Goal: Communication & Community: Answer question/provide support

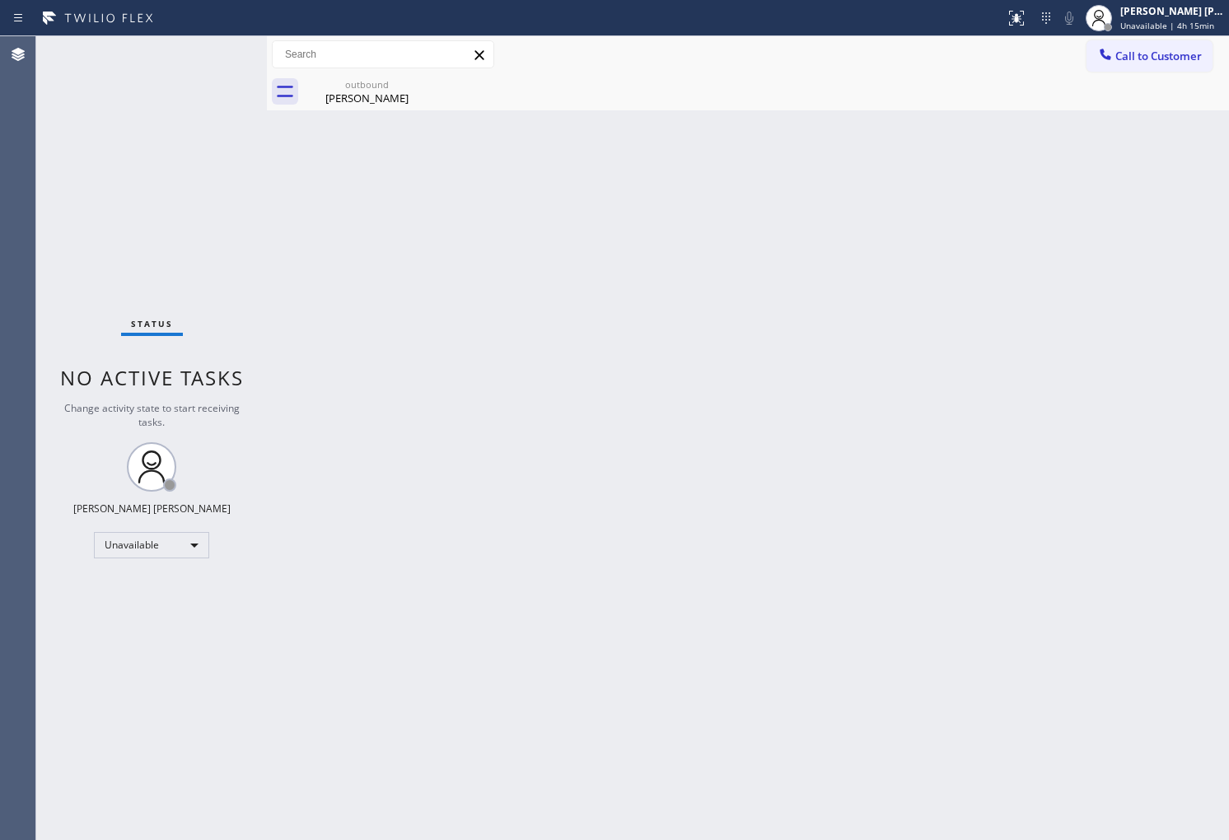
click at [1126, 70] on button "Call to Customer" at bounding box center [1149, 55] width 126 height 31
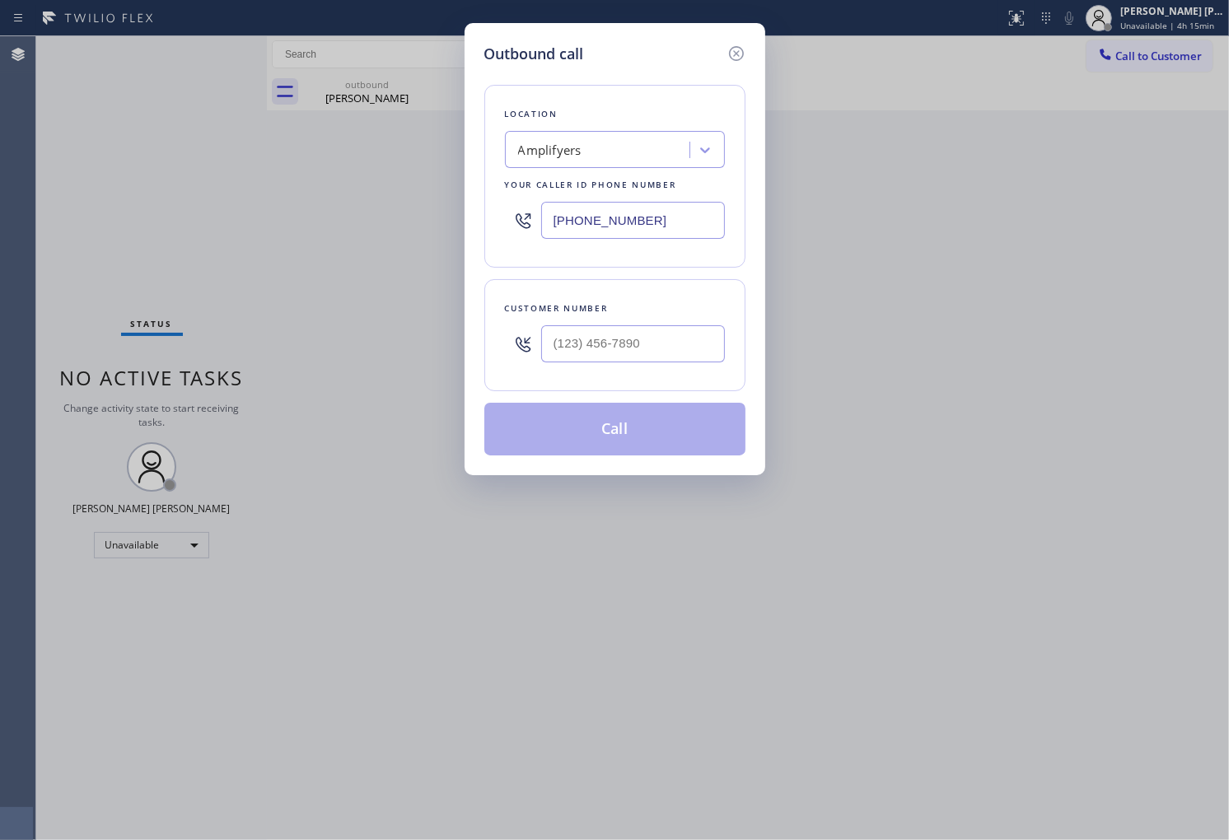
click at [651, 228] on input "[PHONE_NUMBER]" at bounding box center [633, 220] width 184 height 37
type input "(___) ___-____"
click at [644, 338] on input "(___) ___-____" at bounding box center [633, 343] width 184 height 37
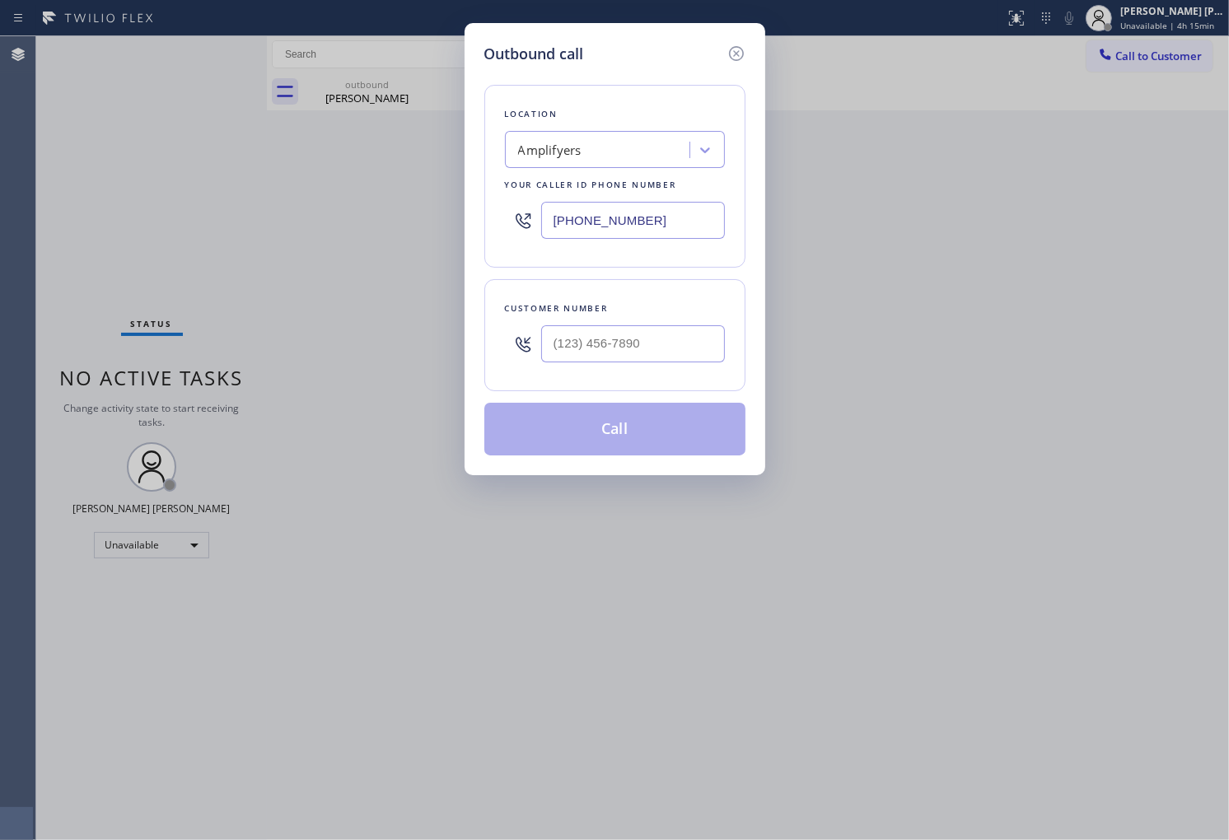
click at [654, 217] on input "[PHONE_NUMBER]" at bounding box center [633, 220] width 184 height 37
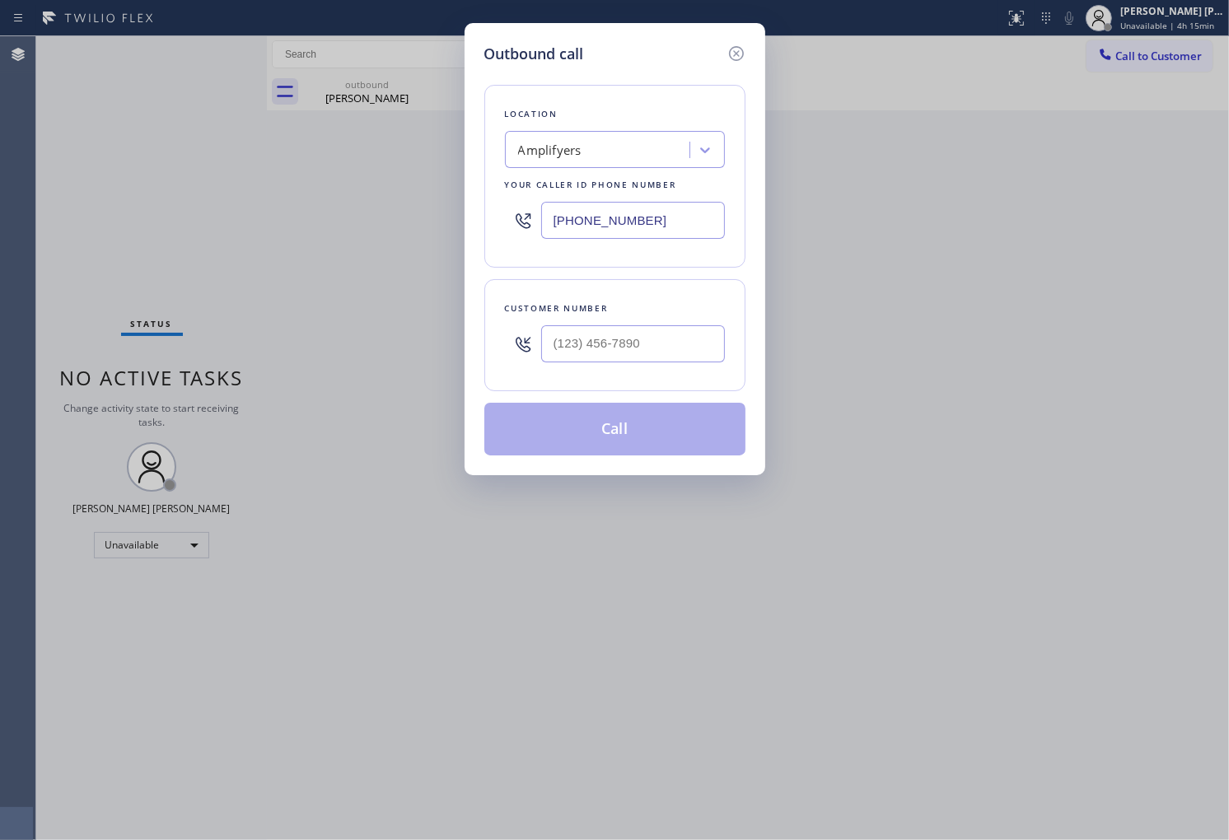
paste input "142) 568-1697"
click at [571, 216] on input "[PHONE_NUMBER]" at bounding box center [633, 220] width 184 height 37
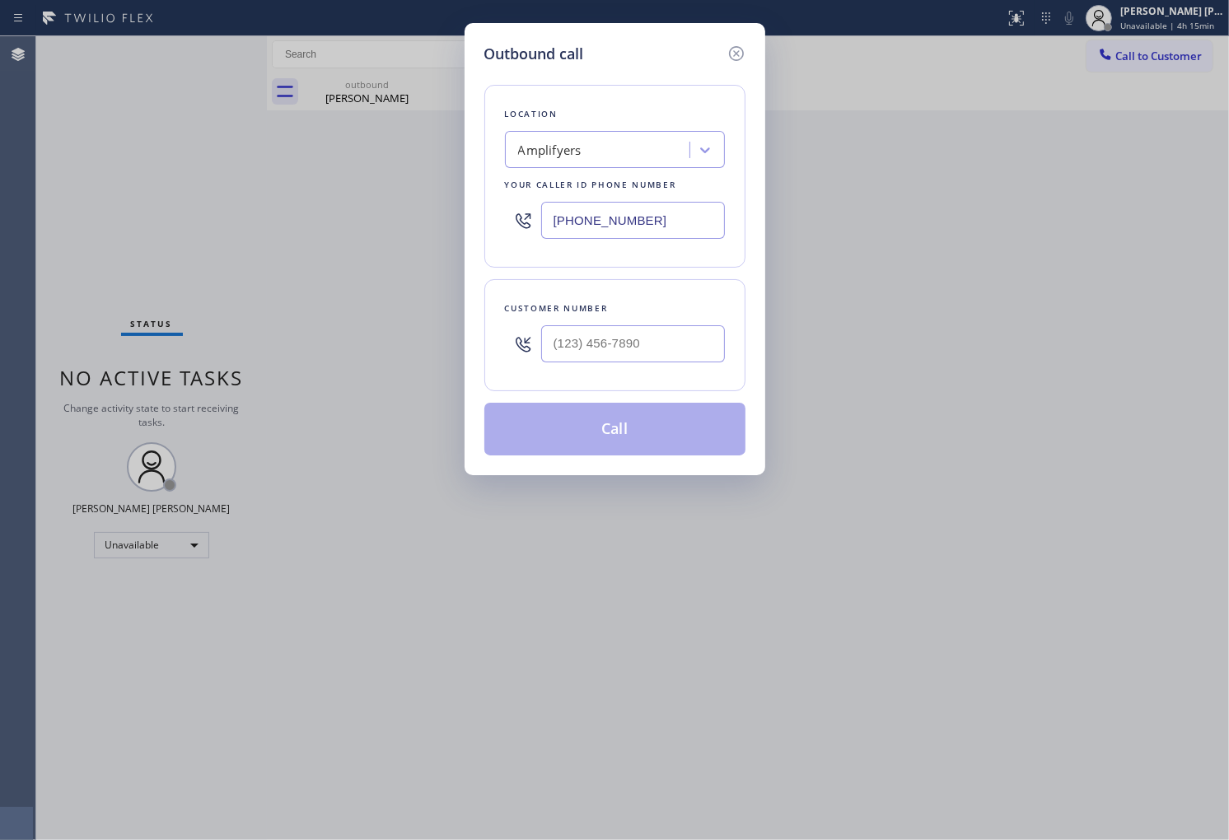
paste input "323) 416-2342"
type input "[PHONE_NUMBER]"
click at [0, 215] on div "Outbound call Location 4B2.Paid Viking Repair Service Your caller id phone numb…" at bounding box center [614, 420] width 1229 height 840
click at [614, 347] on input "(___) ___-____" at bounding box center [633, 343] width 184 height 37
paste input "425) 681-6976"
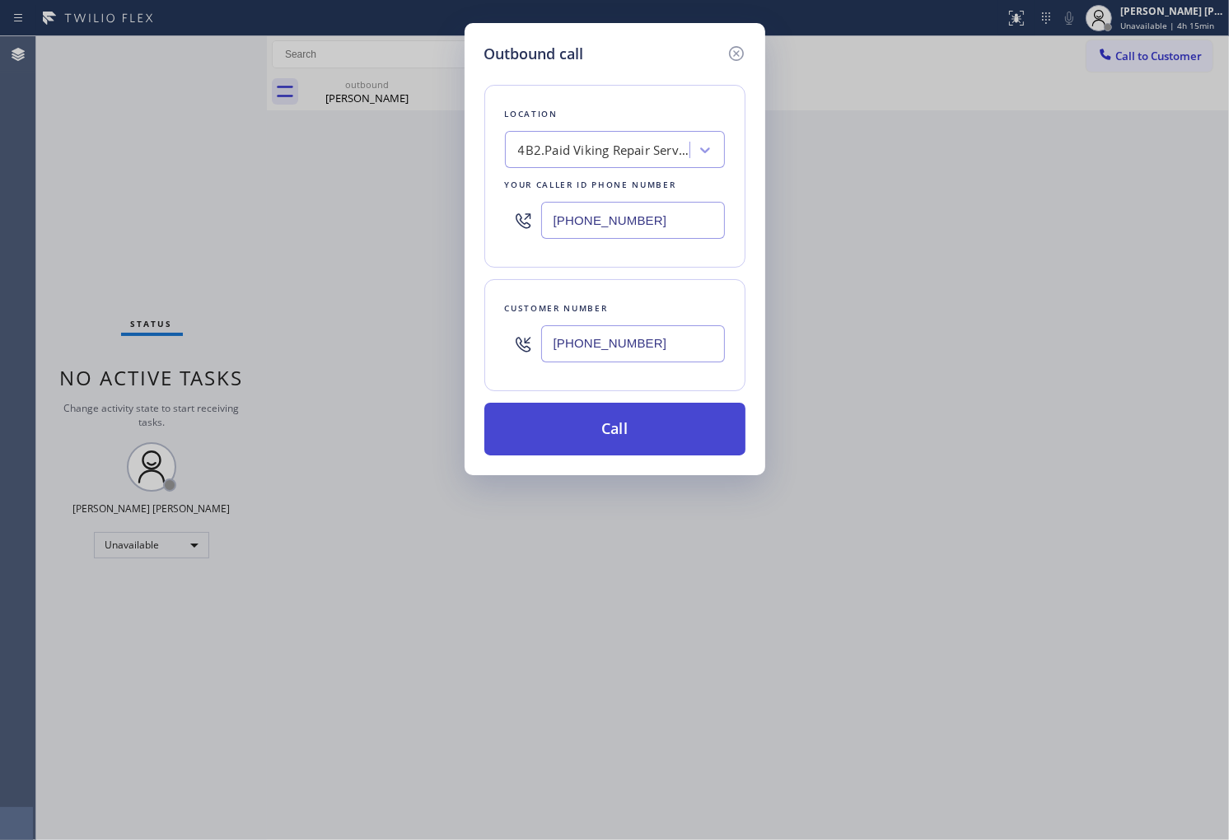
type input "[PHONE_NUMBER]"
click at [683, 433] on button "Call" at bounding box center [614, 429] width 261 height 53
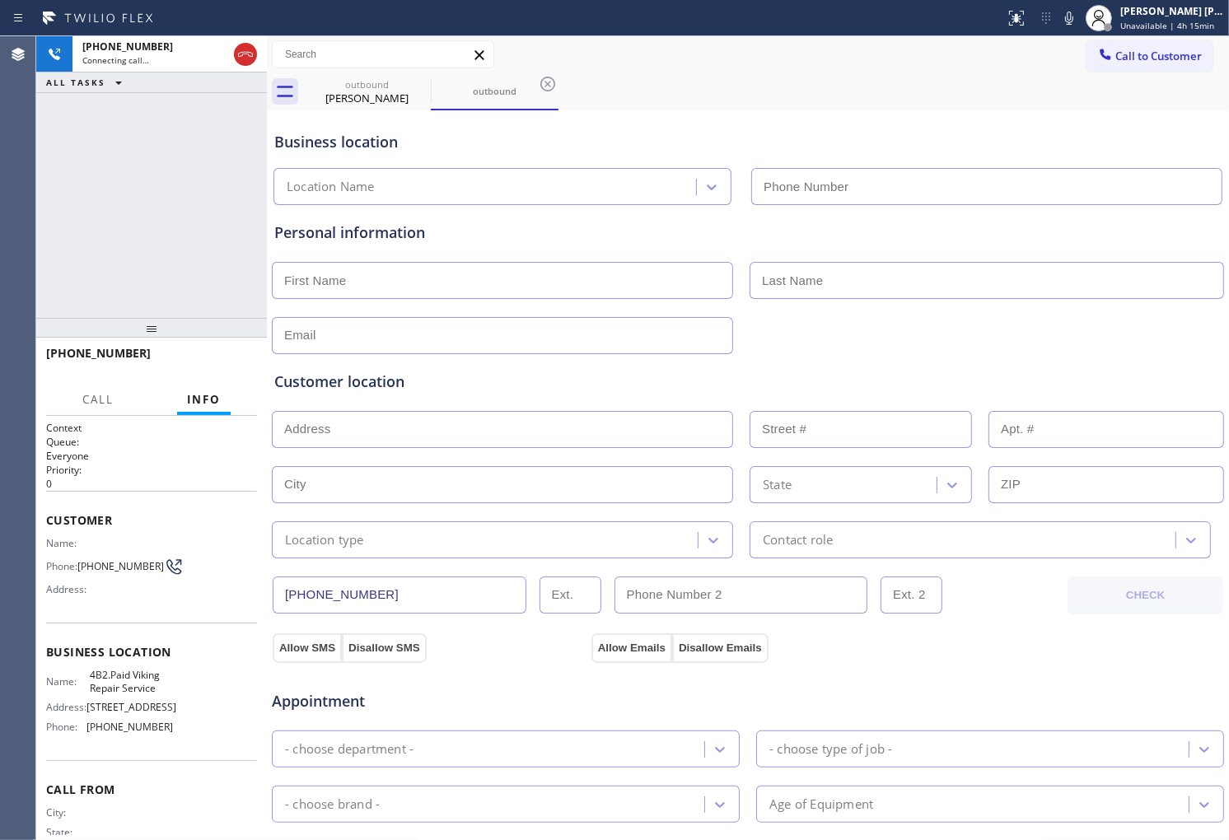
type input "[PHONE_NUMBER]"
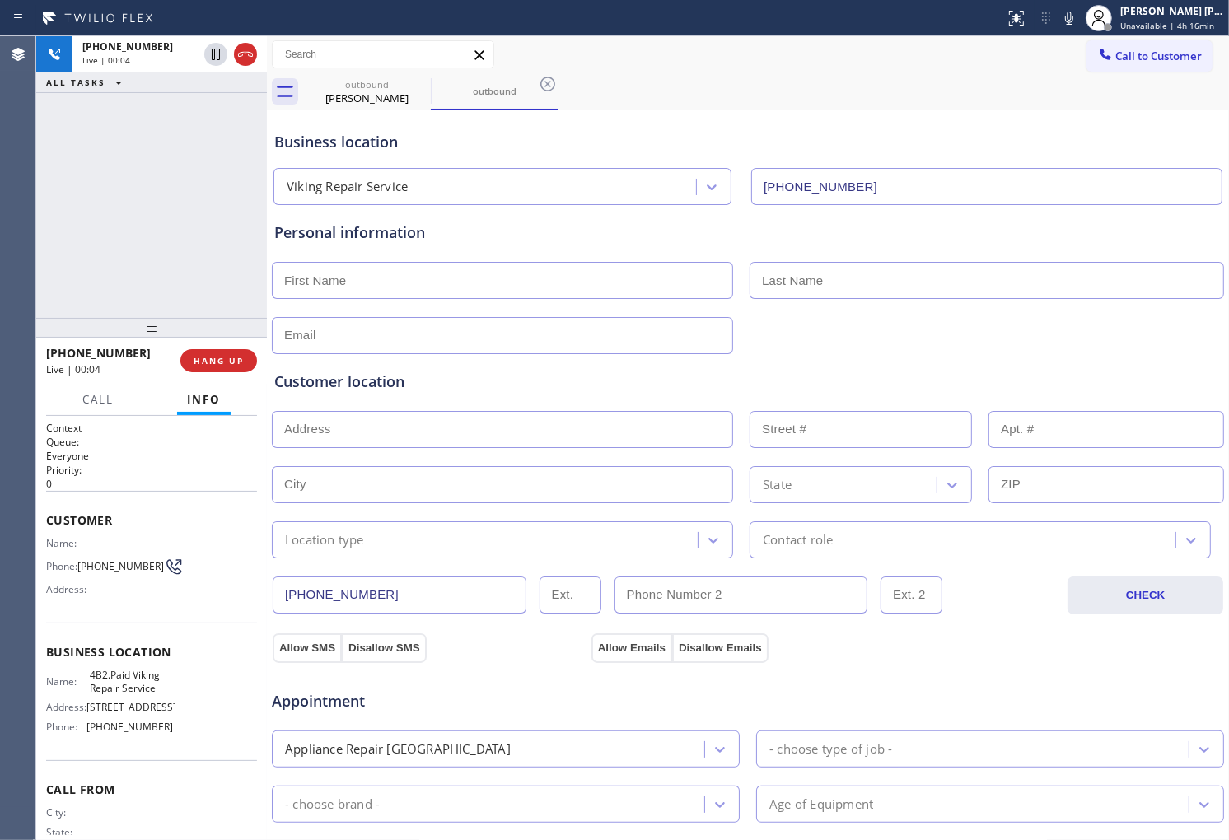
click at [42, 204] on div "[PHONE_NUMBER] Live | 00:04 ALL TASKS ALL TASKS ACTIVE TASKS TASKS IN WRAP UP" at bounding box center [151, 177] width 231 height 282
click at [408, 103] on div "[PERSON_NAME]" at bounding box center [367, 98] width 124 height 15
click at [0, 0] on icon at bounding box center [0, 0] width 0 height 0
drag, startPoint x: 0, startPoint y: 272, endPoint x: 153, endPoint y: 236, distance: 157.4
click at [1, 272] on div "Agent Desktop" at bounding box center [17, 438] width 35 height 804
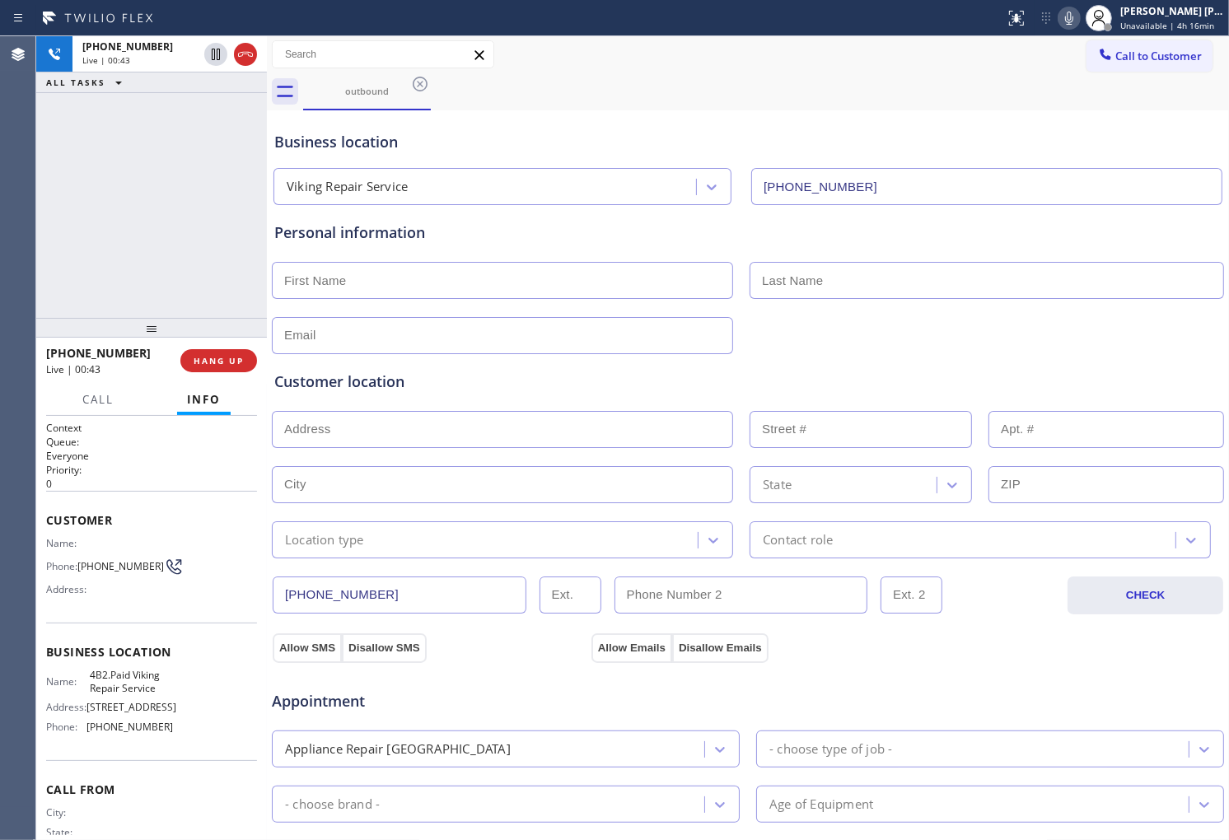
click at [1079, 16] on icon at bounding box center [1069, 18] width 20 height 20
click at [0, 278] on div "Agent Desktop" at bounding box center [17, 438] width 35 height 804
click at [590, 277] on input "text" at bounding box center [502, 280] width 461 height 37
drag, startPoint x: 0, startPoint y: 282, endPoint x: 219, endPoint y: 171, distance: 245.6
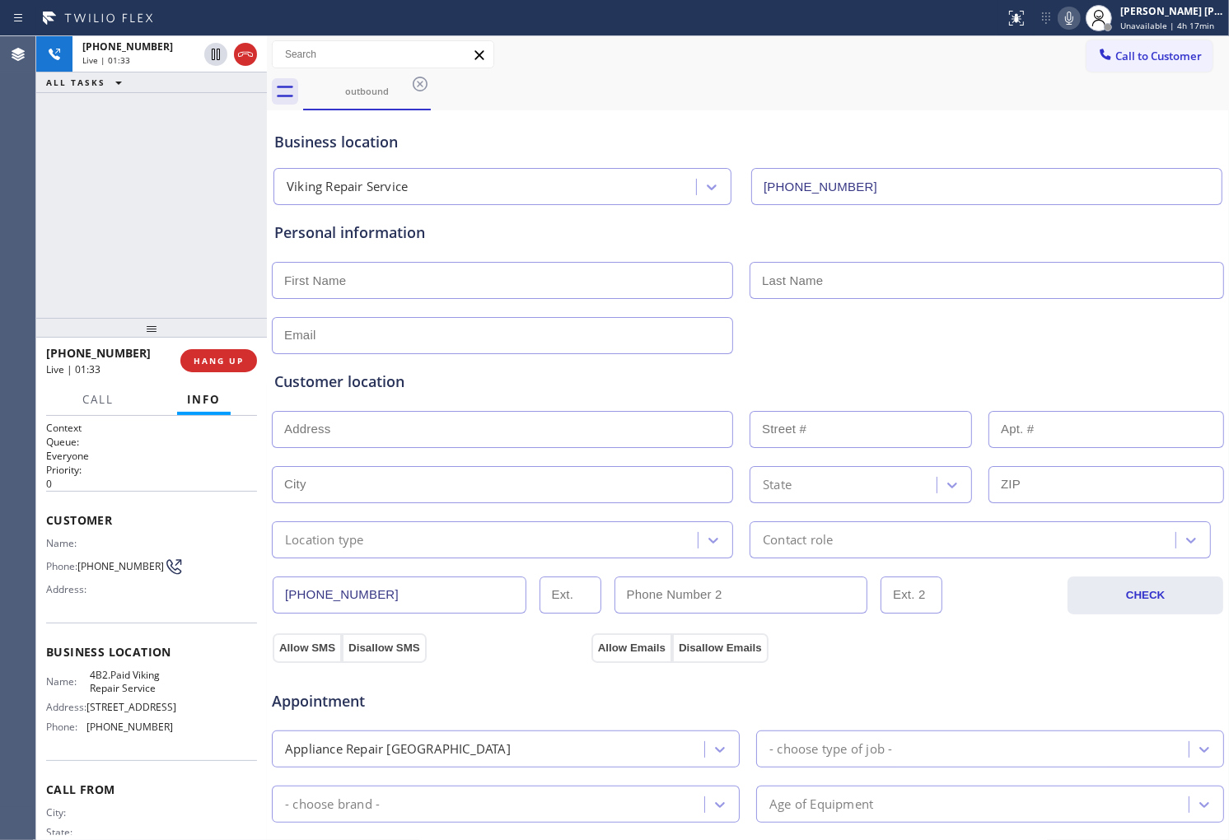
click at [0, 282] on div "Agent Desktop" at bounding box center [17, 438] width 35 height 804
click at [408, 290] on input "text" at bounding box center [502, 280] width 461 height 37
click at [778, 324] on div at bounding box center [747, 334] width 955 height 40
click at [1079, 17] on icon at bounding box center [1069, 18] width 20 height 20
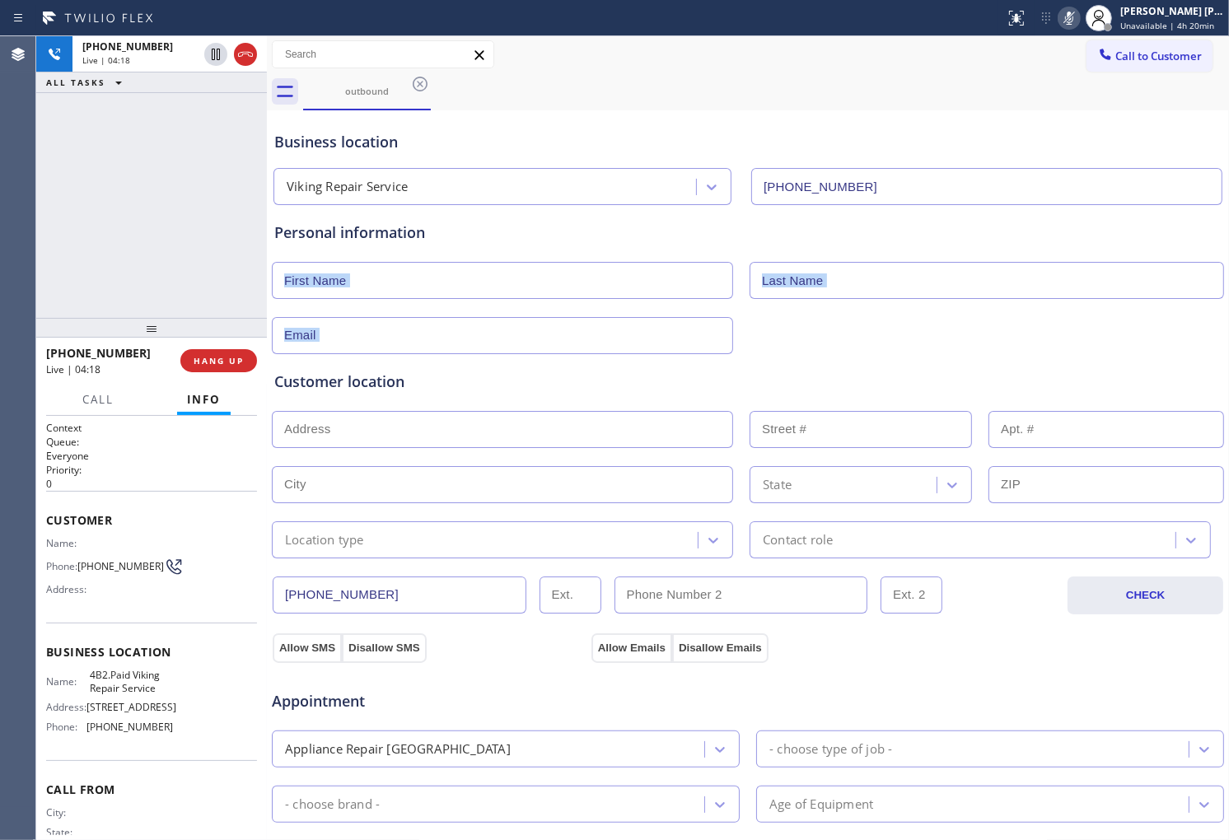
click at [1079, 17] on icon at bounding box center [1069, 18] width 20 height 20
click at [1079, 21] on icon at bounding box center [1069, 18] width 20 height 20
click at [7, 224] on div "Agent Desktop" at bounding box center [17, 438] width 35 height 804
click at [1079, 21] on icon at bounding box center [1069, 18] width 20 height 20
click at [0, 221] on div "Agent Desktop" at bounding box center [17, 438] width 35 height 804
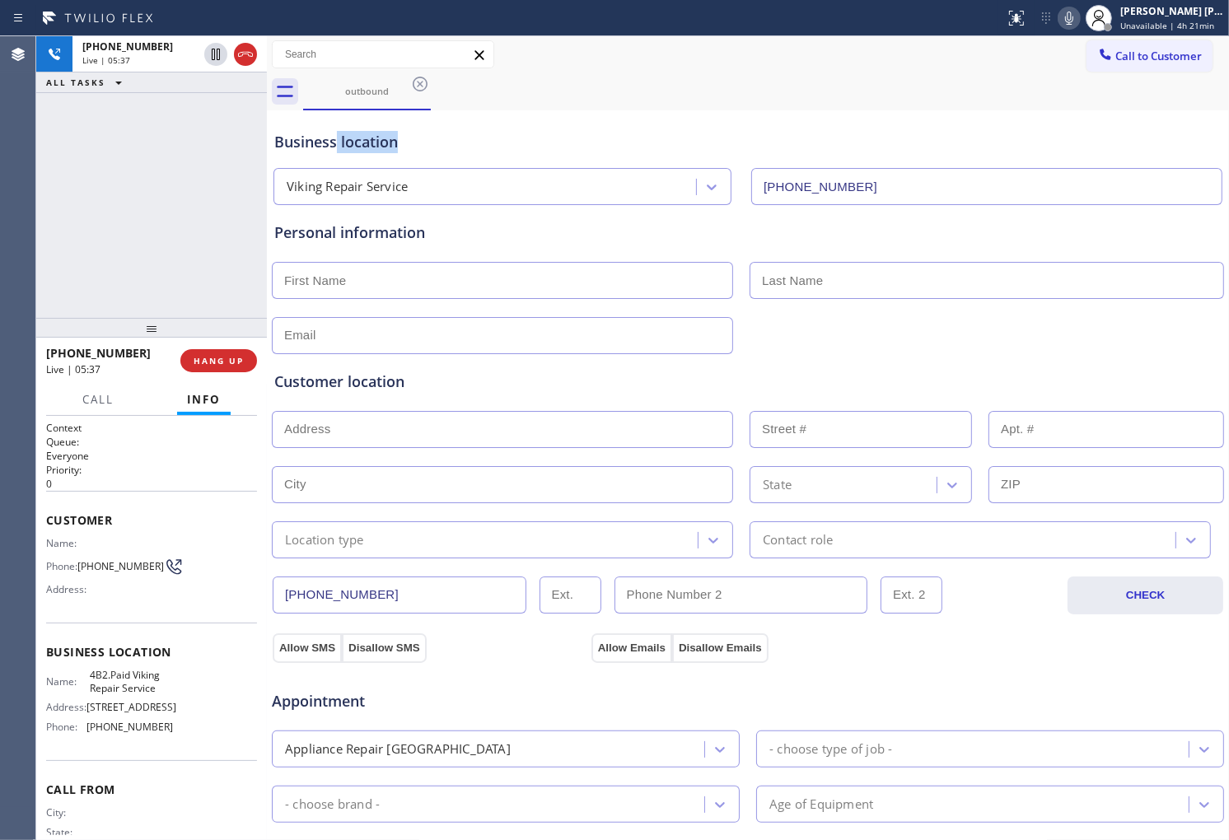
drag, startPoint x: 420, startPoint y: 145, endPoint x: 338, endPoint y: 149, distance: 81.6
click at [338, 149] on div "Business location" at bounding box center [747, 142] width 947 height 22
click at [413, 149] on div "Business location" at bounding box center [747, 142] width 947 height 22
click at [120, 242] on div "[PHONE_NUMBER] Live | 05:46 ALL TASKS ALL TASKS ACTIVE TASKS TASKS IN WRAP UP" at bounding box center [151, 177] width 231 height 282
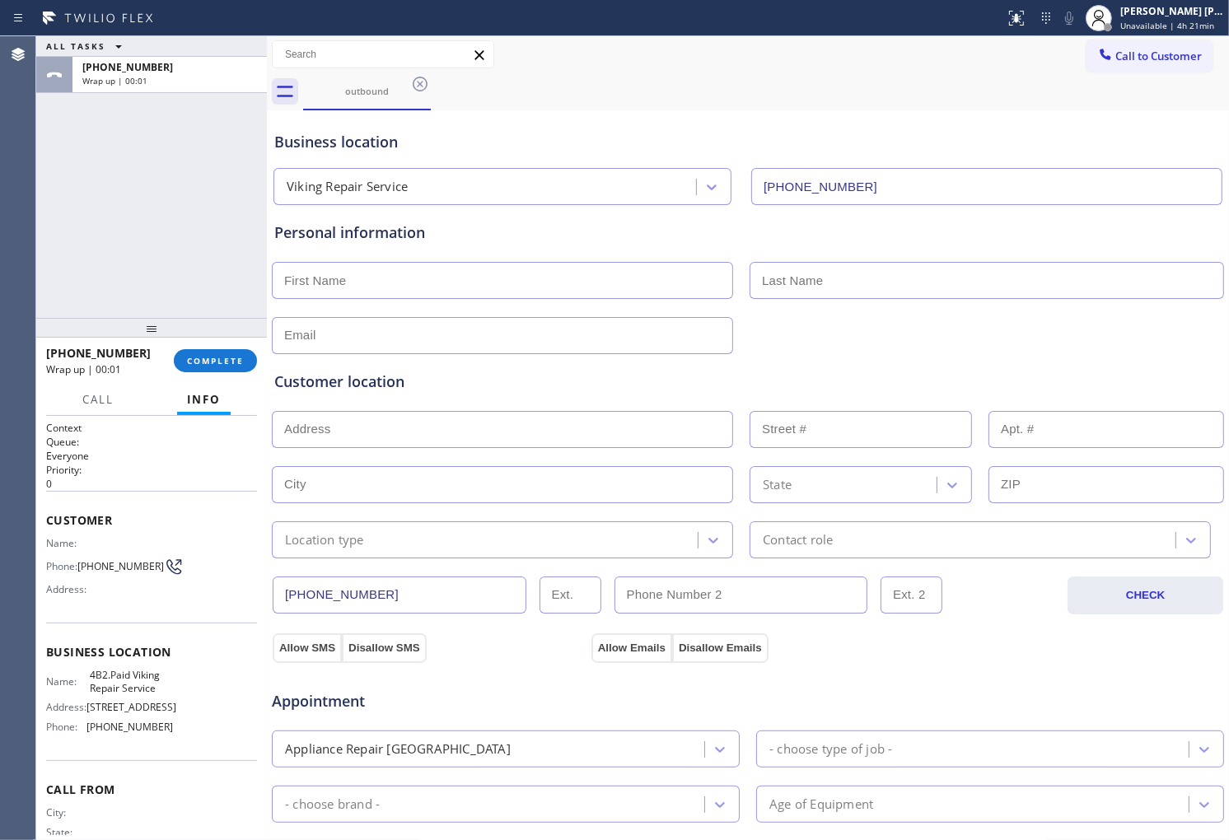
click at [361, 281] on input "text" at bounding box center [502, 280] width 461 height 37
type input "[PERSON_NAME]"
drag, startPoint x: 805, startPoint y: 262, endPoint x: 805, endPoint y: 276, distance: 14.0
click at [805, 262] on input "text" at bounding box center [986, 280] width 474 height 37
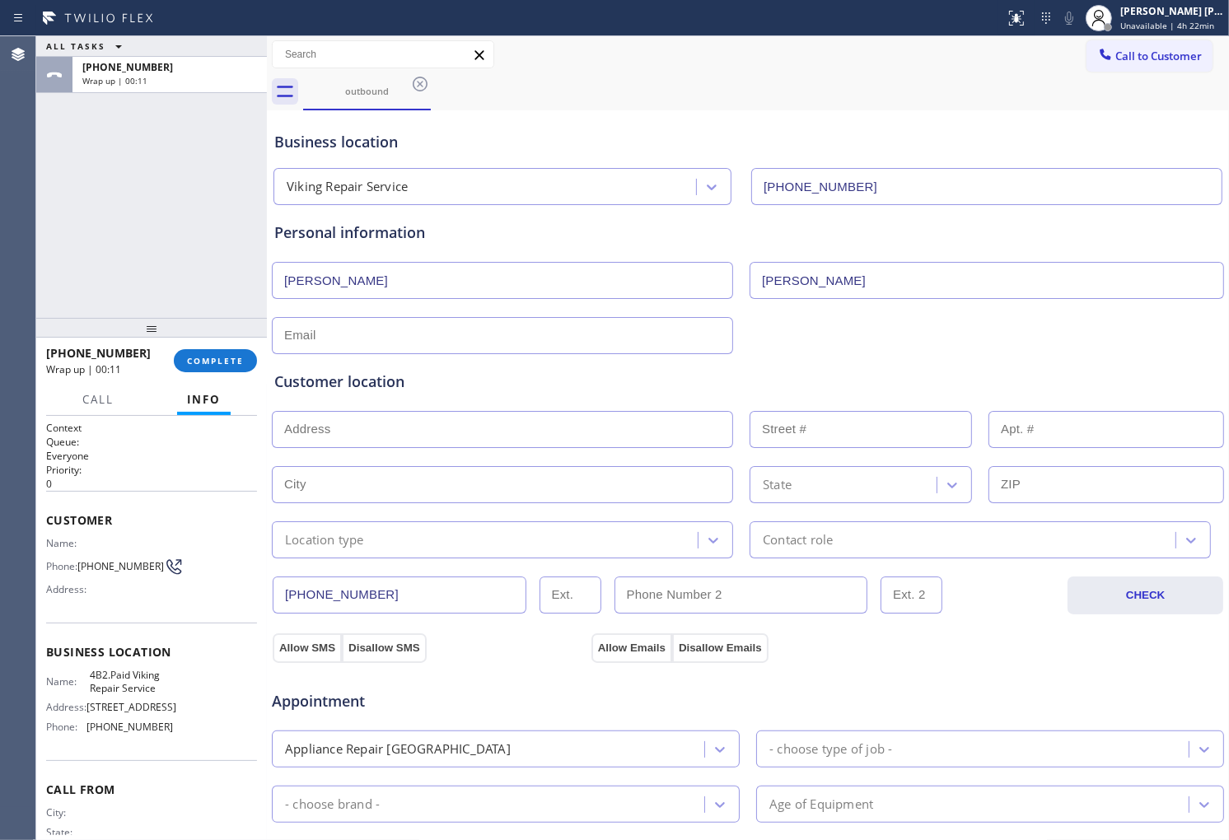
type input "[PERSON_NAME]"
click at [342, 335] on input "text" at bounding box center [502, 335] width 461 height 37
paste input "98034"
type input "98034"
click at [392, 330] on input "98034" at bounding box center [502, 335] width 461 height 37
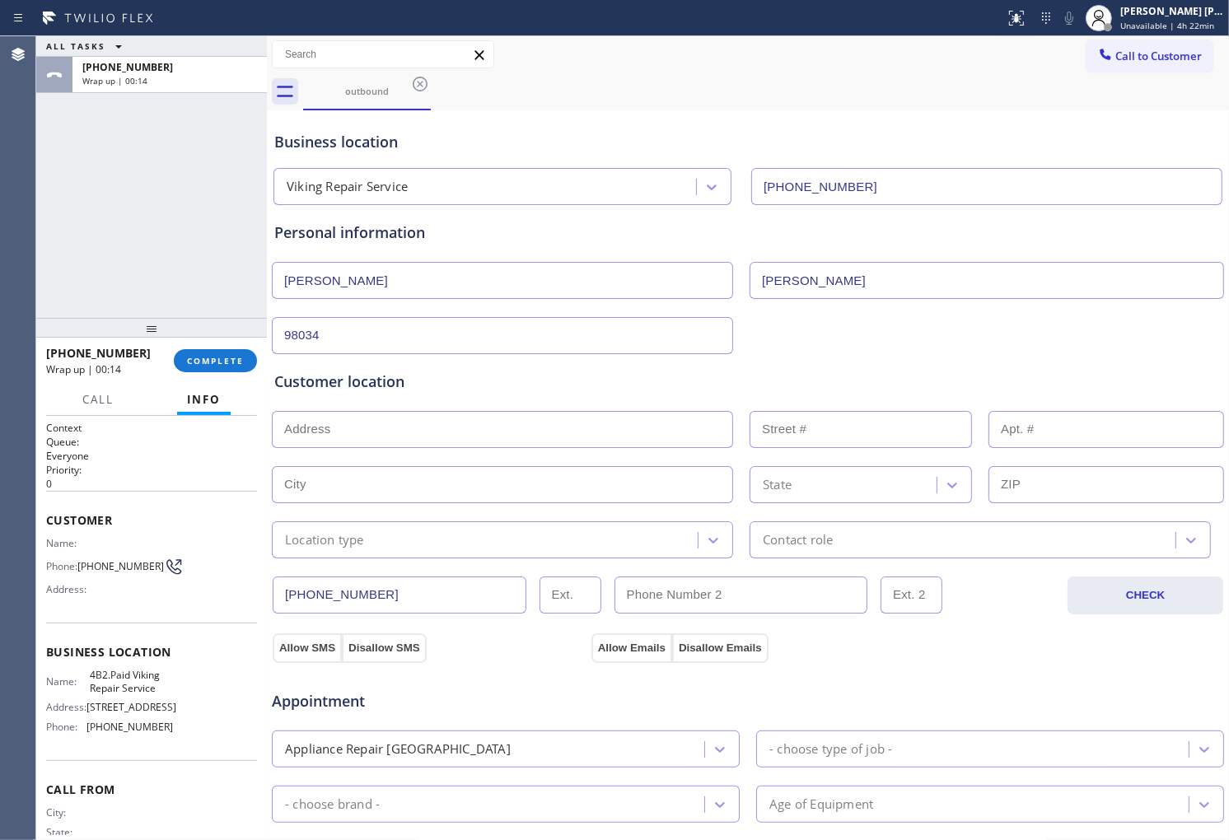
click at [392, 330] on input "98034" at bounding box center [502, 335] width 461 height 37
click at [443, 333] on input "text" at bounding box center [502, 335] width 461 height 37
paste input "[PERSON_NAME][EMAIL_ADDRESS][PERSON_NAME][DOMAIN_NAME]"
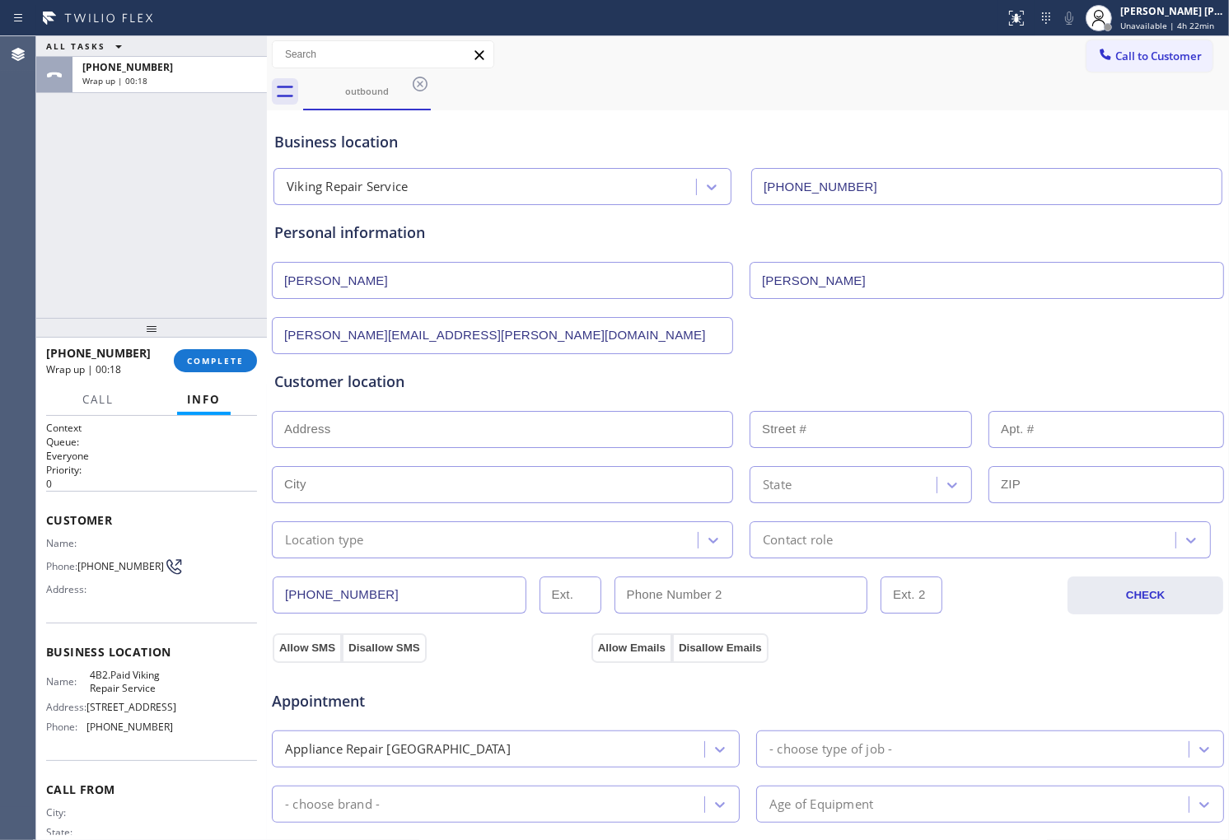
type input "[PERSON_NAME][EMAIL_ADDRESS][PERSON_NAME][DOMAIN_NAME]"
click at [609, 383] on div "Customer location" at bounding box center [747, 382] width 947 height 22
click at [393, 440] on input "text" at bounding box center [502, 429] width 461 height 37
paste input "[STREET_ADDRESS]"
type input "[STREET_ADDRESS]"
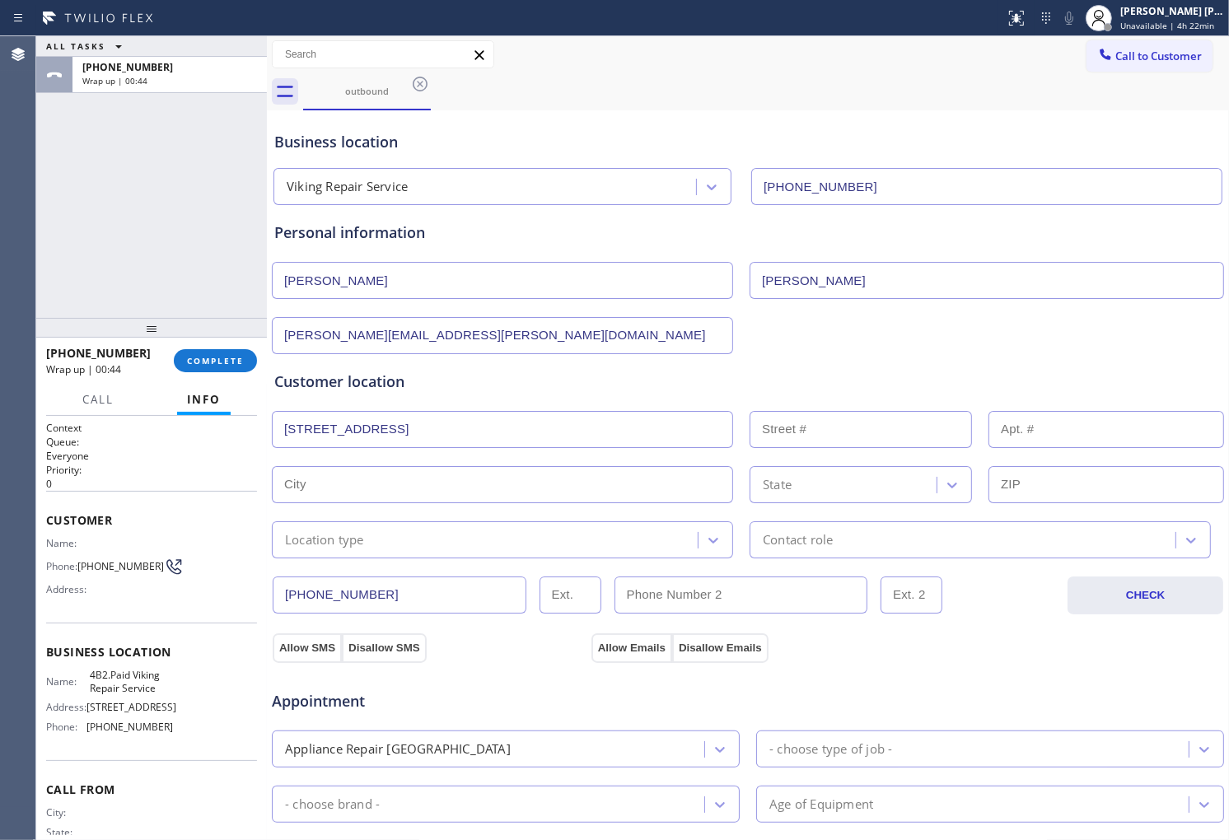
type input "8724"
type input "[PERSON_NAME]"
type input "98034"
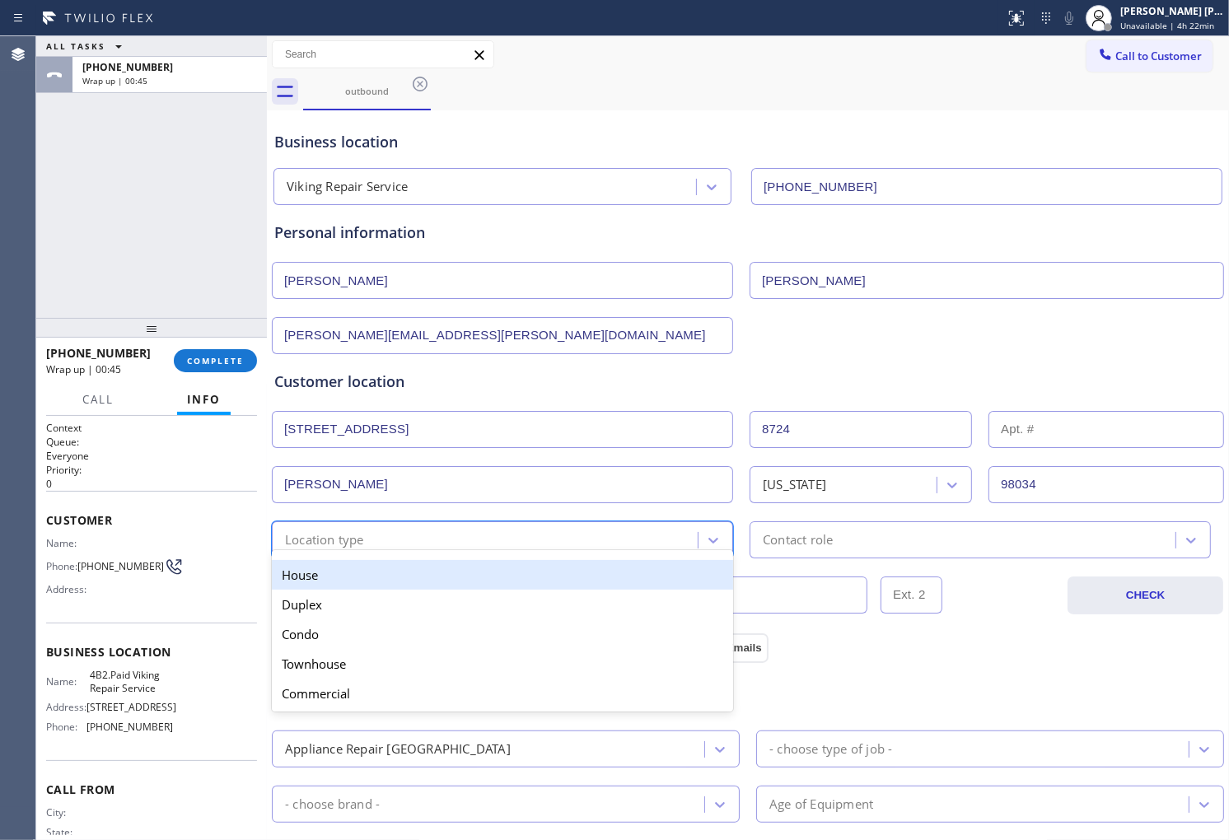
click at [399, 524] on div "Location type" at bounding box center [502, 539] width 461 height 37
click at [418, 581] on div "House" at bounding box center [502, 575] width 461 height 30
click at [418, 581] on input "[PHONE_NUMBER]" at bounding box center [400, 594] width 254 height 37
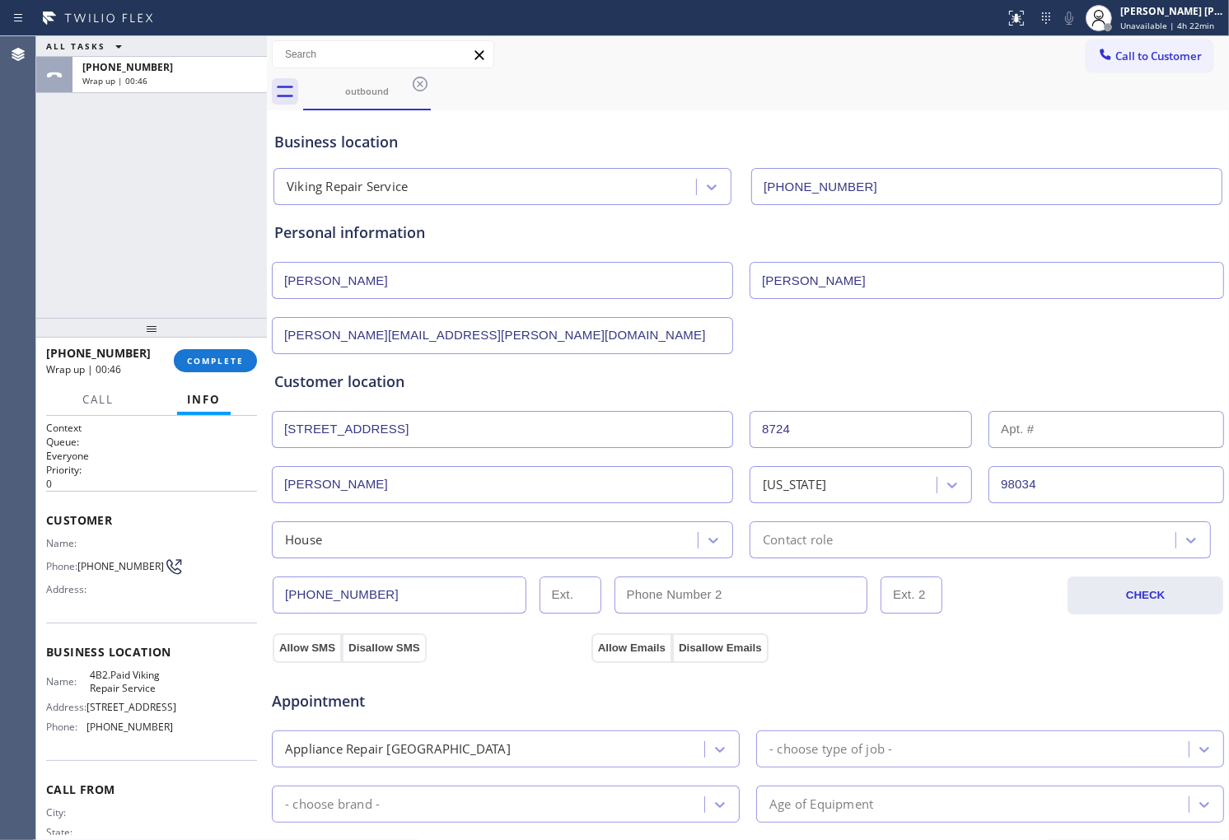
click at [851, 546] on div "Contact role" at bounding box center [964, 539] width 421 height 29
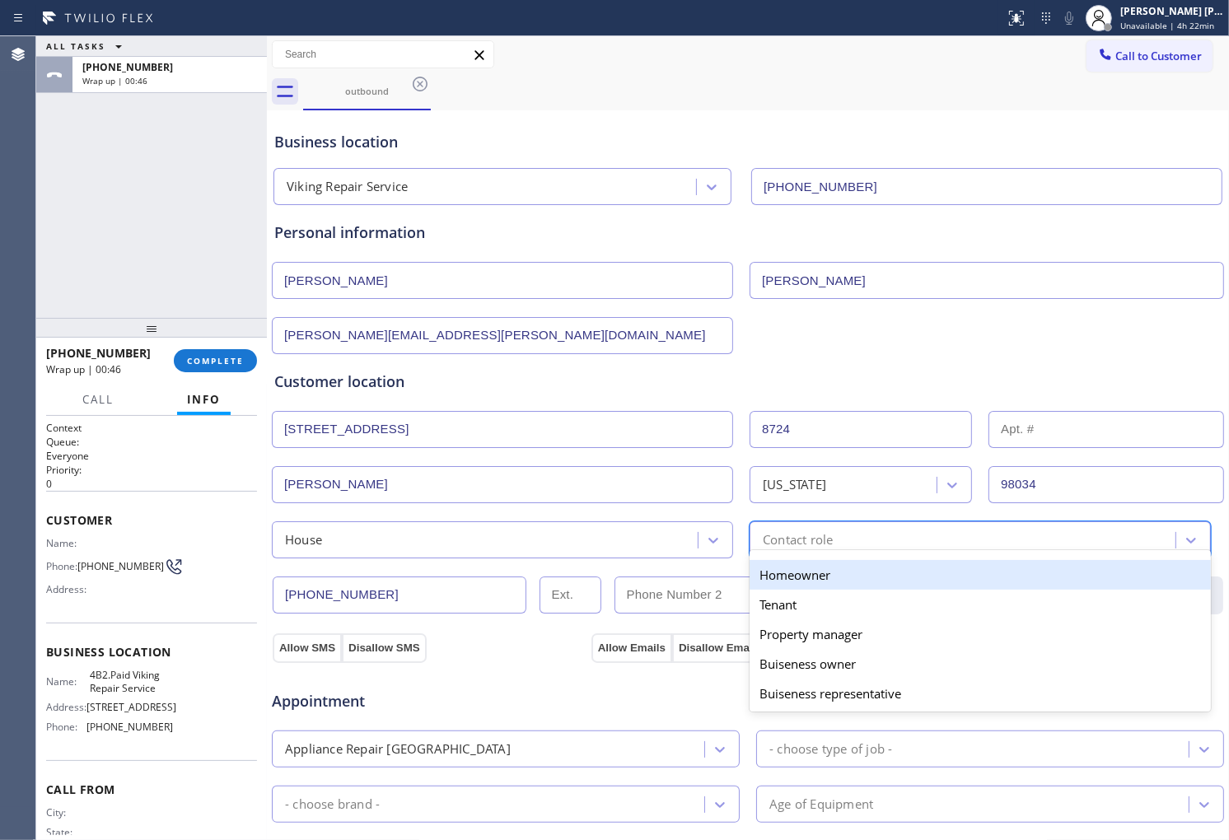
click at [821, 570] on div "Homeowner" at bounding box center [979, 575] width 461 height 30
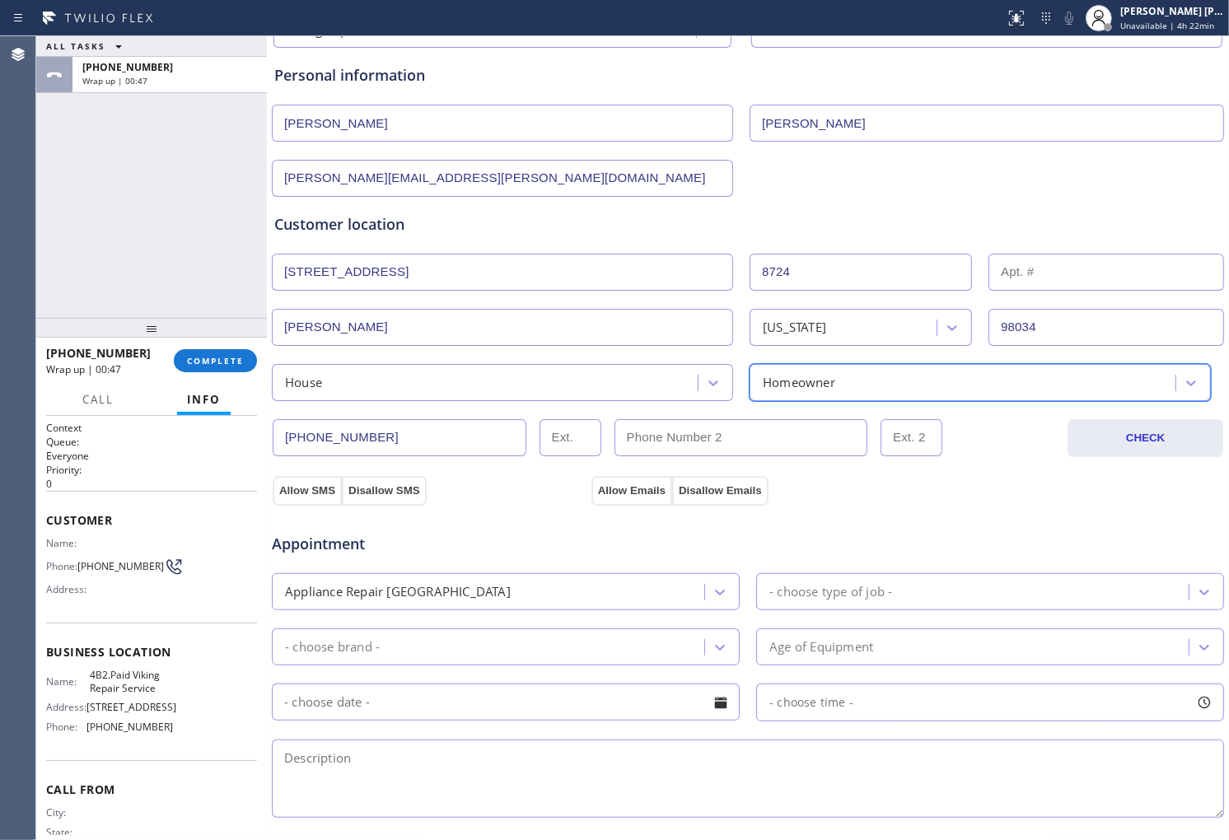
scroll to position [366, 0]
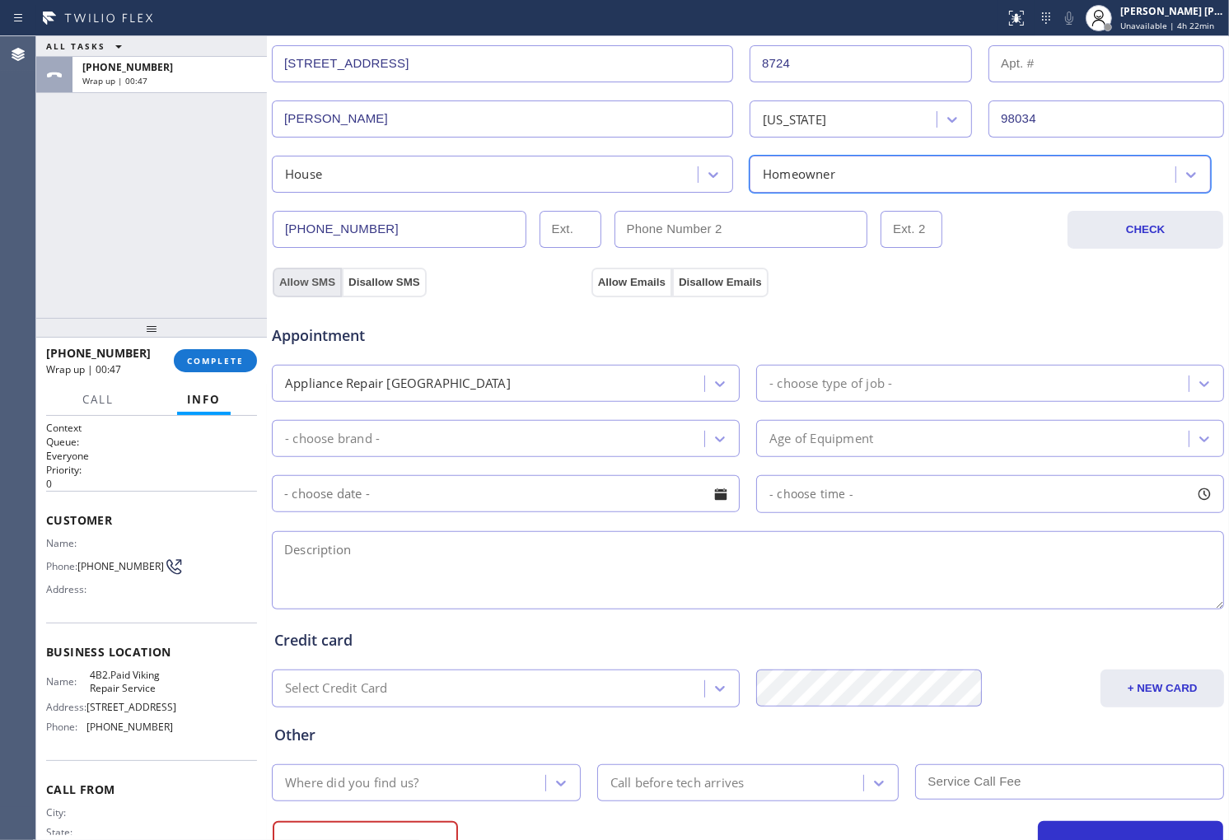
click at [315, 280] on button "Allow SMS" at bounding box center [307, 283] width 69 height 30
click at [619, 291] on div "Appointment Appliance Repair High End - choose type of job - - choose brand - A…" at bounding box center [748, 451] width 954 height 323
click at [646, 278] on button "Allow Emails" at bounding box center [631, 283] width 81 height 30
click at [989, 390] on div "- choose type of job -" at bounding box center [974, 383] width 427 height 29
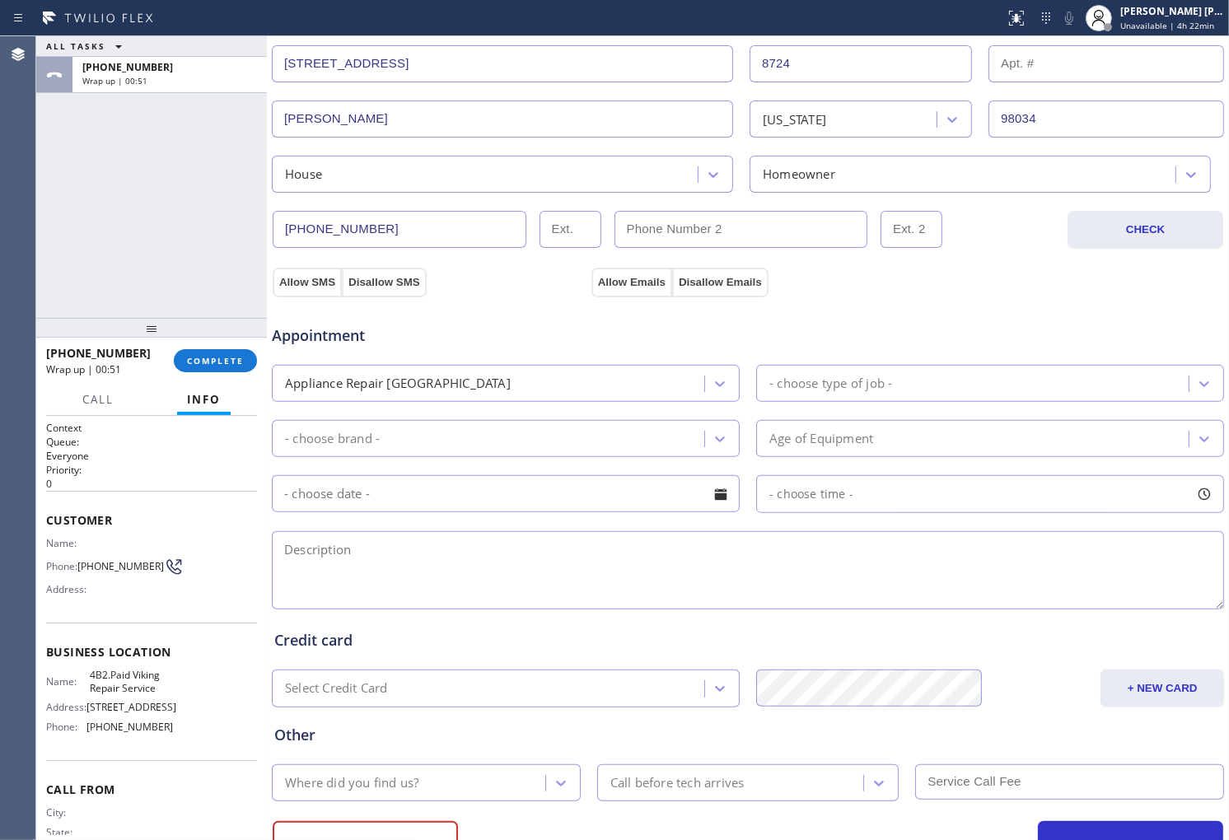
click at [817, 395] on div "- choose type of job -" at bounding box center [974, 383] width 427 height 29
type input "v"
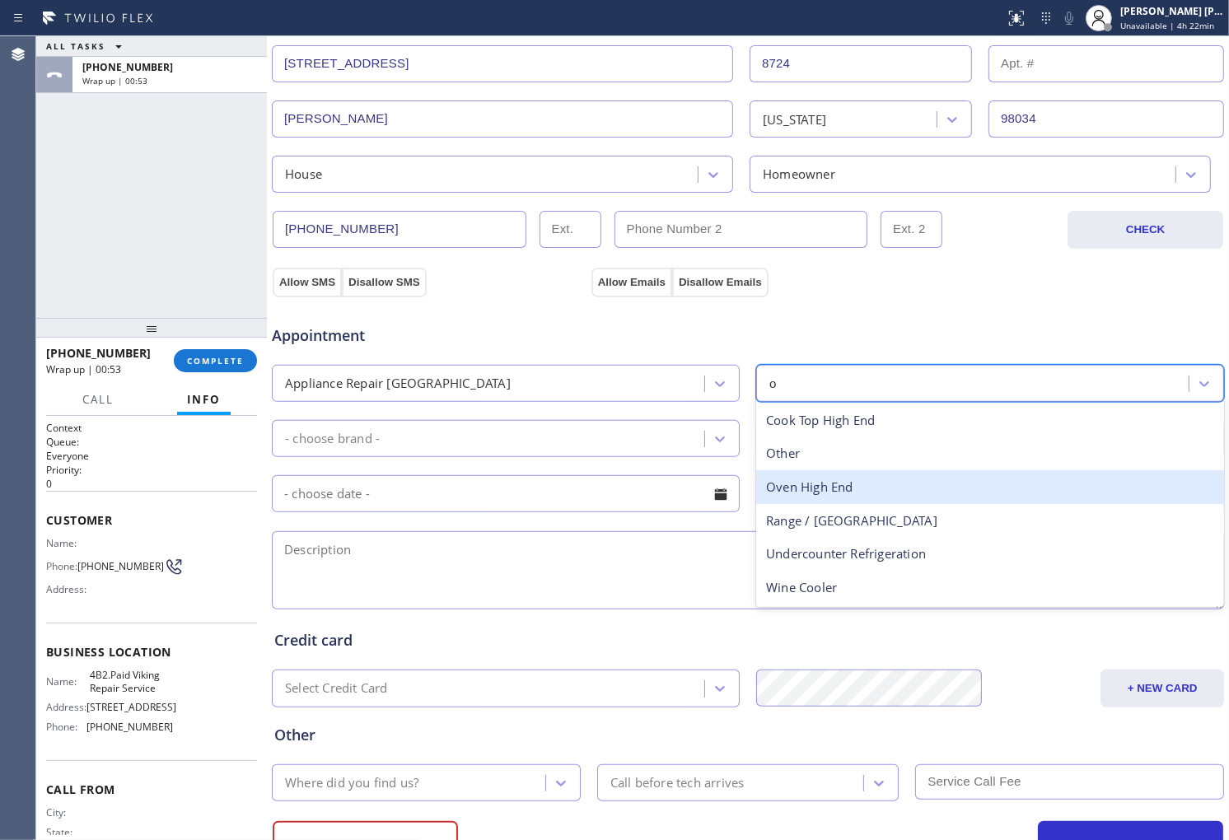
type input "ov"
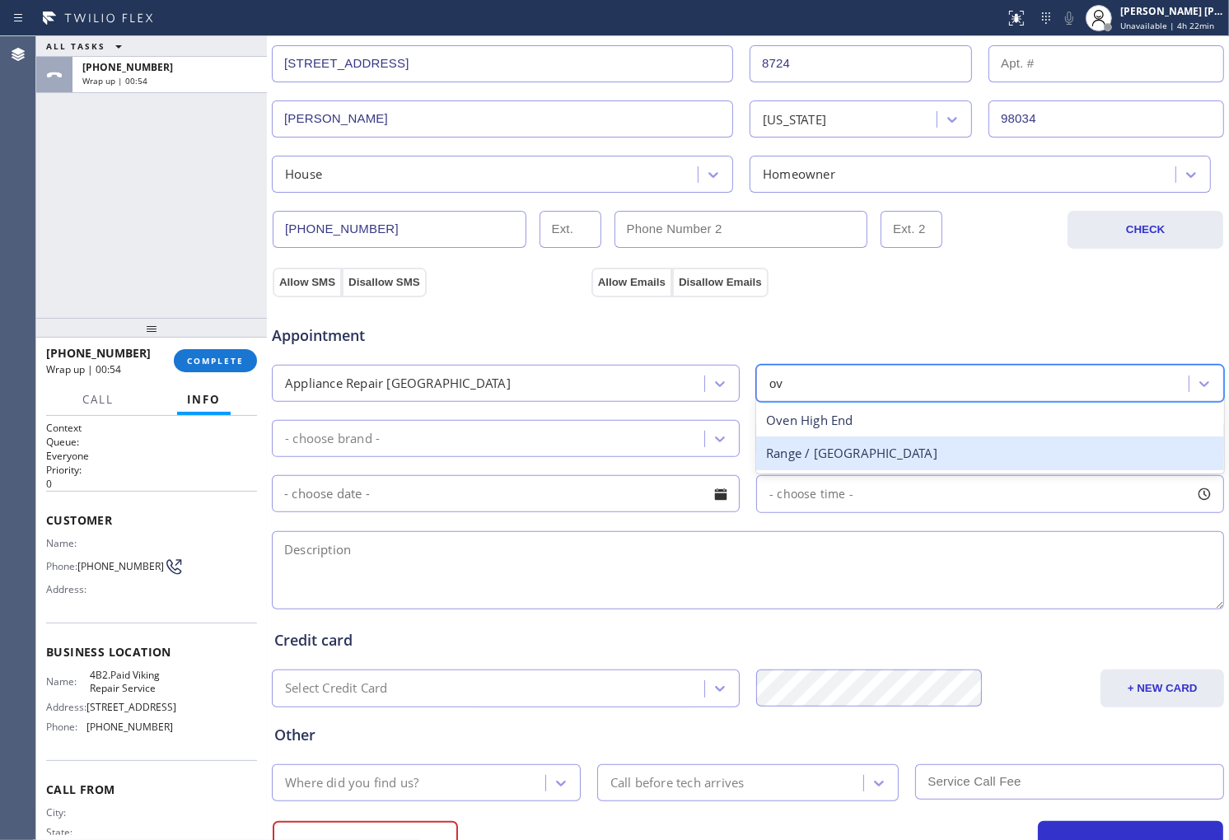
click at [868, 459] on div "Range / [GEOGRAPHIC_DATA]" at bounding box center [990, 453] width 468 height 34
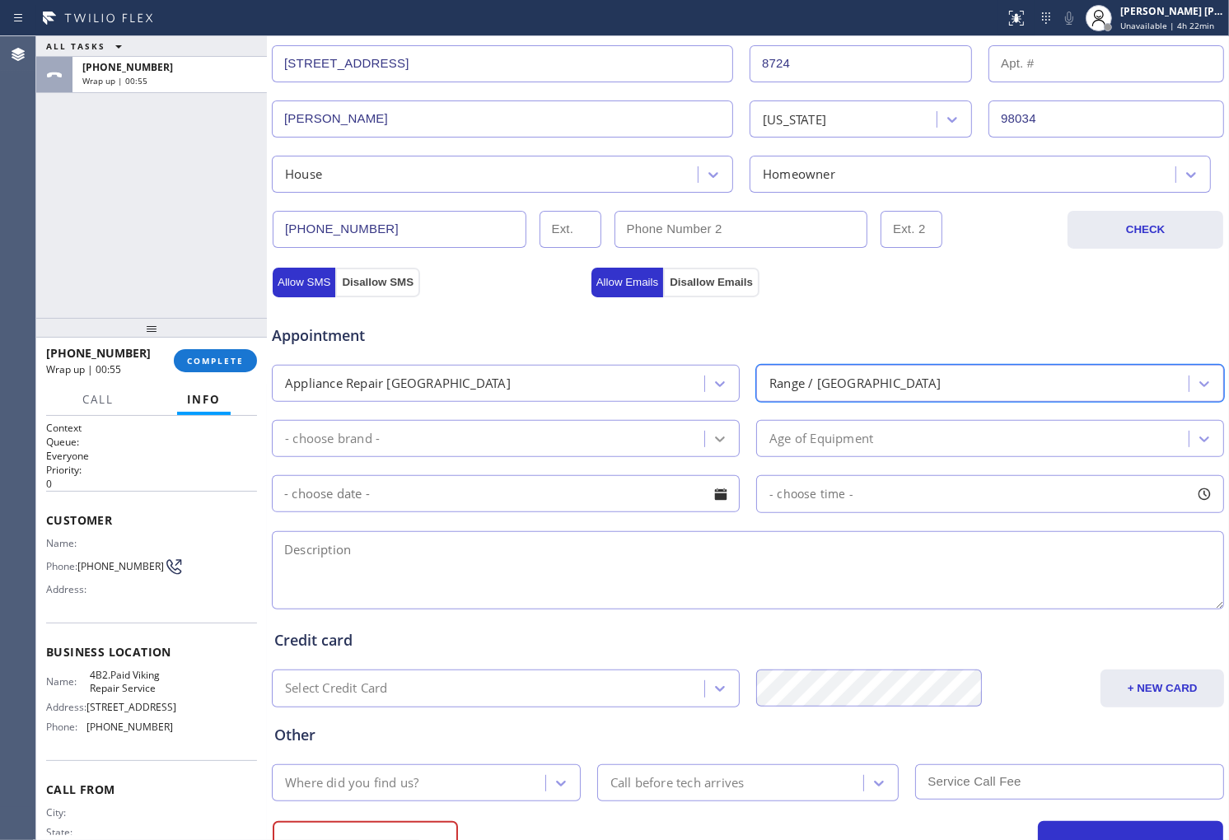
click at [720, 440] on icon at bounding box center [719, 439] width 16 height 16
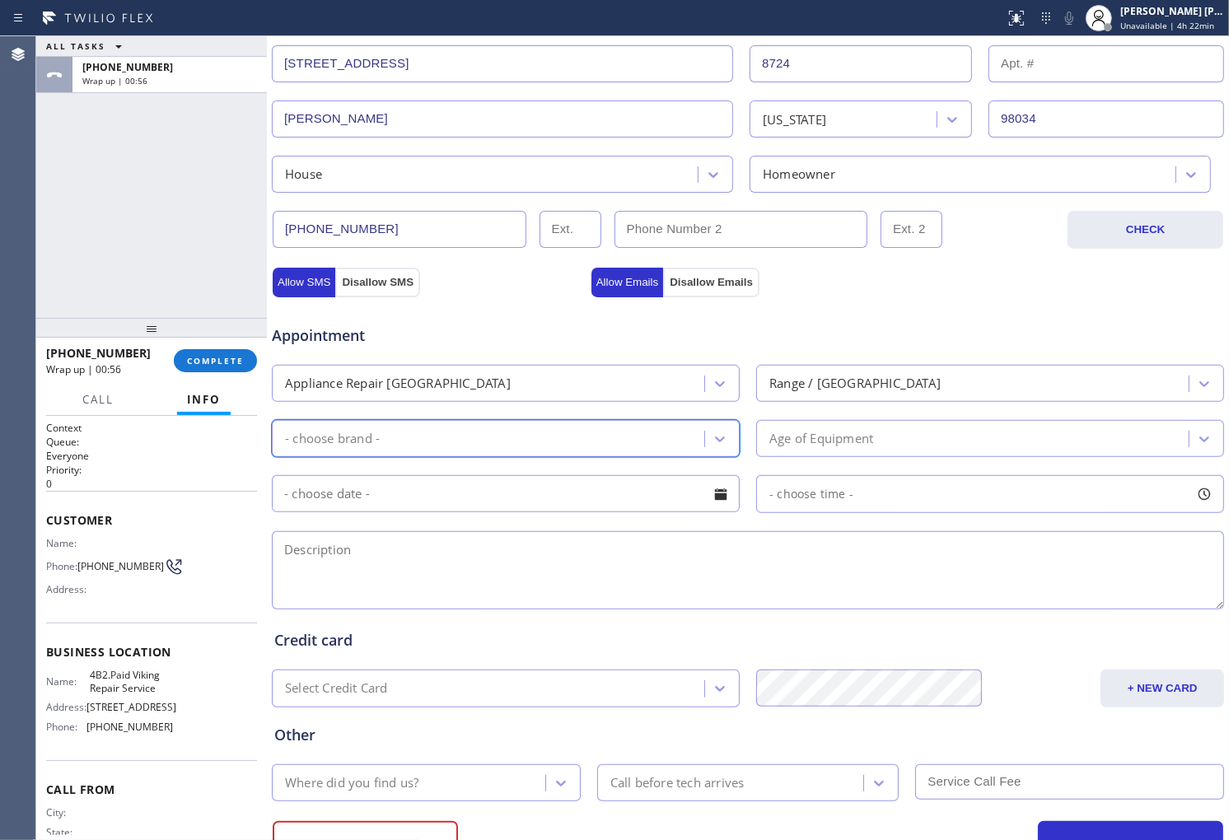
click at [626, 431] on div "- choose brand -" at bounding box center [490, 438] width 427 height 29
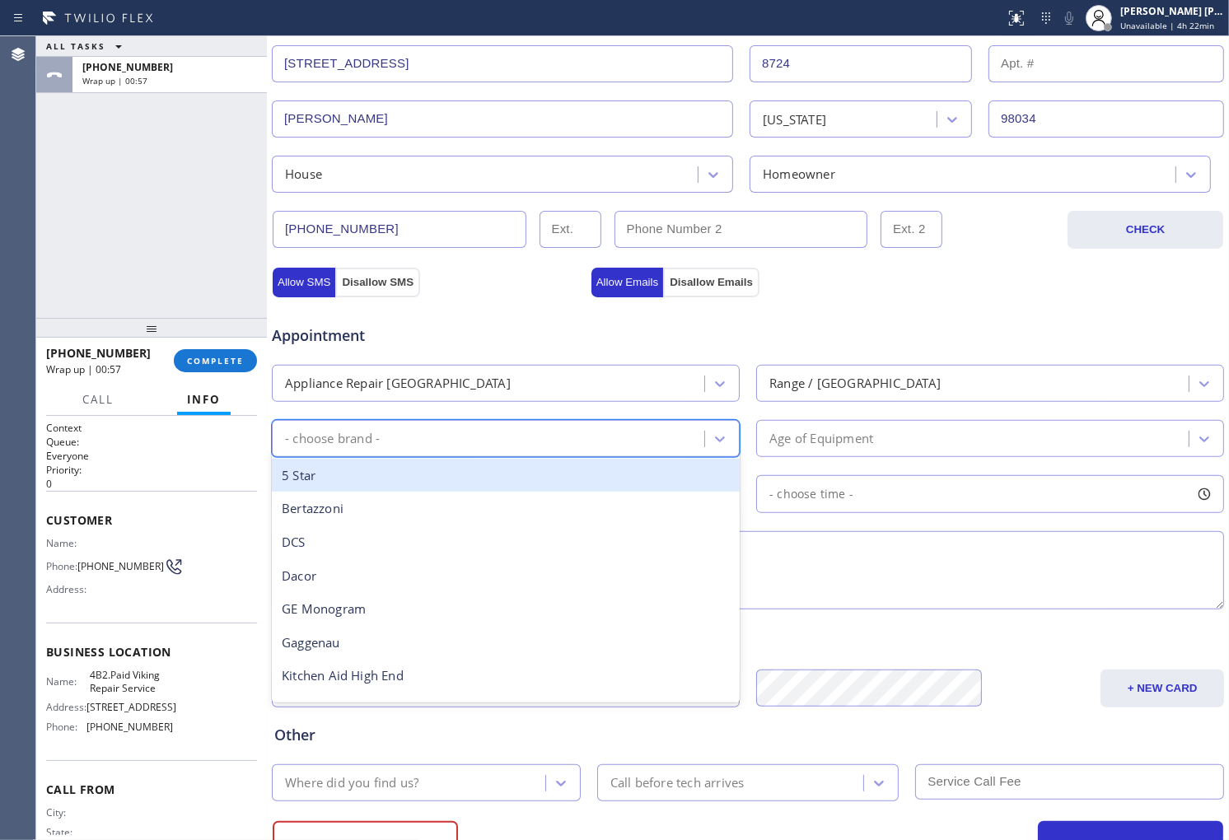
type input "v"
click at [416, 474] on div "Viking" at bounding box center [506, 476] width 468 height 34
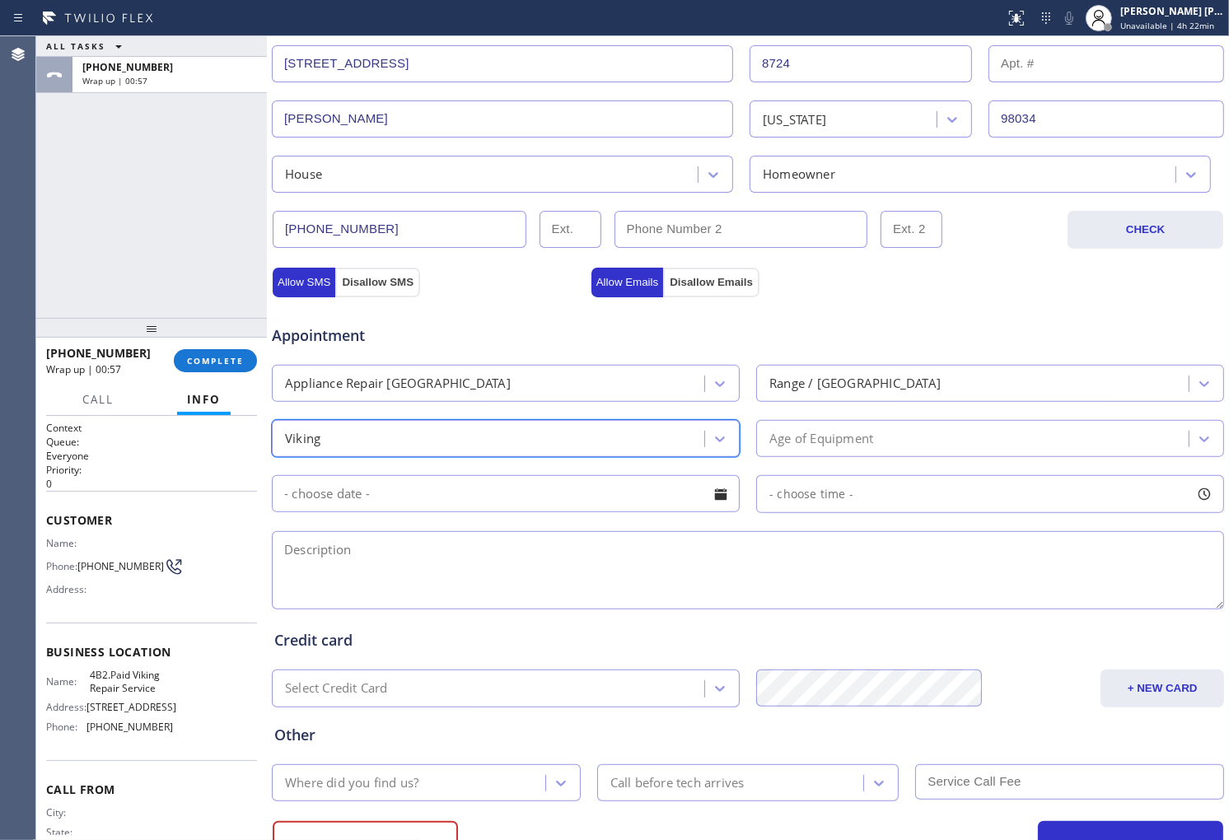
click at [812, 447] on div "Age of Equipment" at bounding box center [821, 438] width 104 height 19
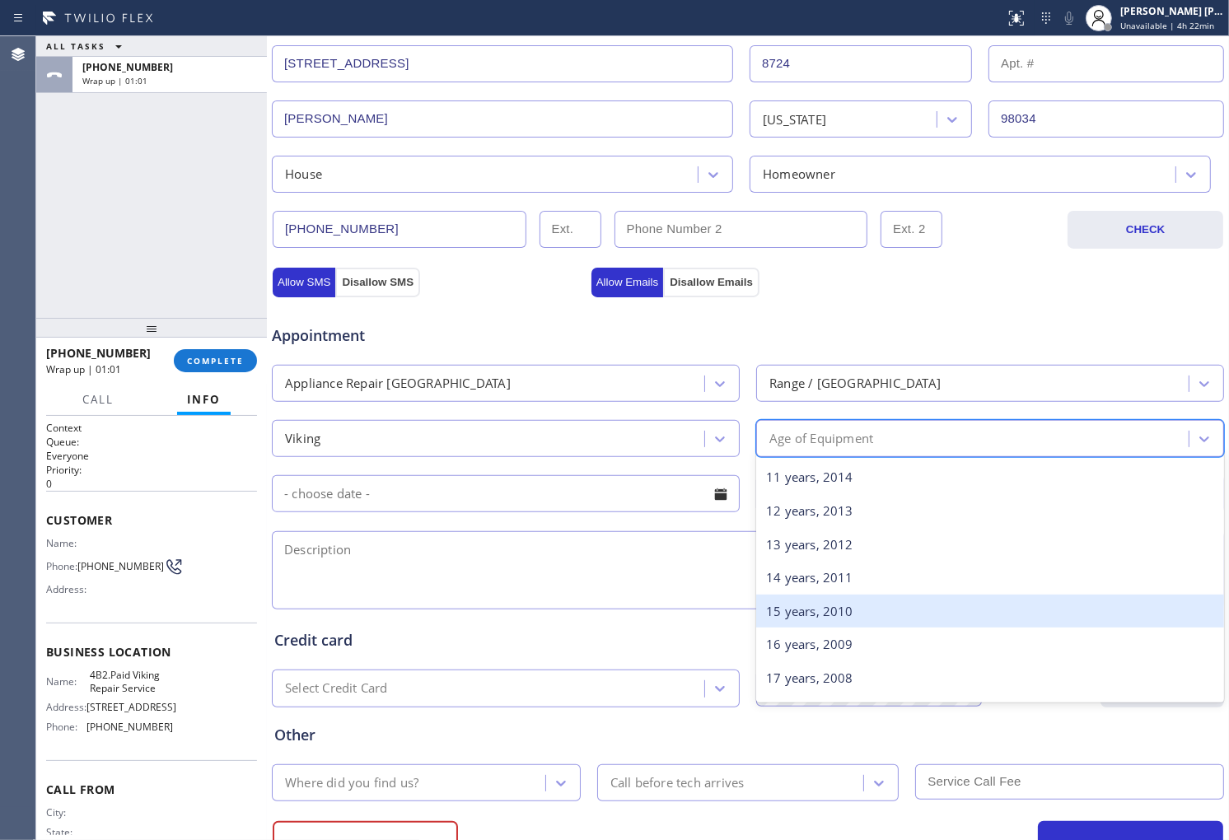
click at [818, 608] on div "15 years, 2010" at bounding box center [990, 612] width 468 height 34
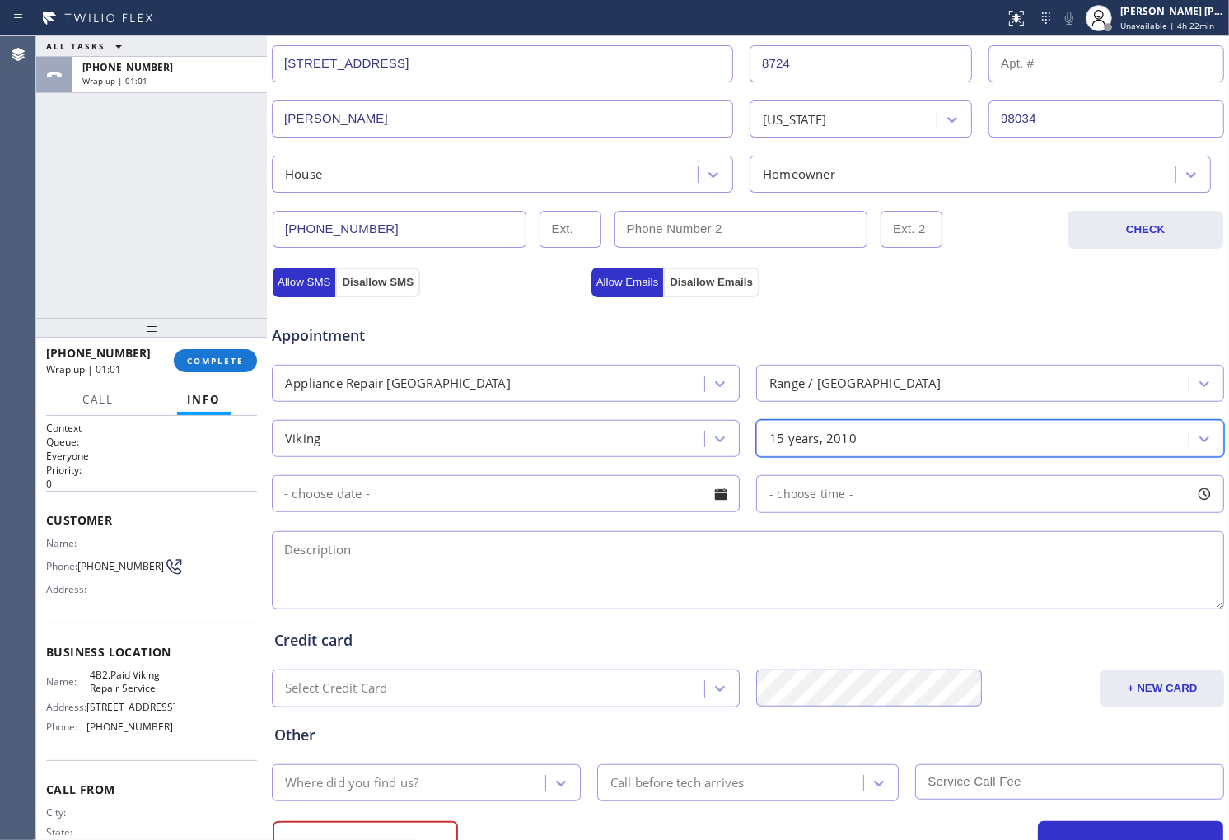
click at [735, 571] on textarea at bounding box center [748, 570] width 952 height 78
click at [714, 491] on div at bounding box center [721, 494] width 28 height 28
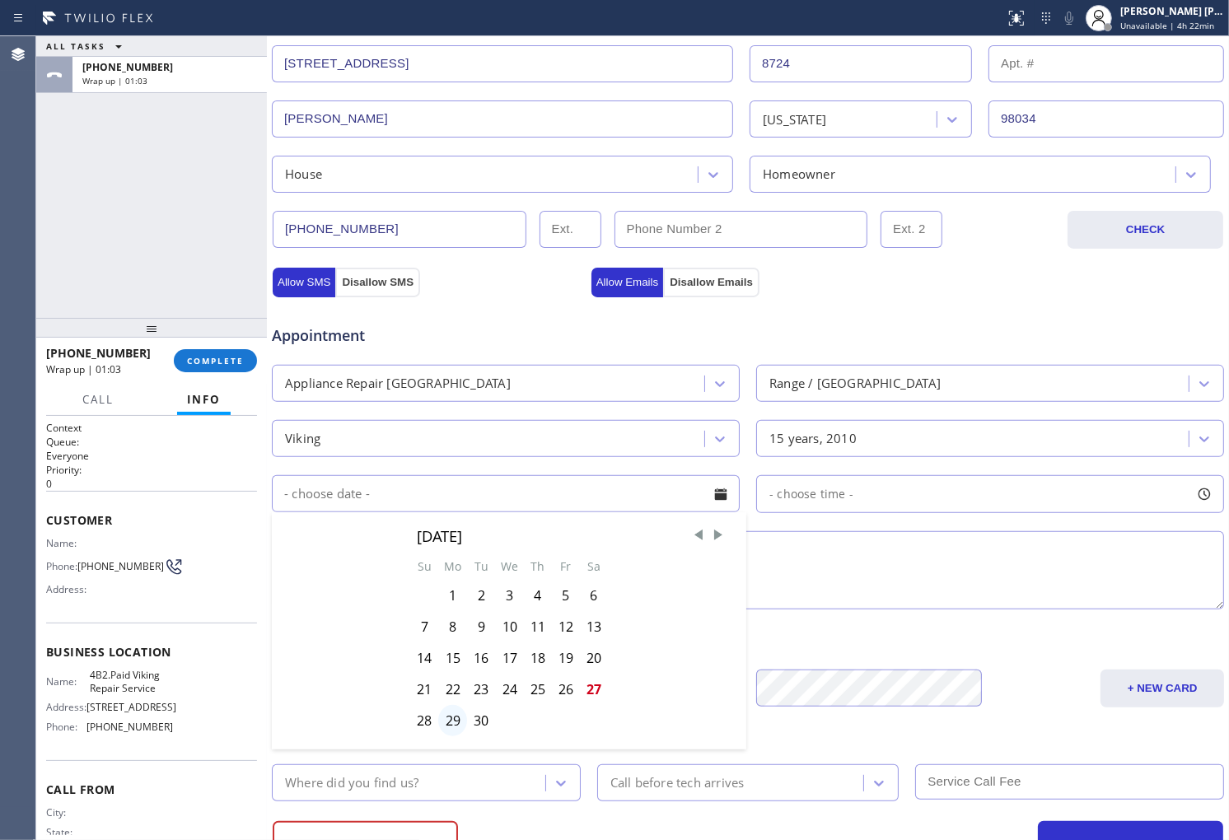
click at [448, 721] on div "29" at bounding box center [452, 720] width 29 height 31
type input "[DATE]"
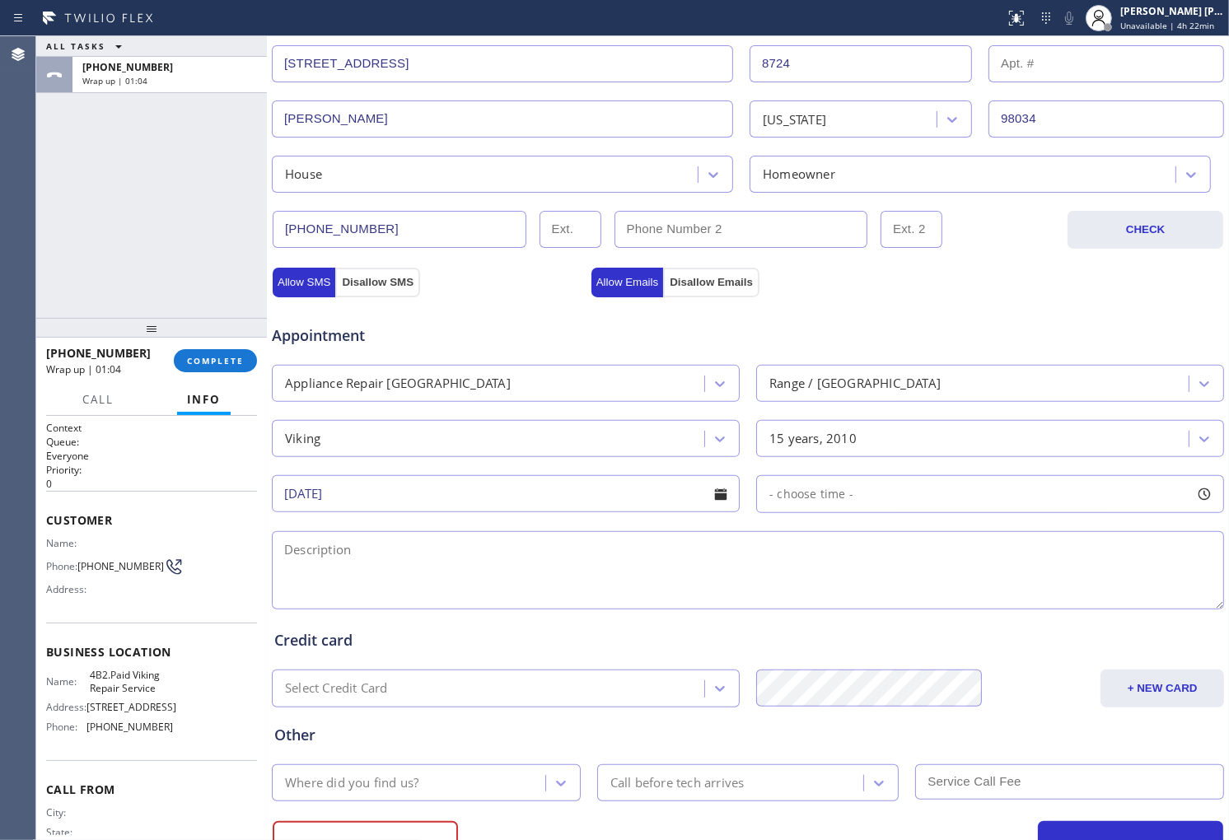
click at [1196, 496] on div at bounding box center [1204, 494] width 28 height 28
click at [771, 591] on div at bounding box center [773, 594] width 20 height 35
drag, startPoint x: 828, startPoint y: 593, endPoint x: 945, endPoint y: 596, distance: 117.0
click at [969, 595] on div at bounding box center [976, 594] width 20 height 35
click at [851, 595] on div at bounding box center [975, 595] width 406 height 0
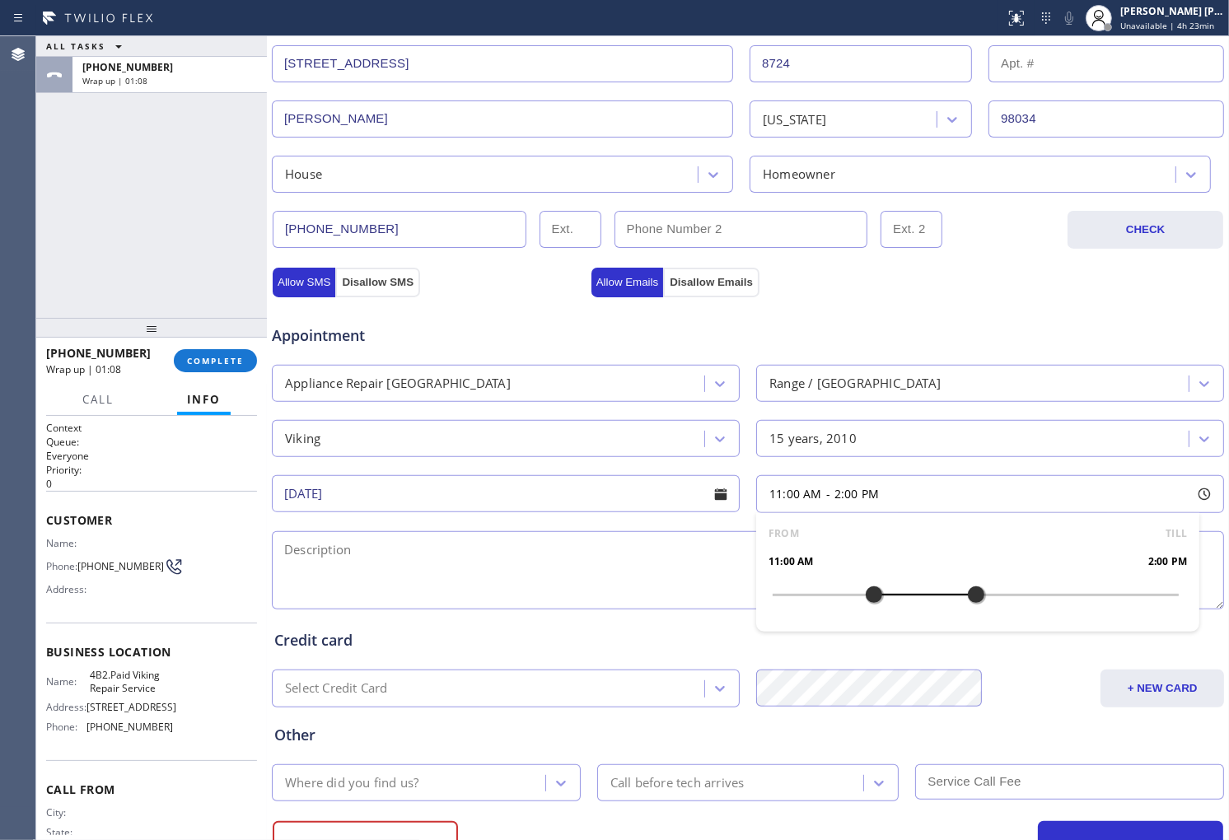
click at [868, 595] on div at bounding box center [975, 595] width 406 height 0
click at [683, 558] on textarea at bounding box center [748, 570] width 952 height 78
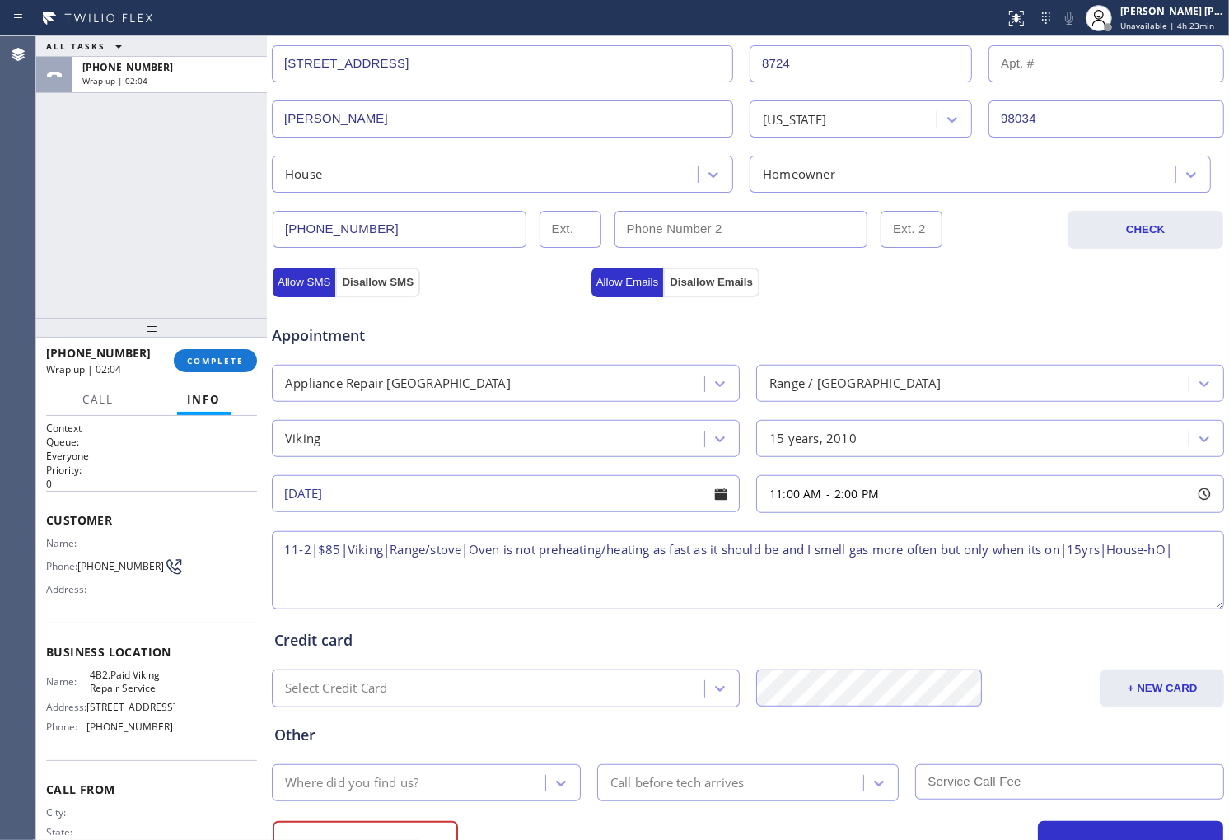
paste textarea "[STREET_ADDRESS]"
click at [90, 679] on span "4B2.Paid Viking Repair Service" at bounding box center [131, 682] width 82 height 26
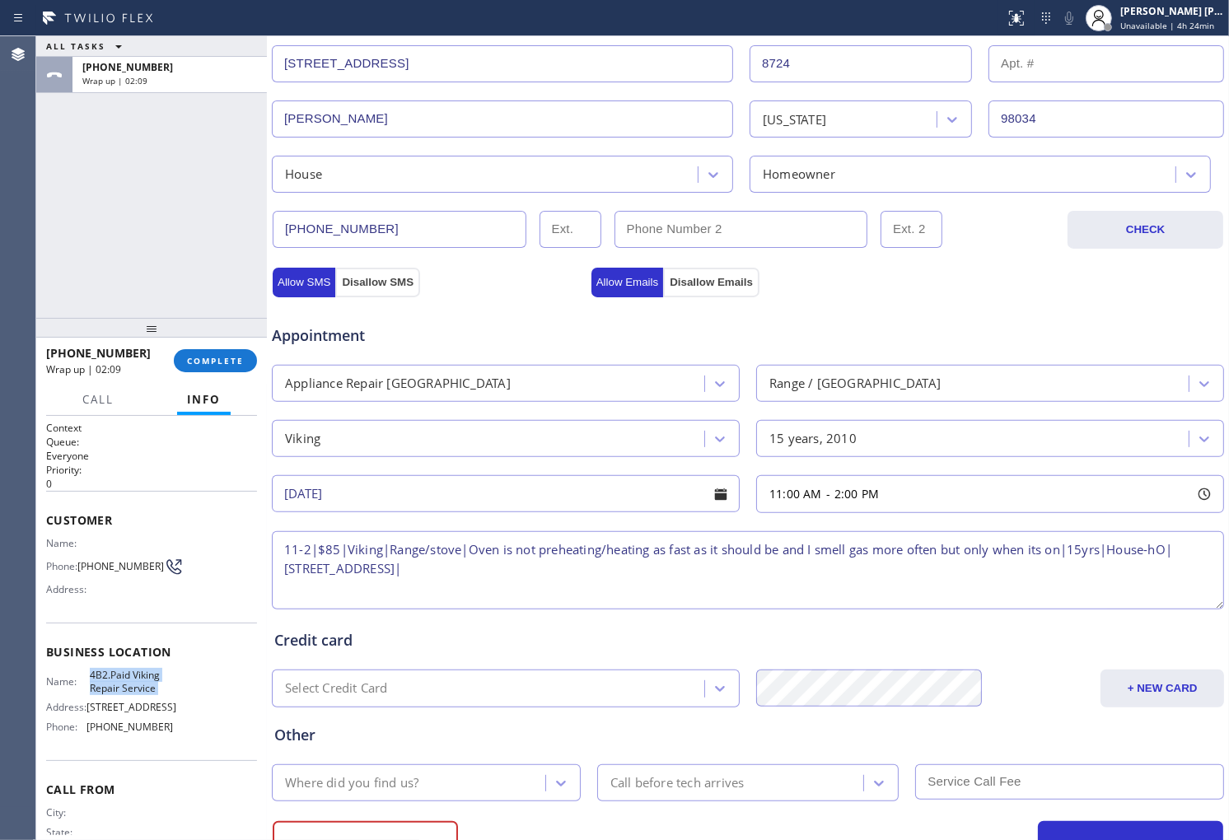
copy span "4B2.Paid Viking Repair Service"
click at [549, 575] on textarea "11-2|$85|Viking|Range/stove|Oven is not preheating/heating as fast as it should…" at bounding box center [748, 570] width 952 height 78
paste textarea "4B2.Paid Viking Repair Service"
click at [764, 561] on textarea "11-2|$85|Viking|Range/stove|Oven is not preheating/heating as fast as it should…" at bounding box center [748, 570] width 952 height 78
click at [767, 581] on textarea "11-2|$85|Viking|Range/stove|Oven is not preheating/heating as fast as it should…" at bounding box center [748, 570] width 952 height 78
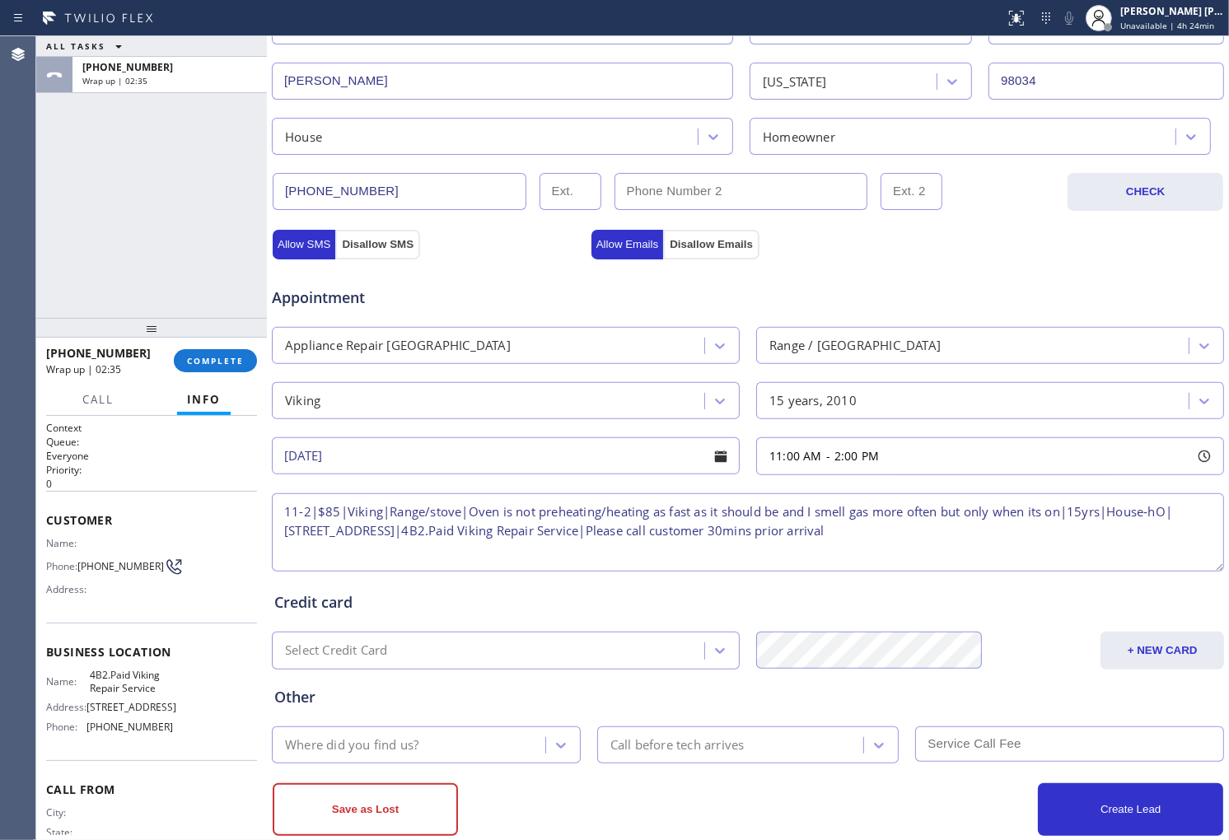
scroll to position [436, 0]
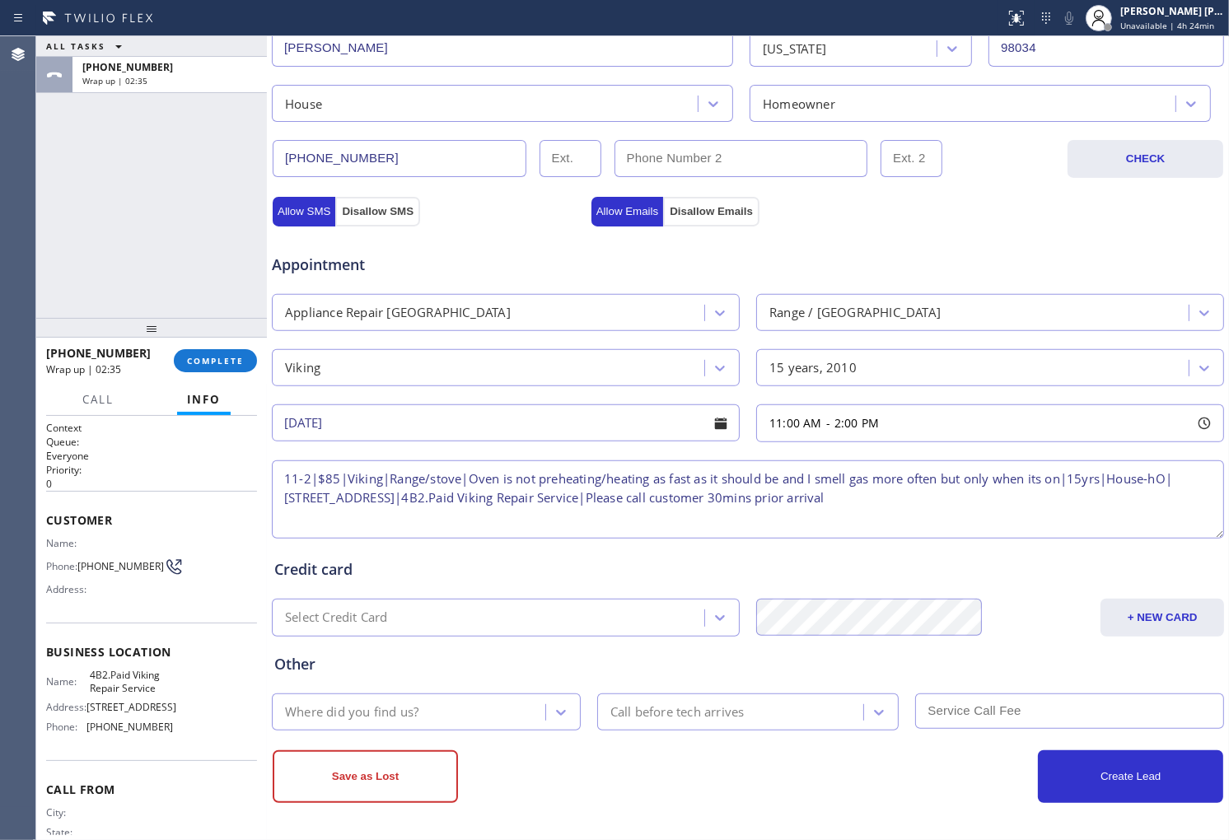
type textarea "11-2|$85|Viking|Range/stove|Oven is not preheating/heating as fast as it should…"
click at [428, 674] on div "Other" at bounding box center [747, 664] width 947 height 22
click at [414, 705] on div "Where did you find us?" at bounding box center [351, 711] width 133 height 19
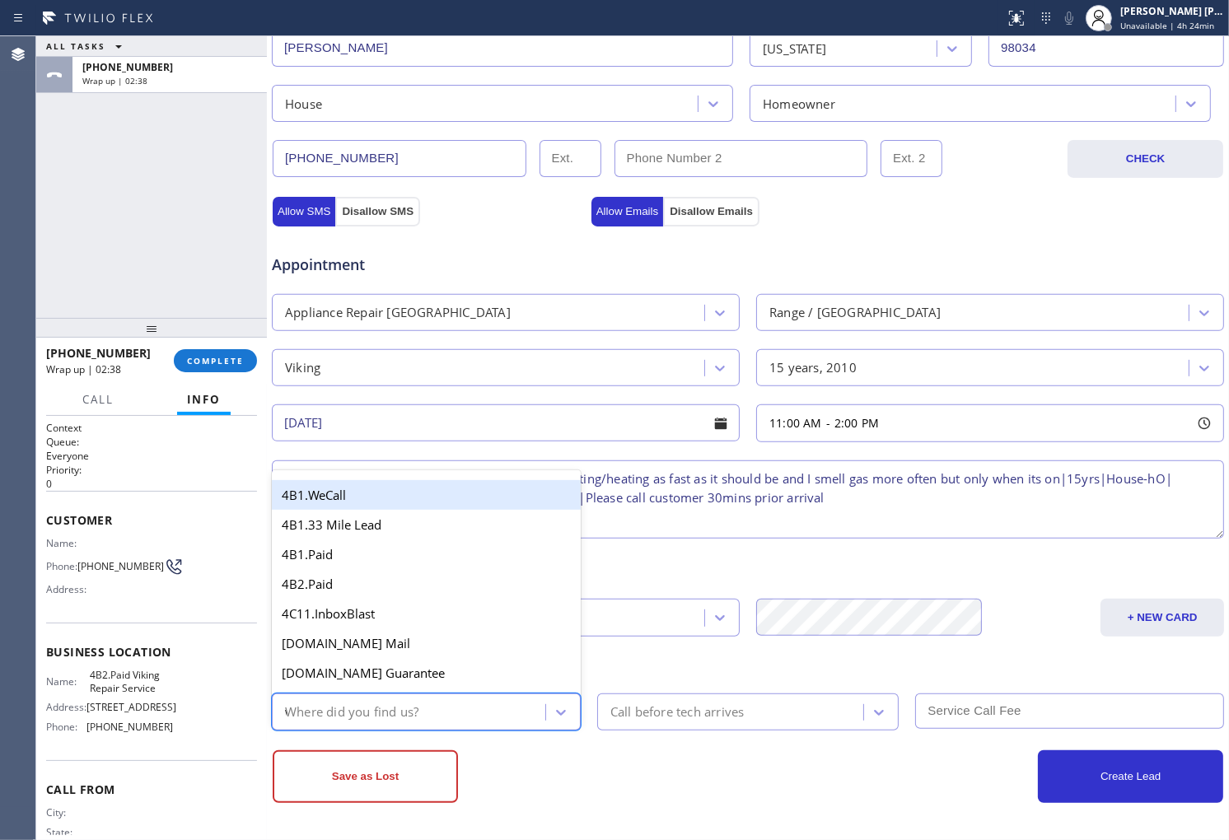
type input "we"
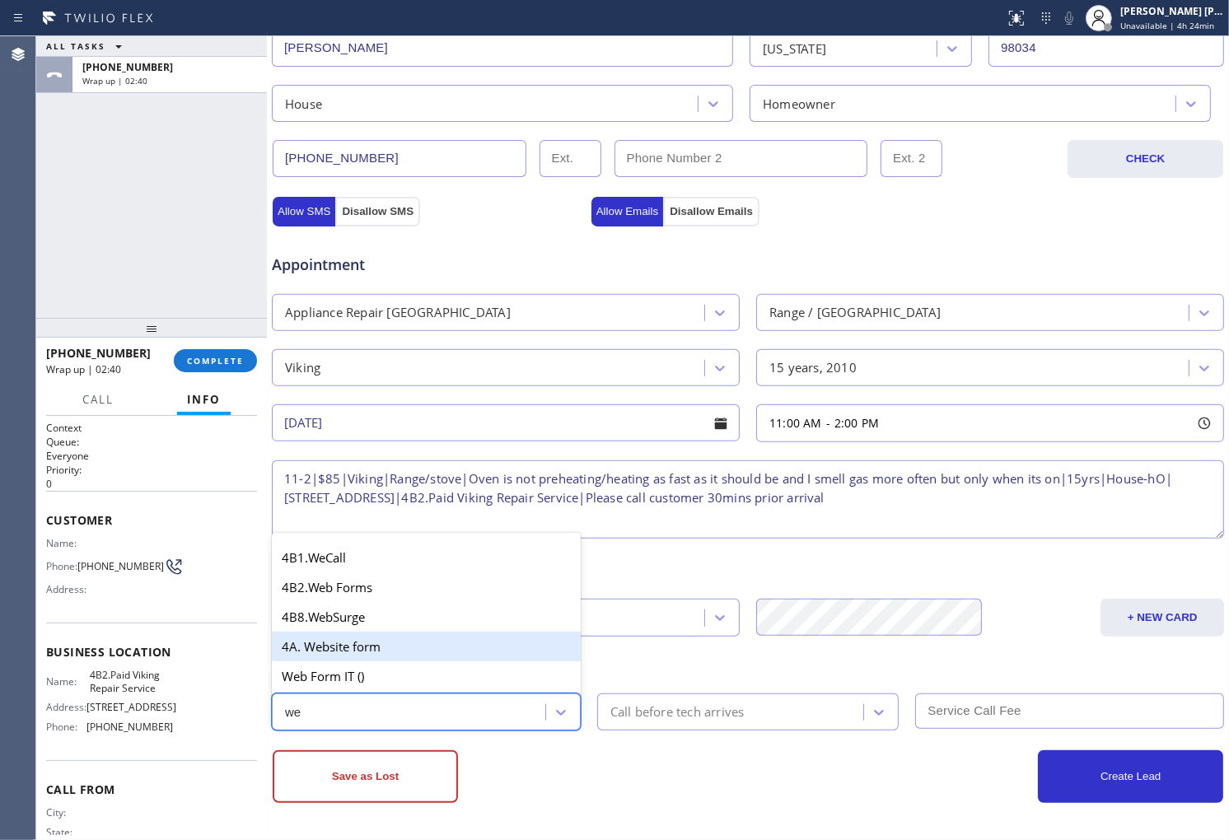
click at [404, 640] on div "4A. Website form" at bounding box center [426, 647] width 309 height 30
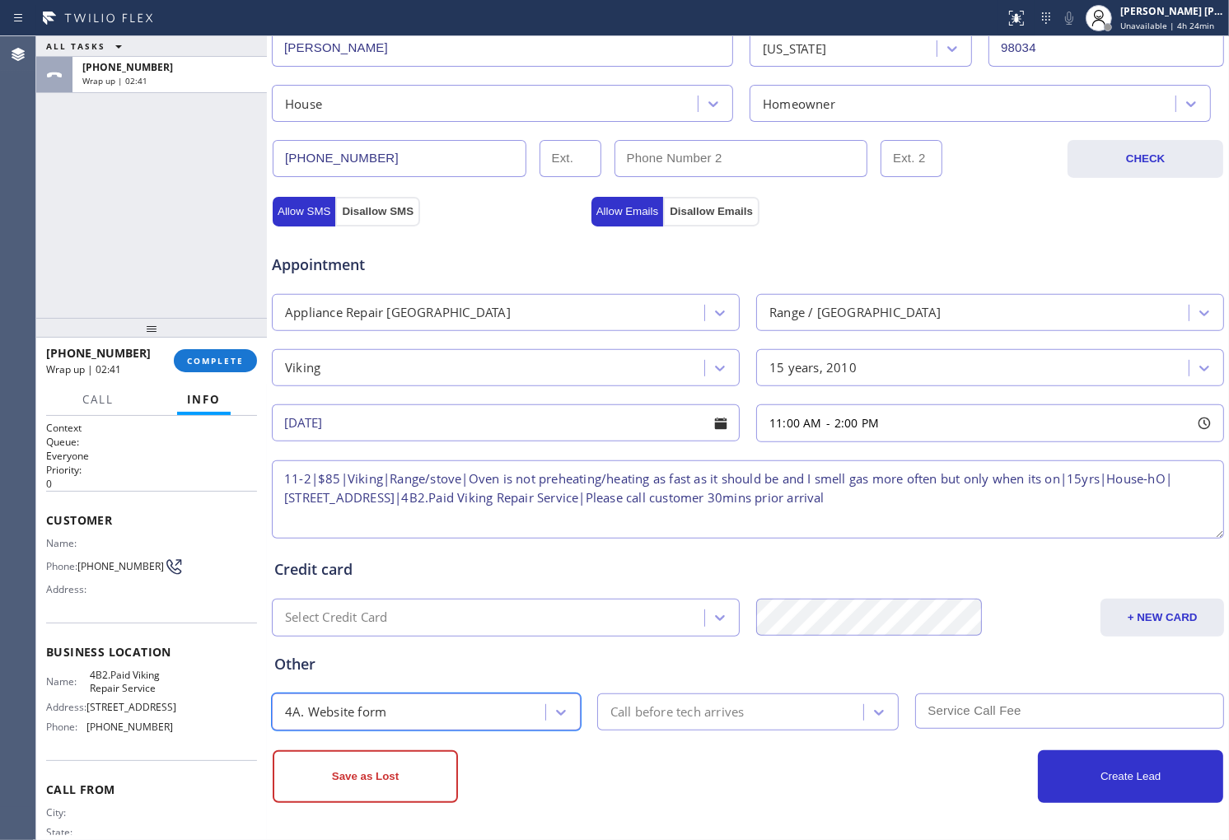
click at [738, 730] on div "Save as Lost Create Lead" at bounding box center [748, 766] width 954 height 72
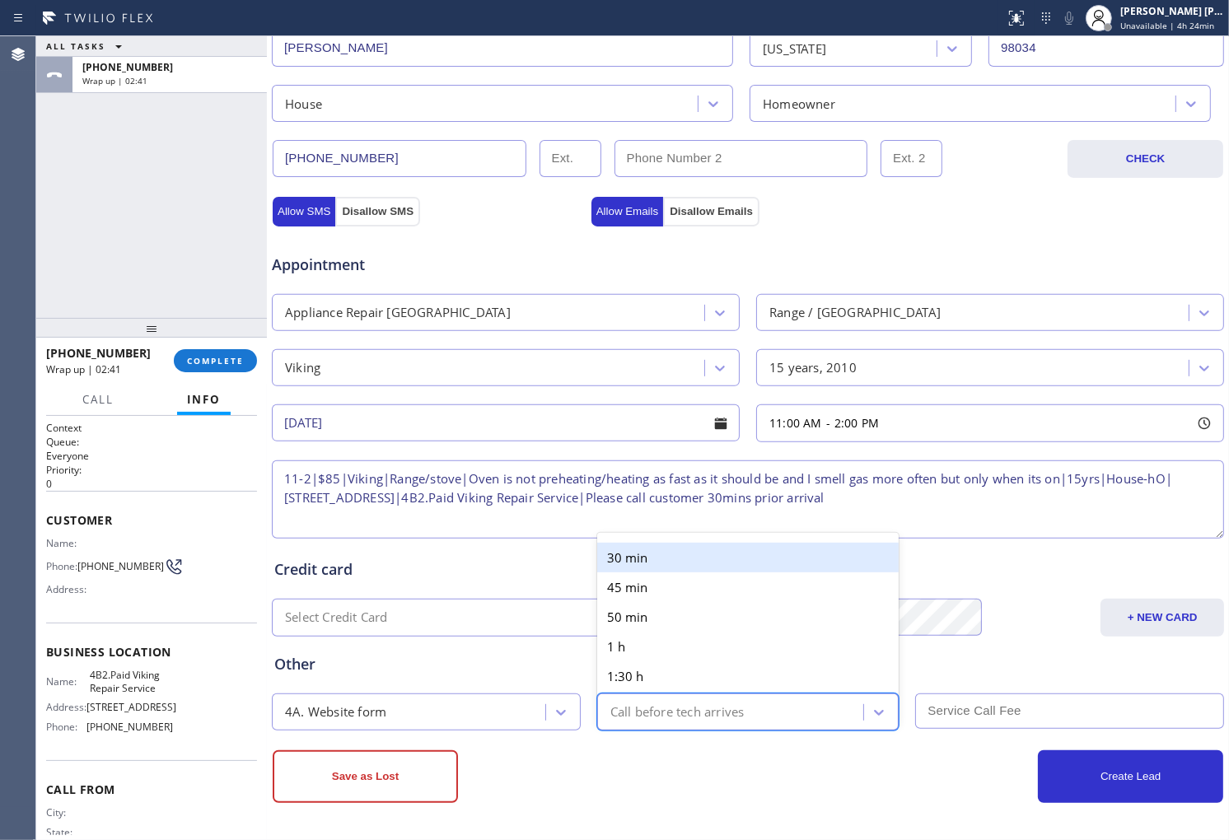
click at [727, 726] on div "Call before tech arrives" at bounding box center [733, 711] width 262 height 29
click at [702, 704] on div "Call before tech arrives" at bounding box center [677, 711] width 134 height 19
click at [661, 562] on div "30 min" at bounding box center [748, 558] width 302 height 30
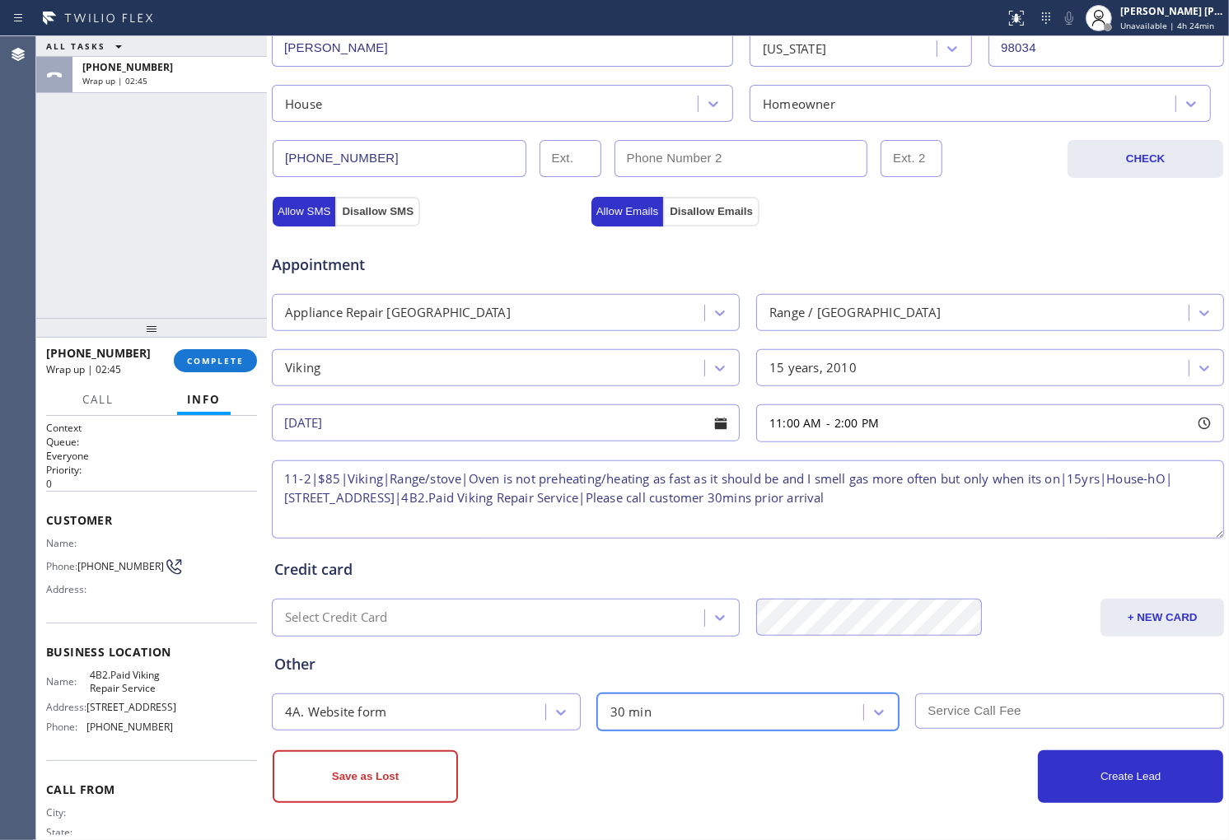
click at [1000, 713] on input "text" at bounding box center [1069, 710] width 309 height 35
type input "85"
click at [282, 220] on div "Appointment Appliance Repair High End Range / Stove High End Viking 15 years, 2…" at bounding box center [748, 380] width 954 height 323
click at [627, 217] on button "Allow Emails" at bounding box center [627, 212] width 72 height 30
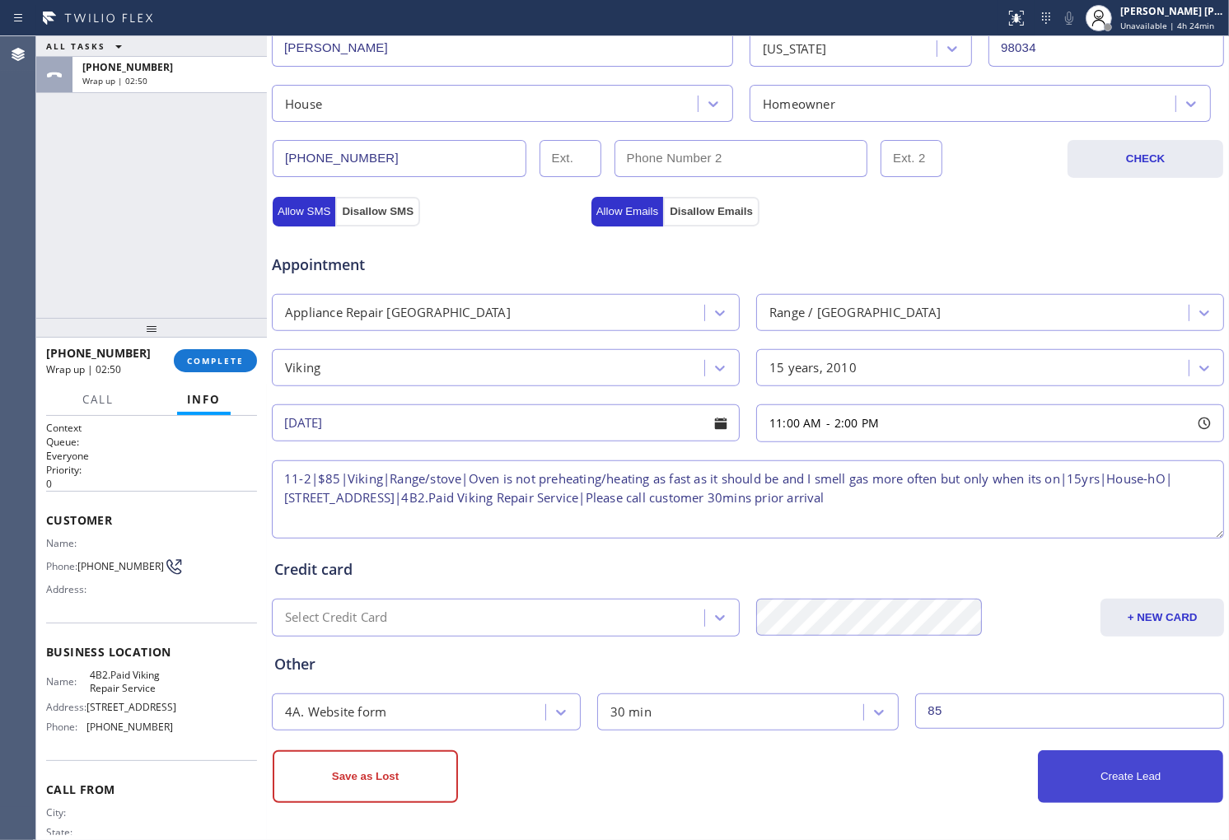
click at [1079, 784] on button "Create Lead" at bounding box center [1130, 776] width 185 height 53
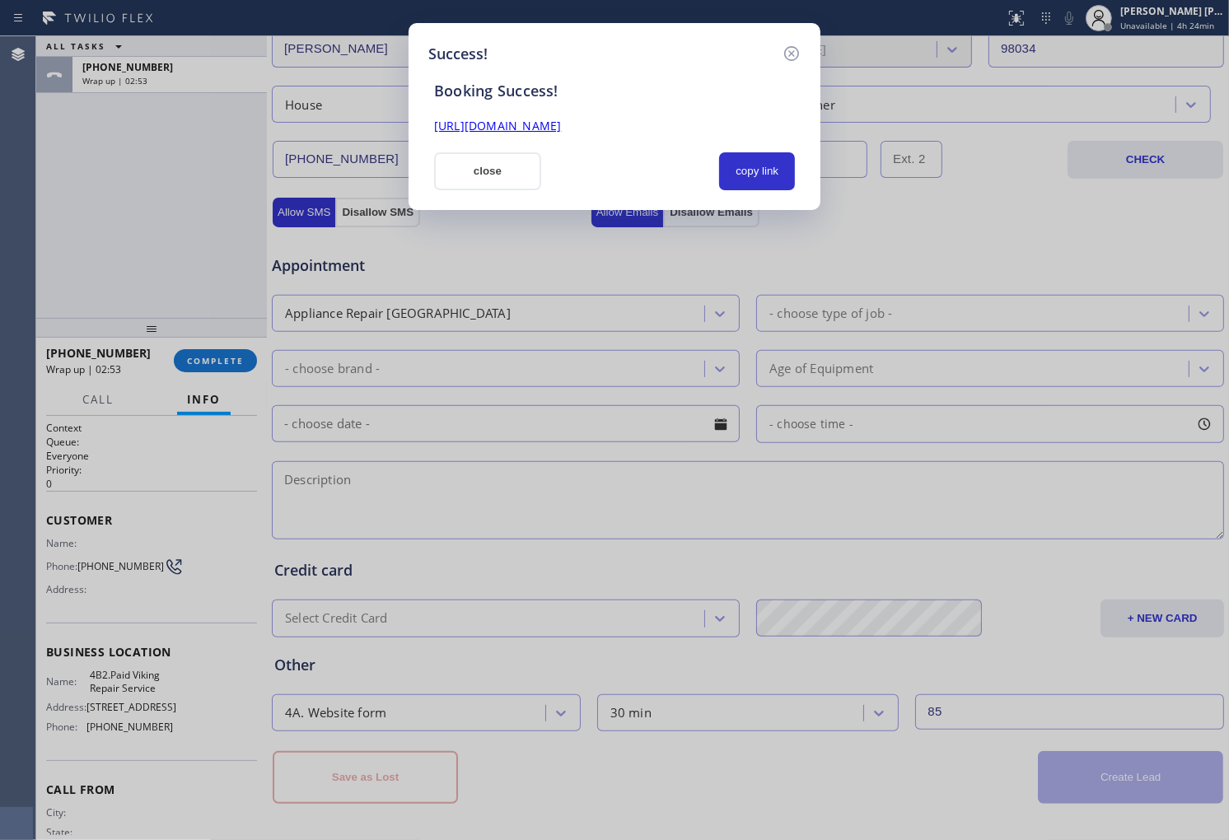
click at [469, 133] on div "[URL][DOMAIN_NAME]" at bounding box center [614, 126] width 380 height 19
click at [473, 125] on link "[URL][DOMAIN_NAME]" at bounding box center [497, 126] width 127 height 16
click at [507, 165] on button "close" at bounding box center [487, 171] width 107 height 38
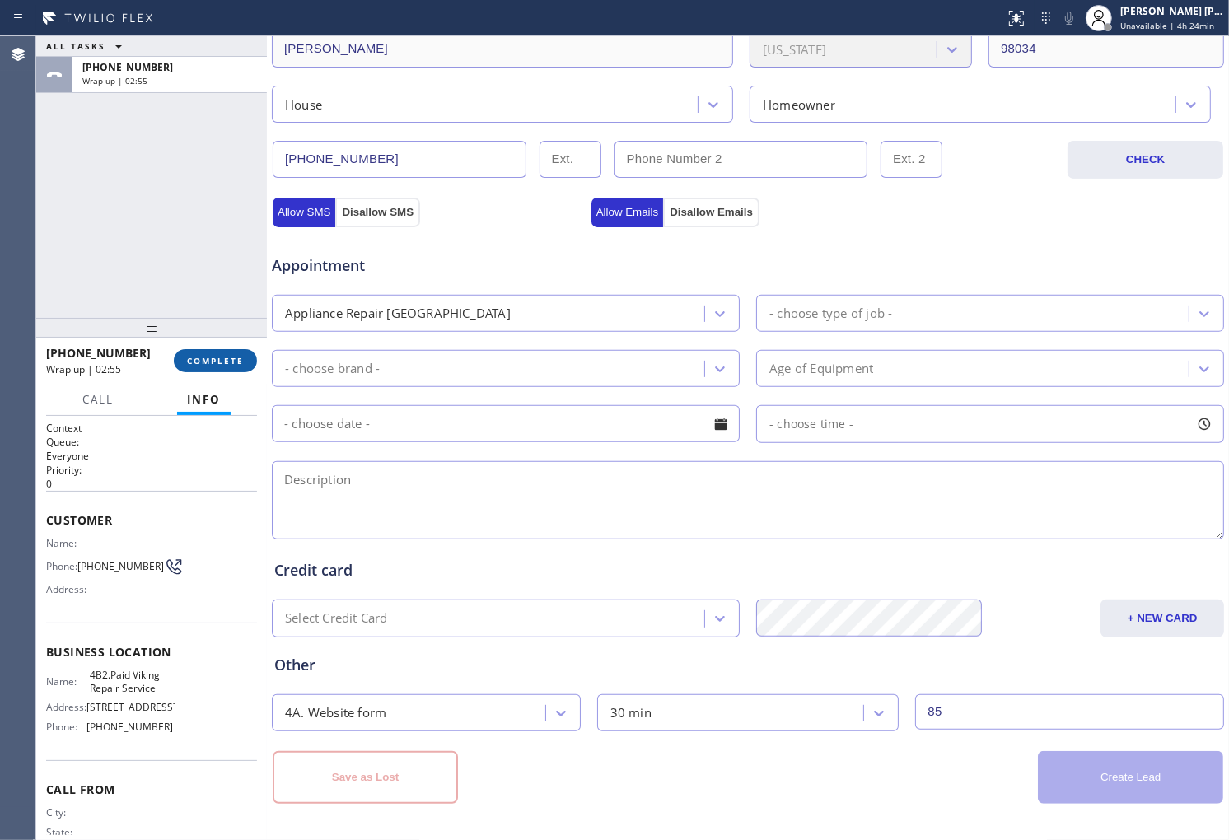
click at [221, 350] on button "COMPLETE" at bounding box center [215, 360] width 83 height 23
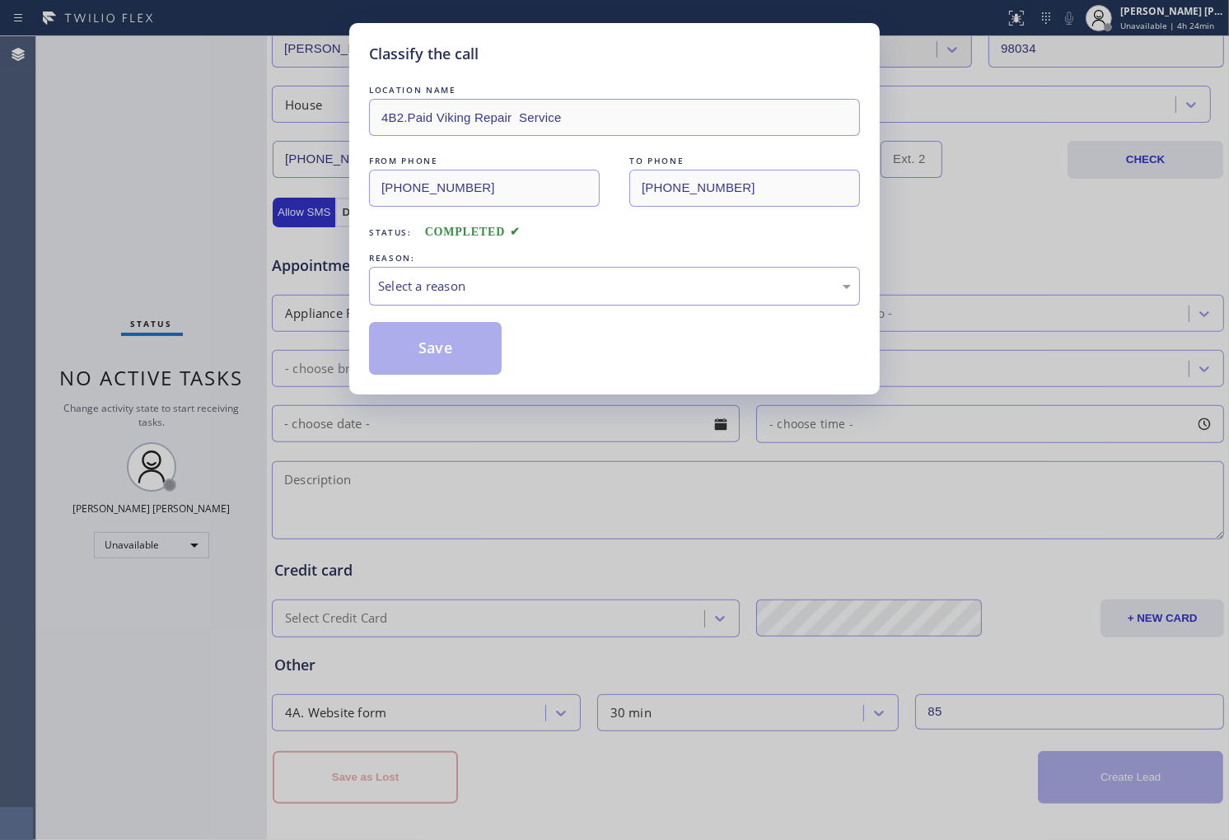
click at [528, 299] on div "Select a reason" at bounding box center [614, 286] width 491 height 39
drag, startPoint x: 495, startPoint y: 331, endPoint x: 440, endPoint y: 323, distance: 55.8
click at [440, 323] on button "Save" at bounding box center [435, 348] width 133 height 53
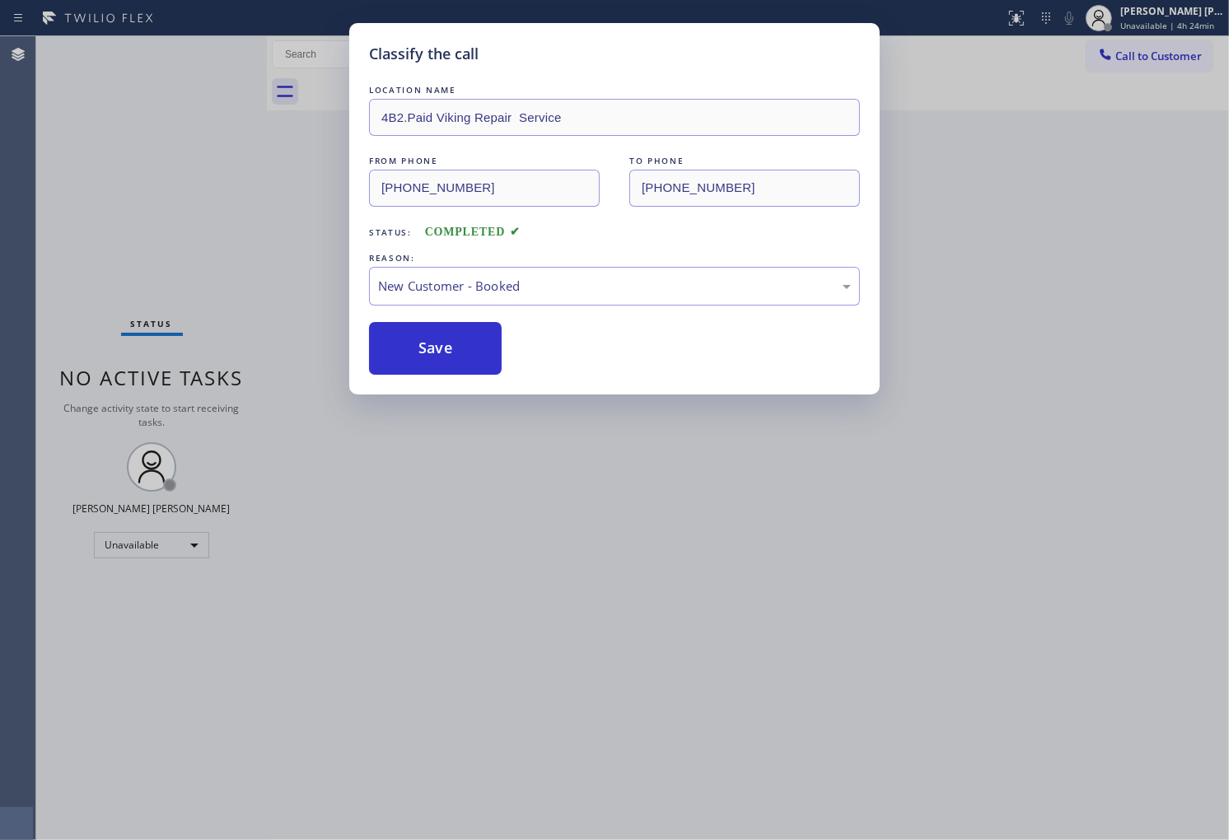
drag, startPoint x: 445, startPoint y: 350, endPoint x: 385, endPoint y: 255, distance: 112.6
click at [445, 350] on button "Save" at bounding box center [435, 348] width 133 height 53
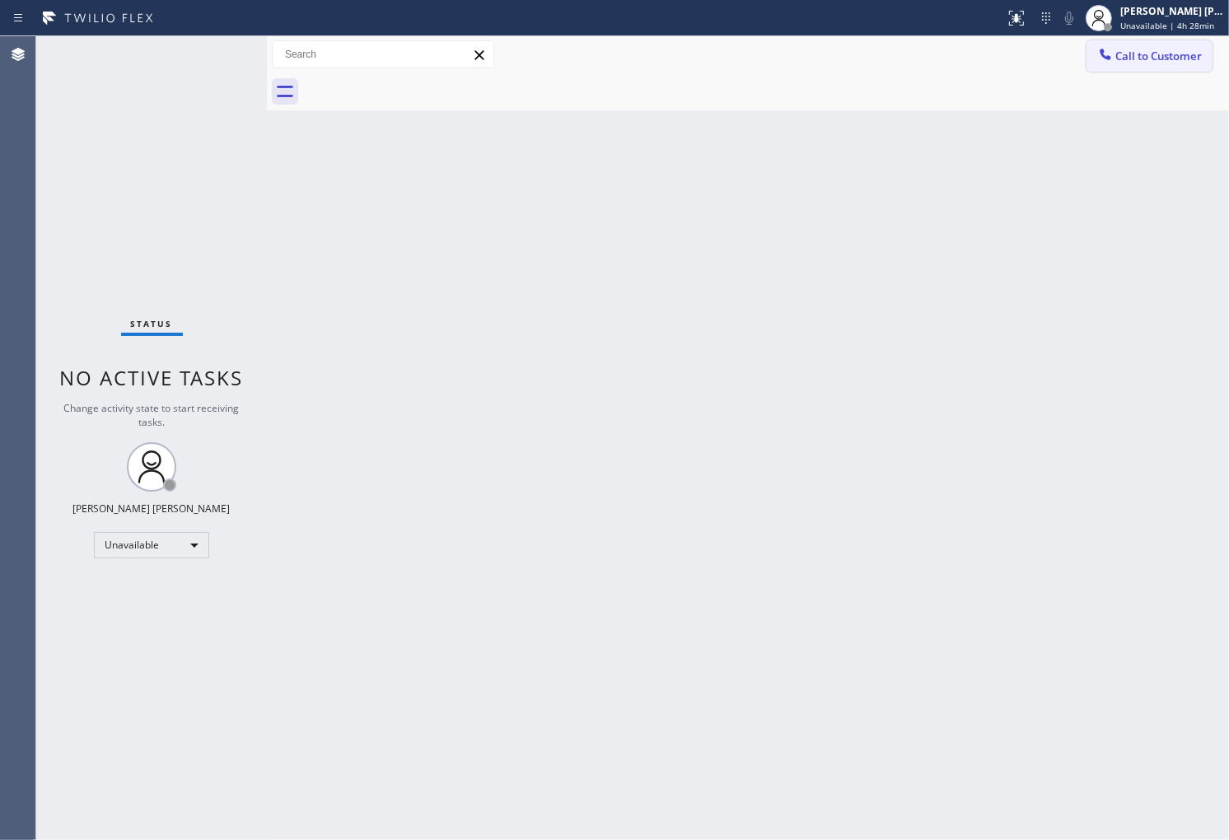
click at [1114, 63] on div at bounding box center [1105, 56] width 20 height 20
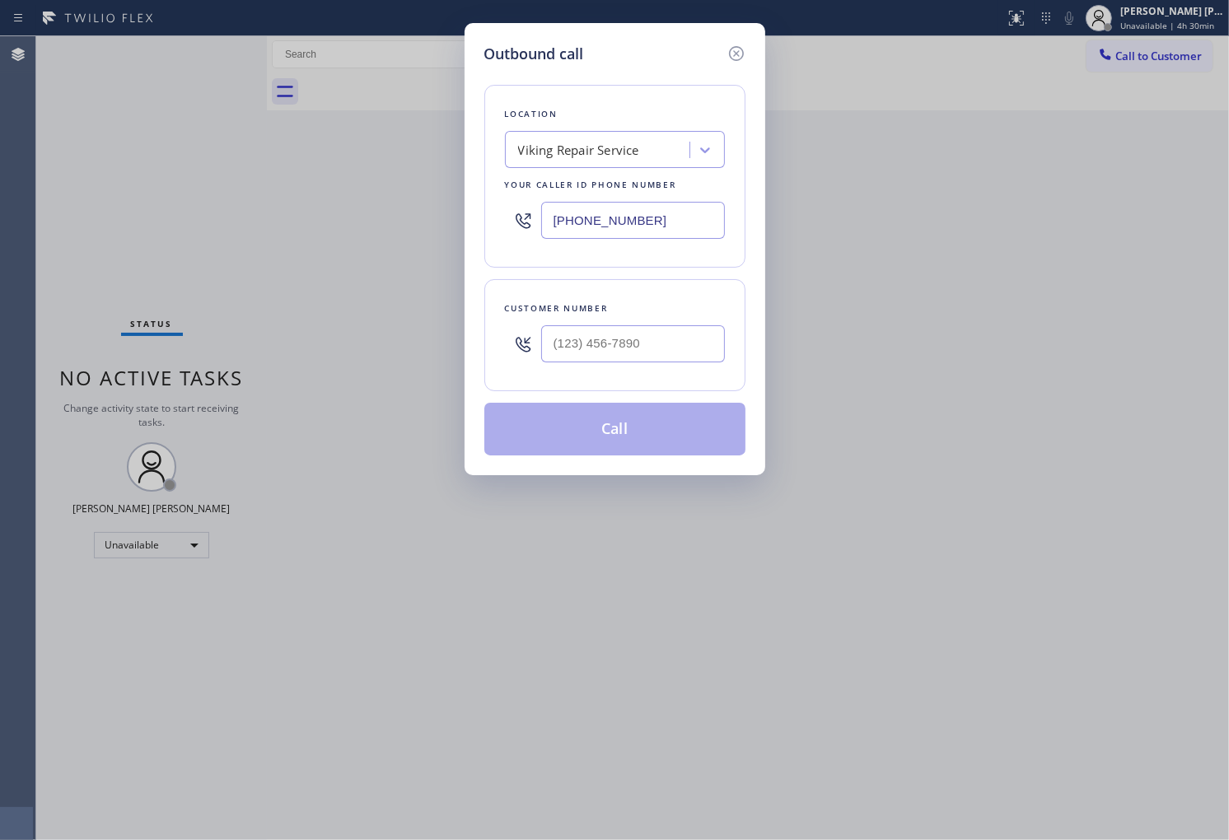
click at [596, 221] on input "[PHONE_NUMBER]" at bounding box center [633, 220] width 184 height 37
paste input "720) 597-8769"
type input "[PHONE_NUMBER]"
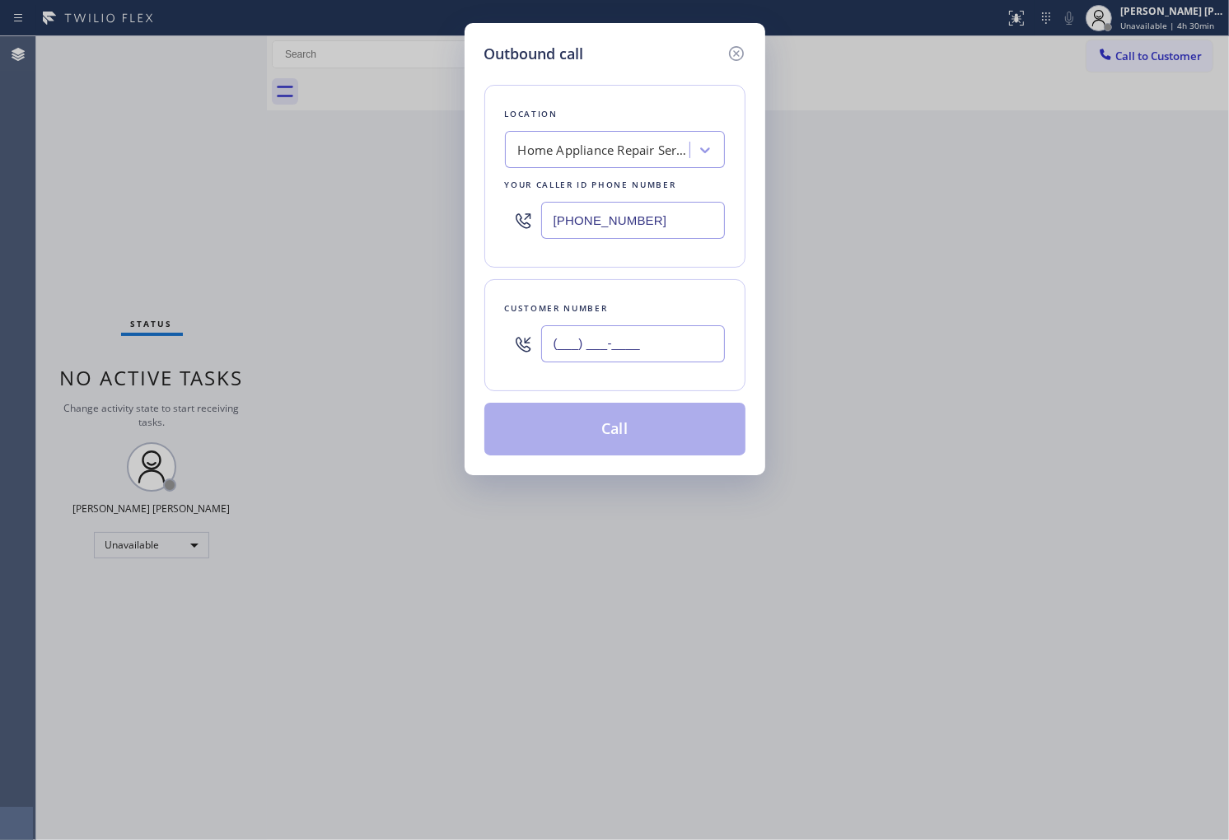
click at [651, 348] on input "(___) ___-____" at bounding box center [633, 343] width 184 height 37
paste input "303) 903-4923"
type input "[PHONE_NUMBER]"
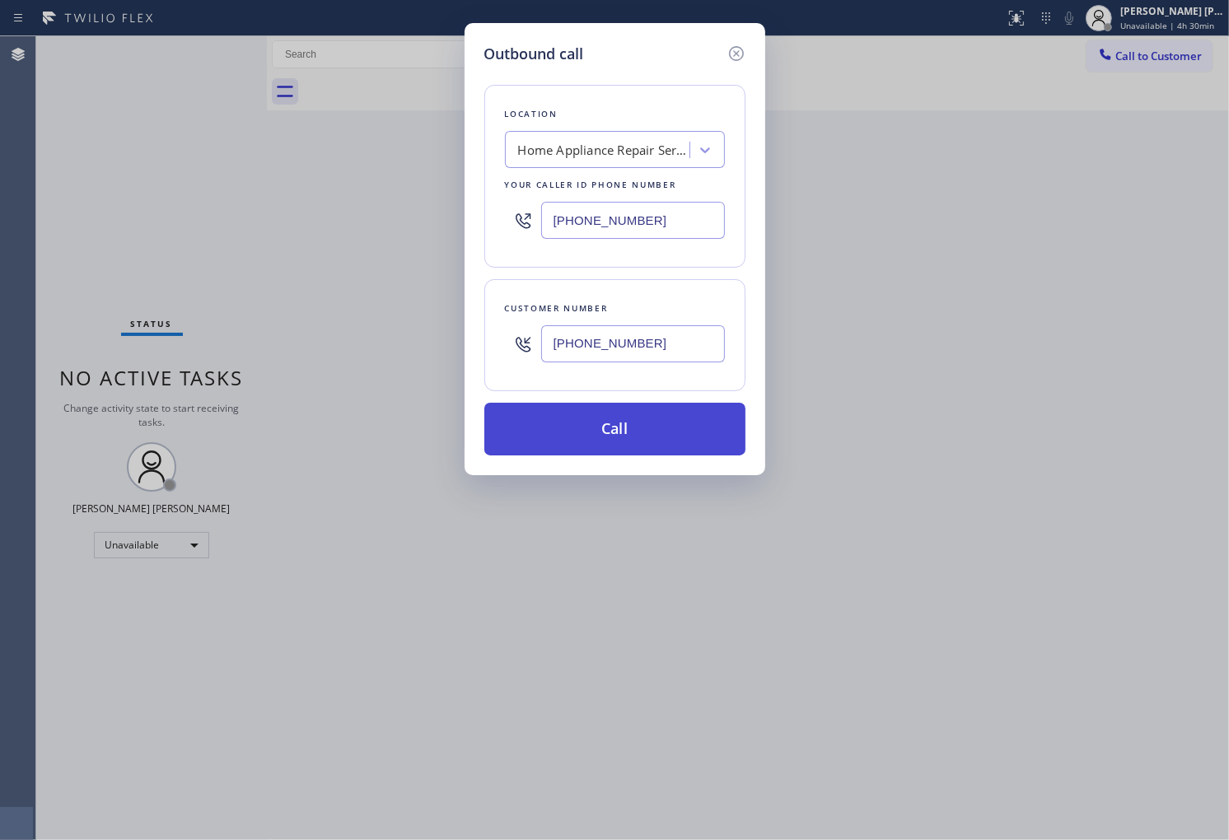
click at [679, 430] on button "Call" at bounding box center [614, 429] width 261 height 53
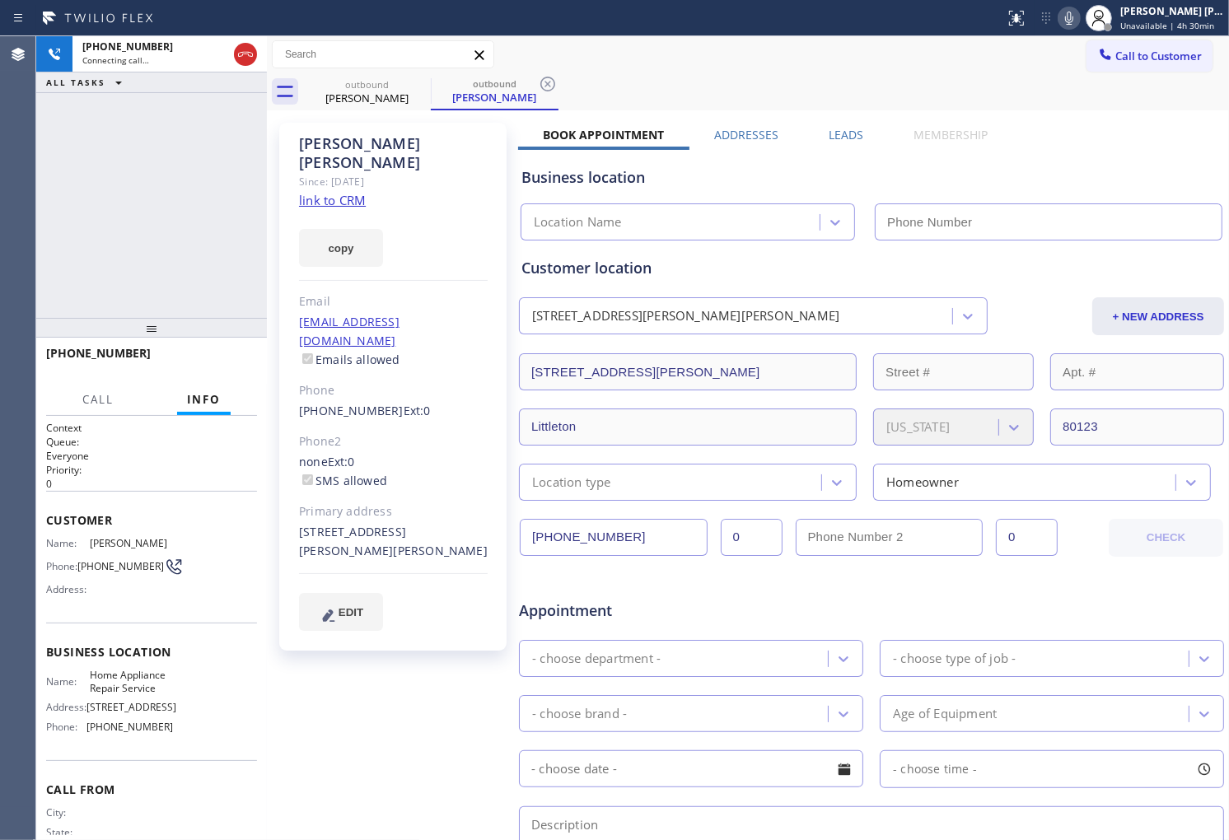
click at [332, 150] on div "[PERSON_NAME]" at bounding box center [393, 153] width 189 height 38
type input "[PHONE_NUMBER]"
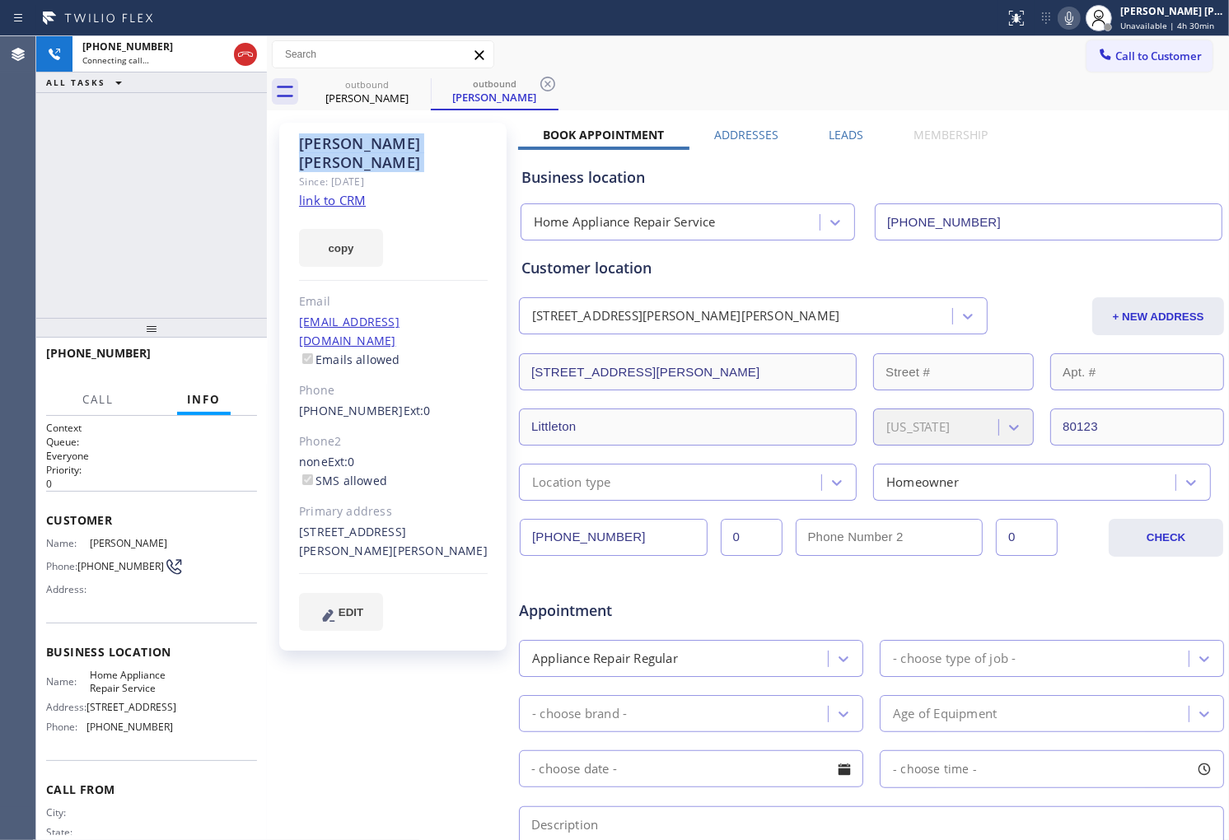
drag, startPoint x: 87, startPoint y: 242, endPoint x: 218, endPoint y: 242, distance: 130.9
click at [87, 242] on div "[PHONE_NUMBER] Connecting call… ALL TASKS ALL TASKS ACTIVE TASKS TASKS IN WRAP …" at bounding box center [151, 177] width 231 height 282
drag, startPoint x: 243, startPoint y: 56, endPoint x: 884, endPoint y: 176, distance: 652.6
click at [243, 58] on icon at bounding box center [246, 54] width 20 height 20
click at [846, 145] on div "Business location Home Appliance Repair Service [PHONE_NUMBER]" at bounding box center [871, 191] width 707 height 97
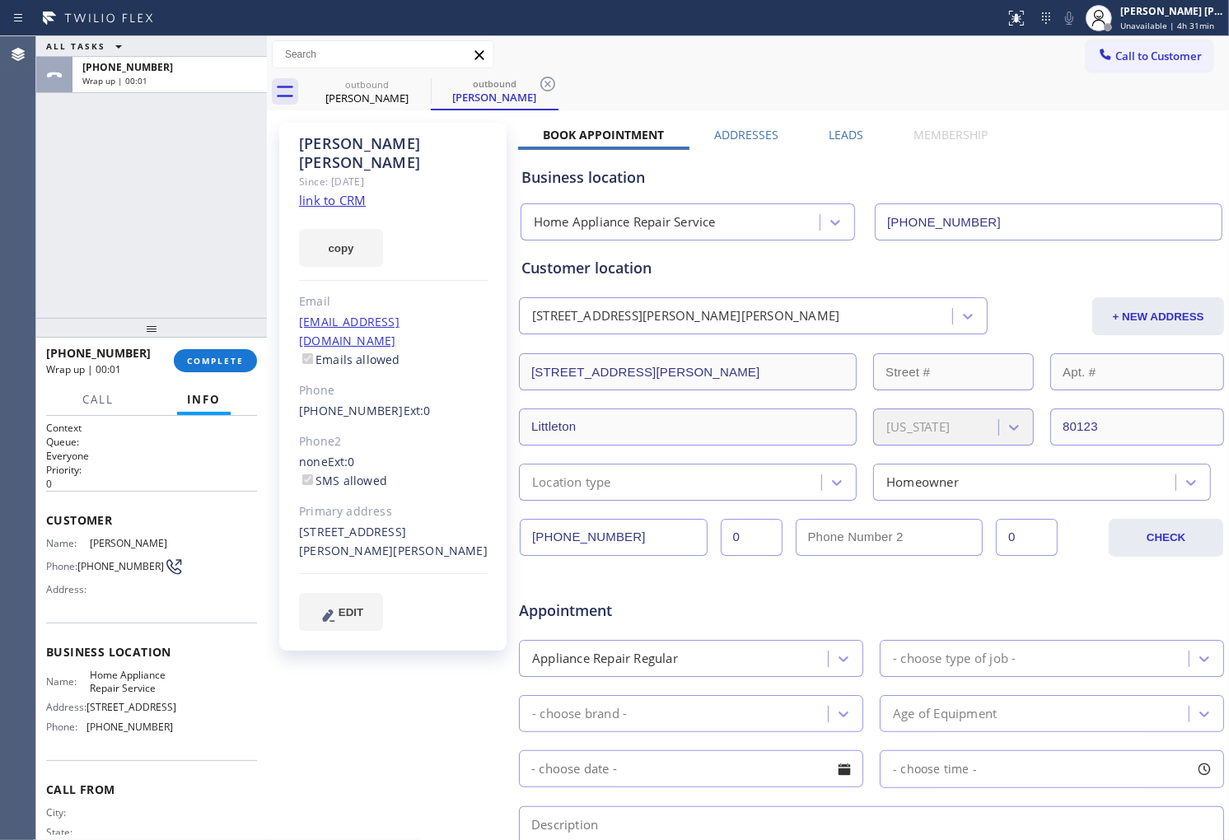
click at [844, 137] on label "Leads" at bounding box center [845, 135] width 35 height 16
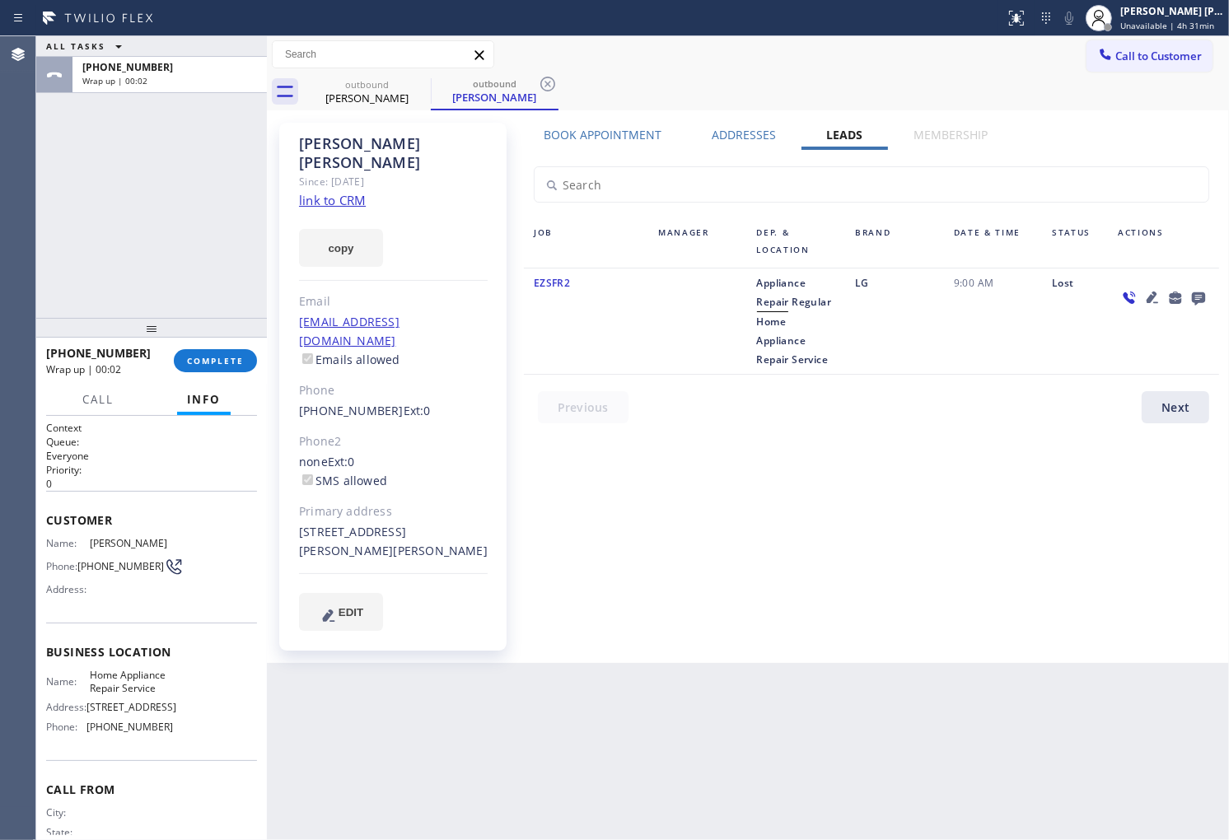
click at [1205, 299] on icon at bounding box center [1198, 298] width 13 height 13
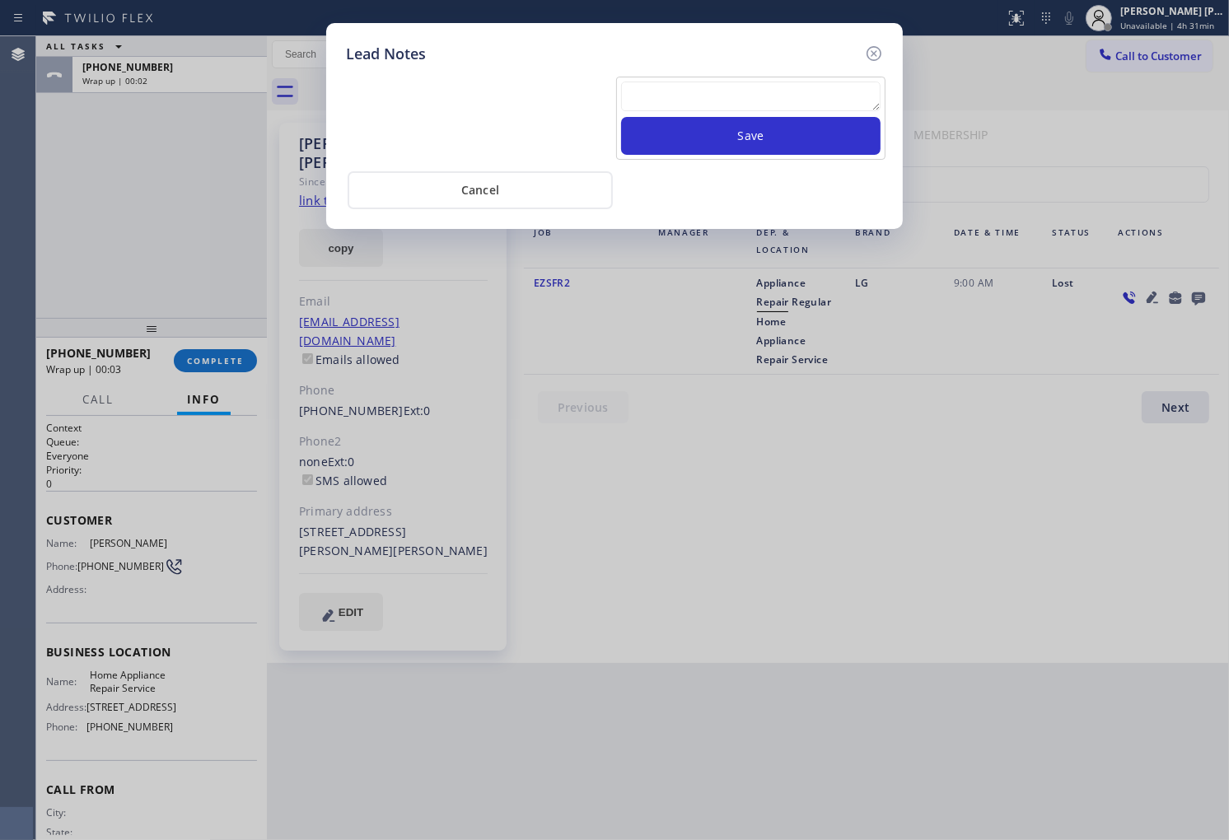
click at [809, 112] on div at bounding box center [750, 99] width 259 height 35
click at [816, 104] on textarea at bounding box center [750, 97] width 259 height 30
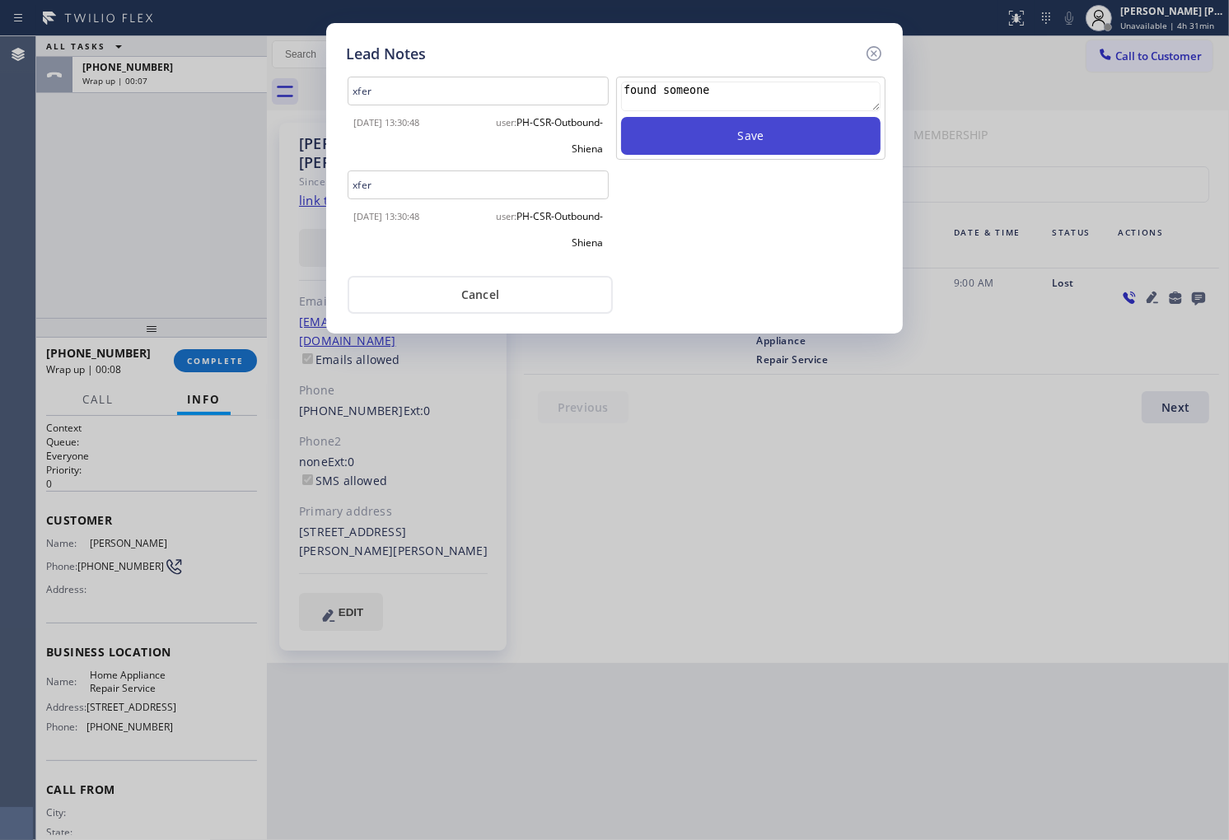
type textarea "found someone"
click at [829, 142] on button "Save" at bounding box center [750, 136] width 259 height 38
click at [867, 52] on icon at bounding box center [873, 53] width 15 height 15
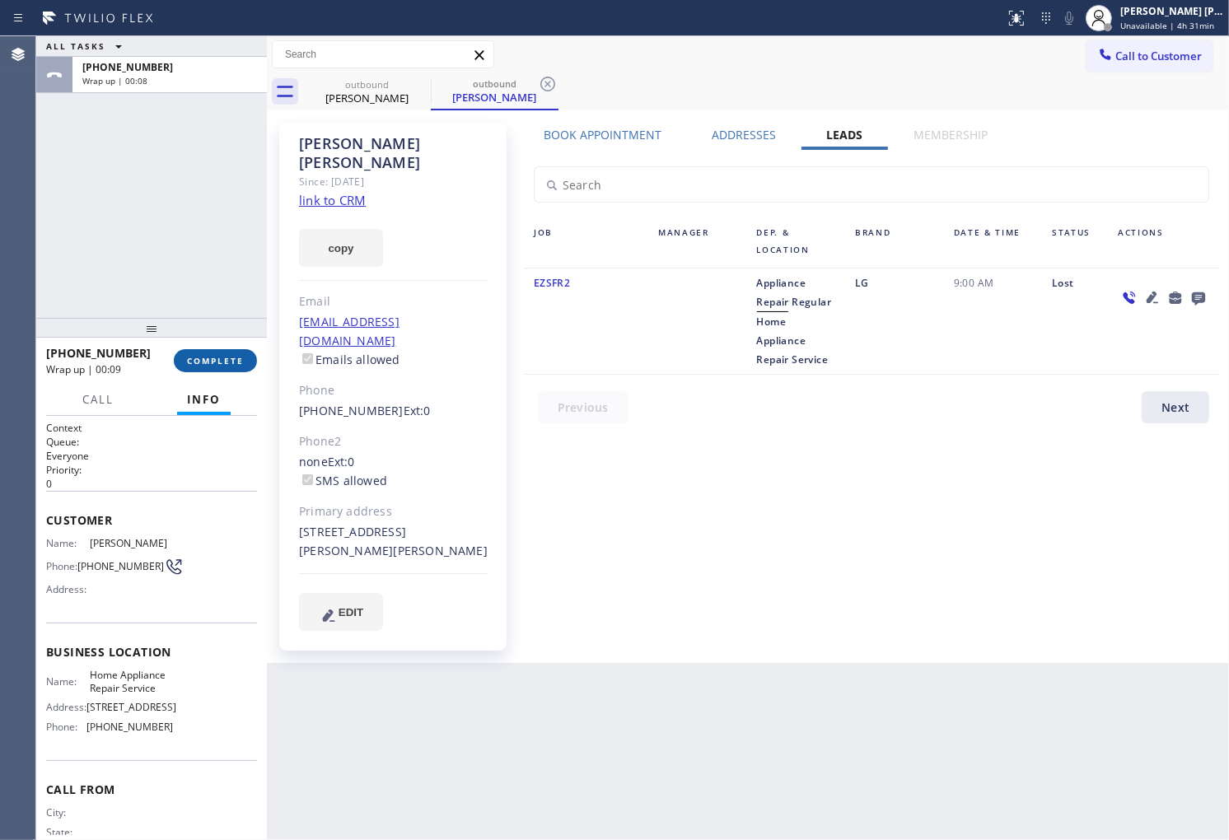
click at [198, 357] on span "COMPLETE" at bounding box center [215, 361] width 57 height 12
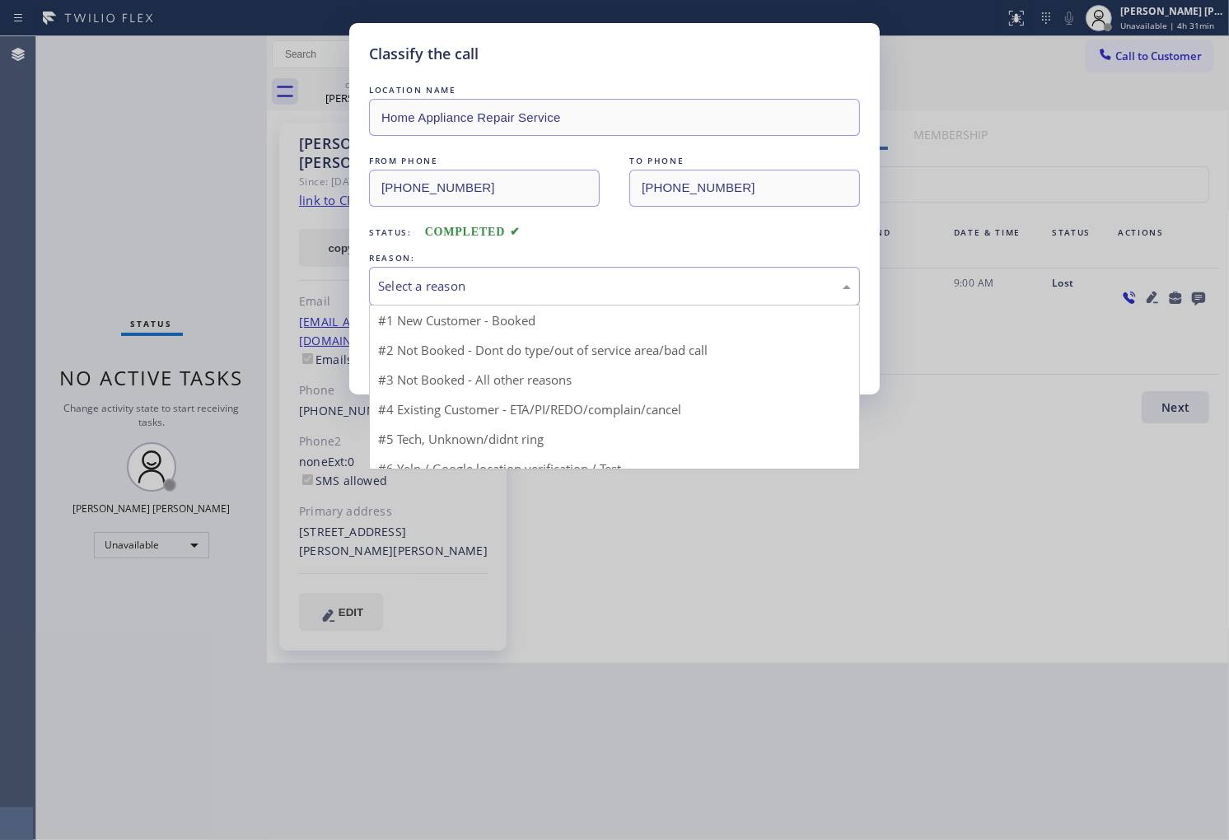
click at [469, 280] on div "Select a reason" at bounding box center [614, 286] width 473 height 19
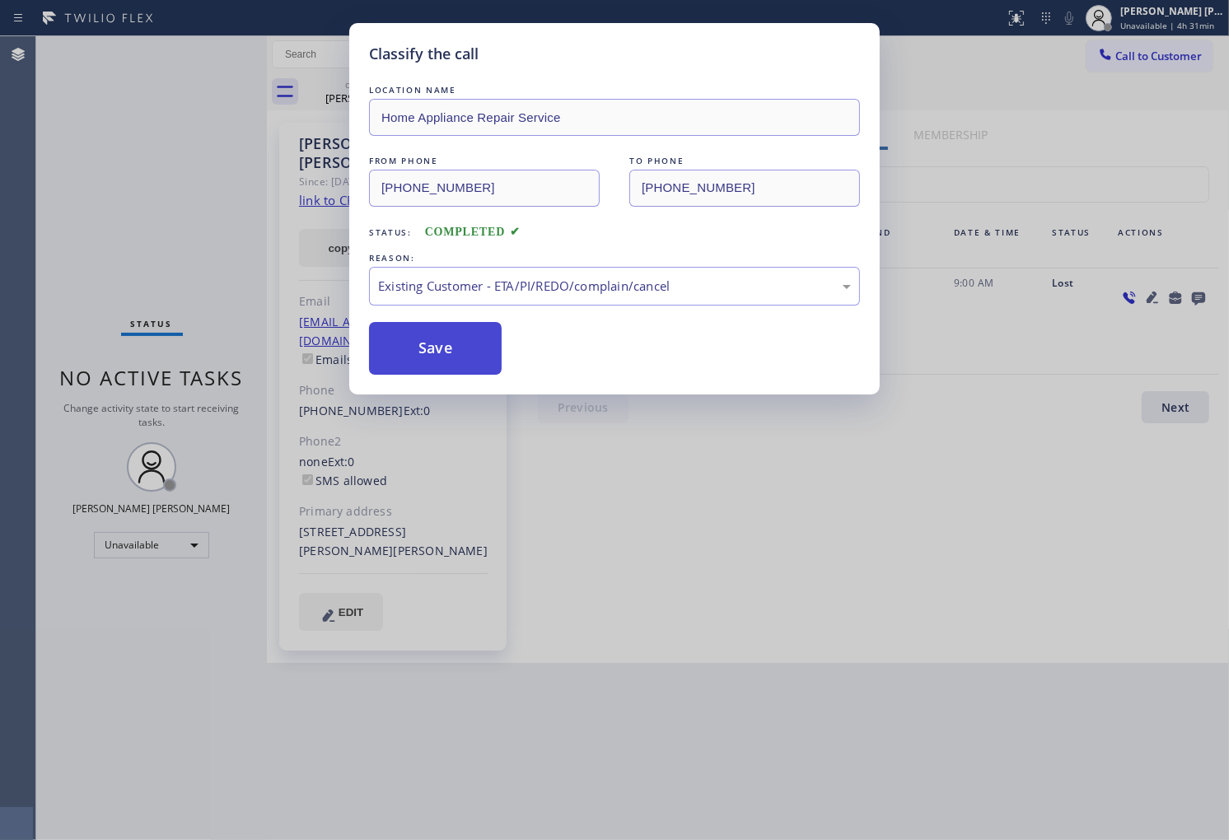
click at [449, 356] on button "Save" at bounding box center [435, 348] width 133 height 53
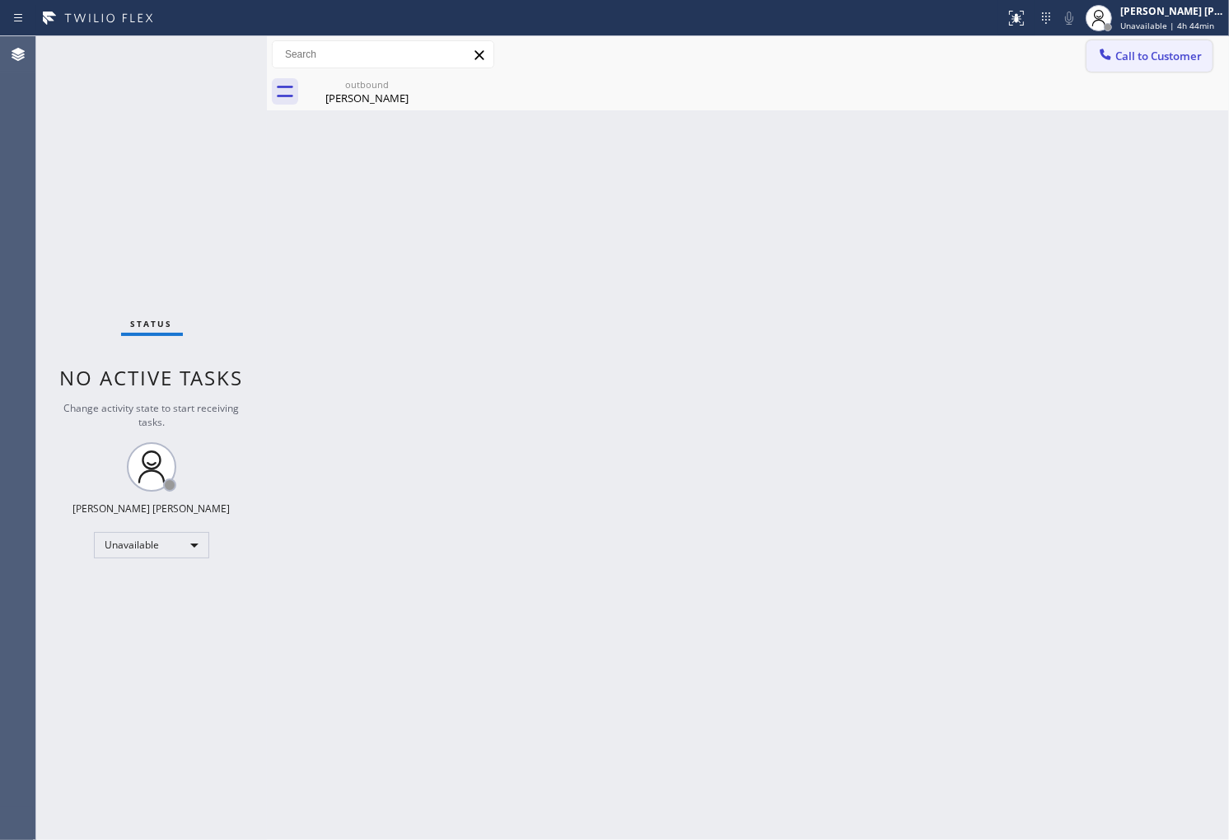
click at [1159, 61] on span "Call to Customer" at bounding box center [1158, 56] width 86 height 15
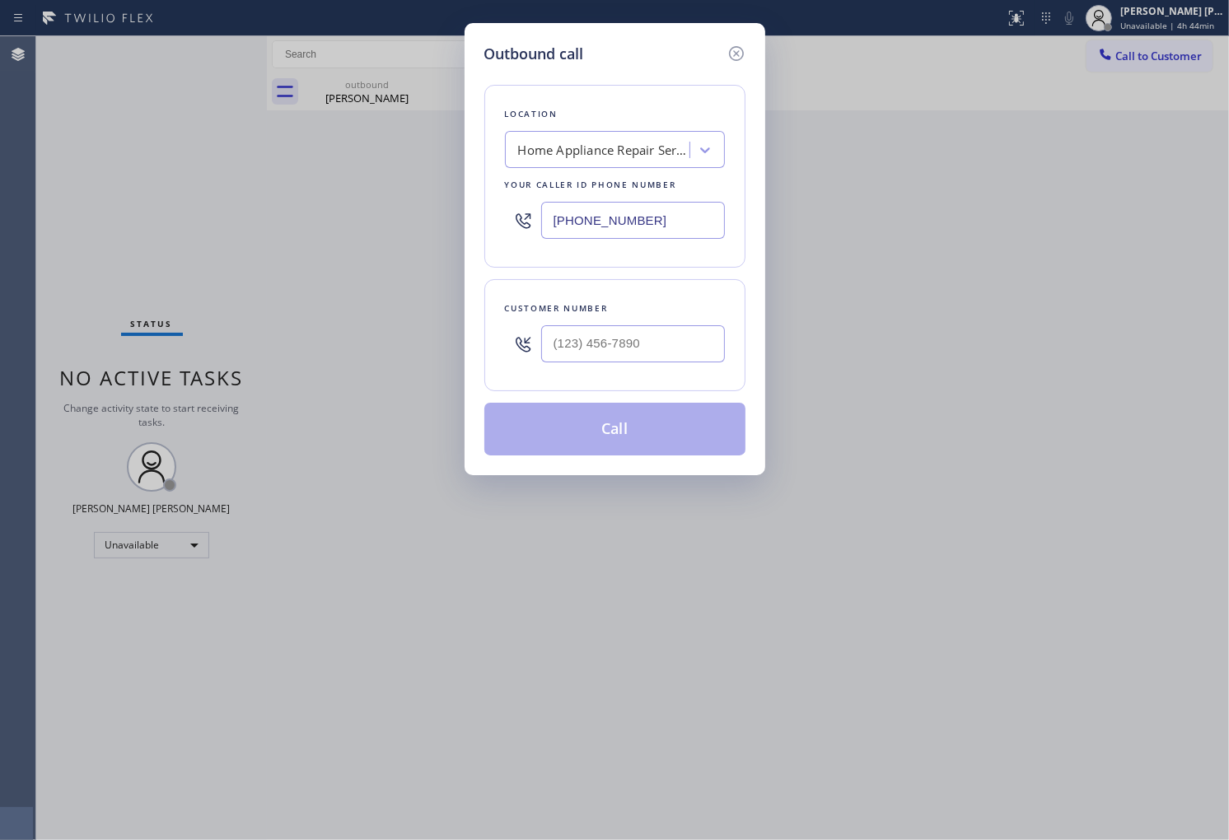
click at [687, 351] on input "text" at bounding box center [633, 343] width 184 height 37
click at [687, 351] on input "(___) ___-____" at bounding box center [633, 343] width 184 height 37
paste input "3236"
click at [660, 333] on input "(___) ___-3236" at bounding box center [633, 343] width 184 height 37
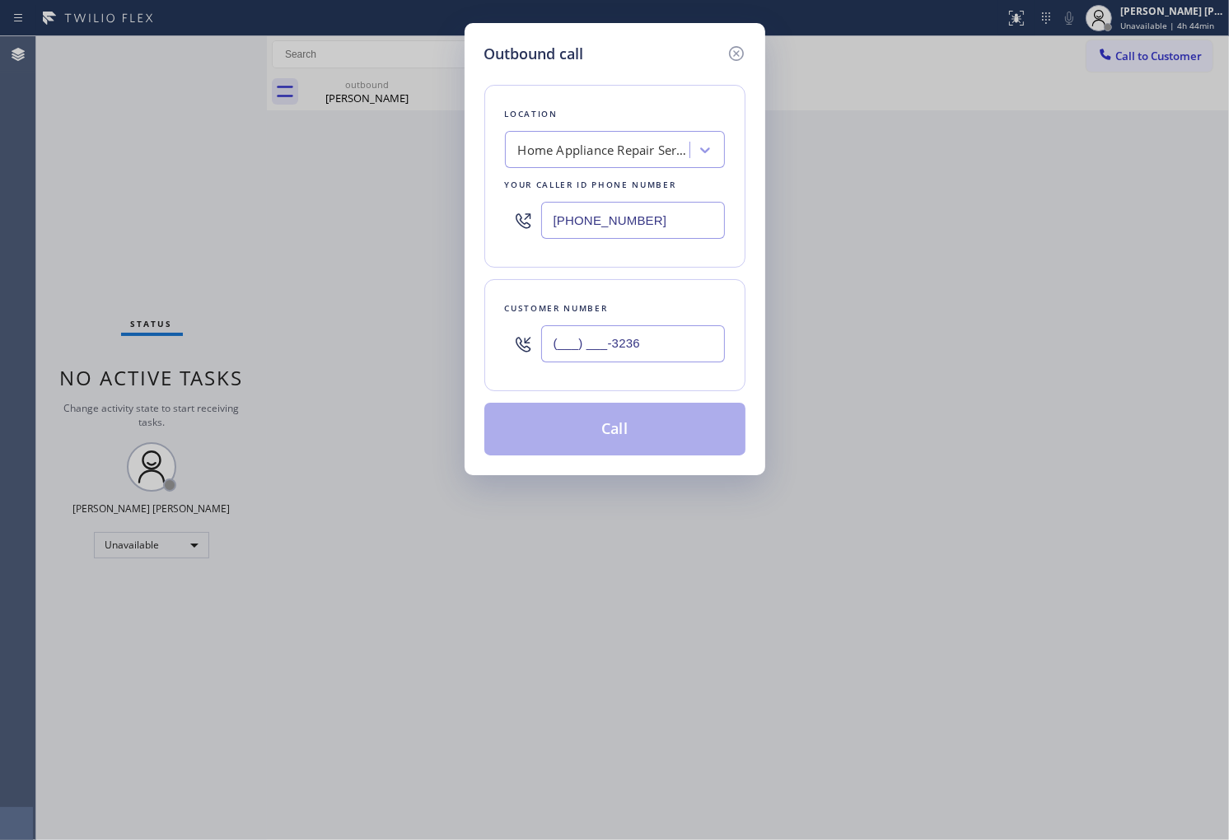
click at [660, 333] on input "(___) ___-3236" at bounding box center [633, 343] width 184 height 37
paste input "323) 604-1928"
type input "[PHONE_NUMBER]"
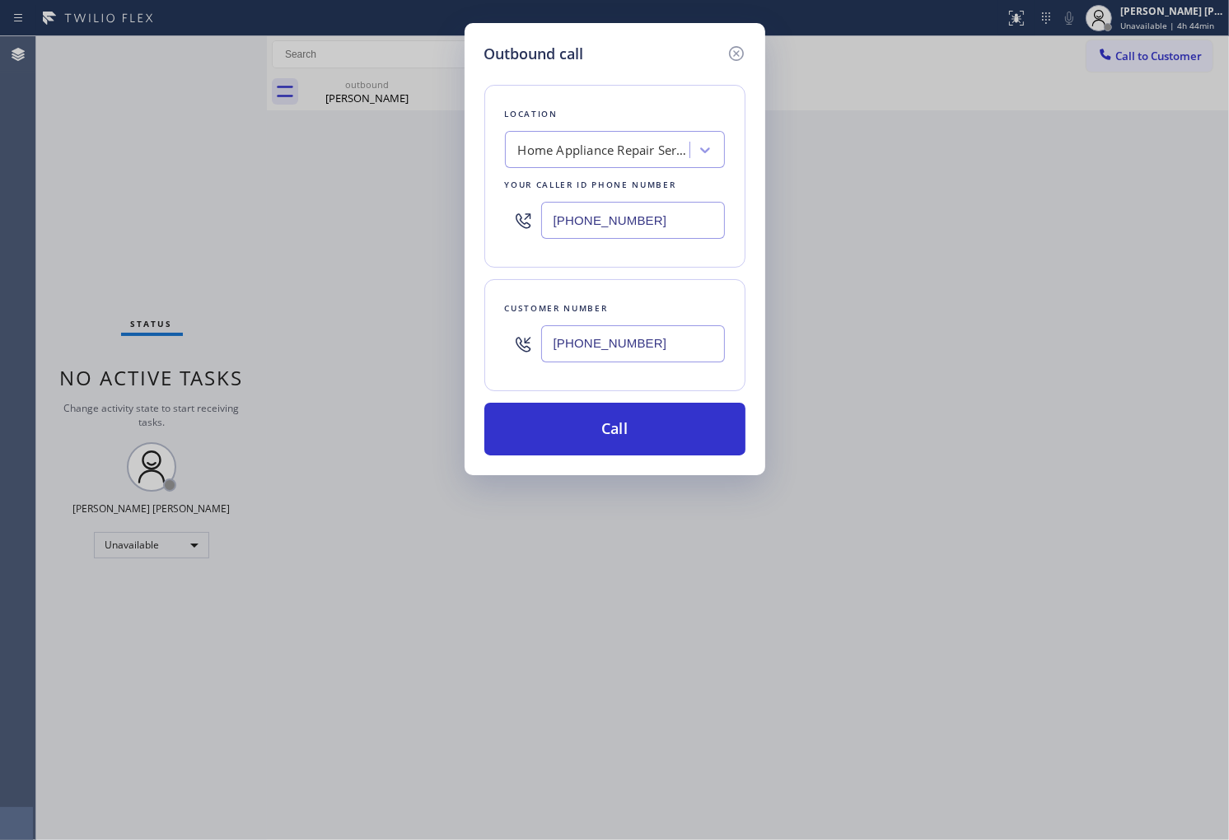
click at [667, 219] on input "[PHONE_NUMBER]" at bounding box center [633, 220] width 184 height 37
paste input "818) 210-4330"
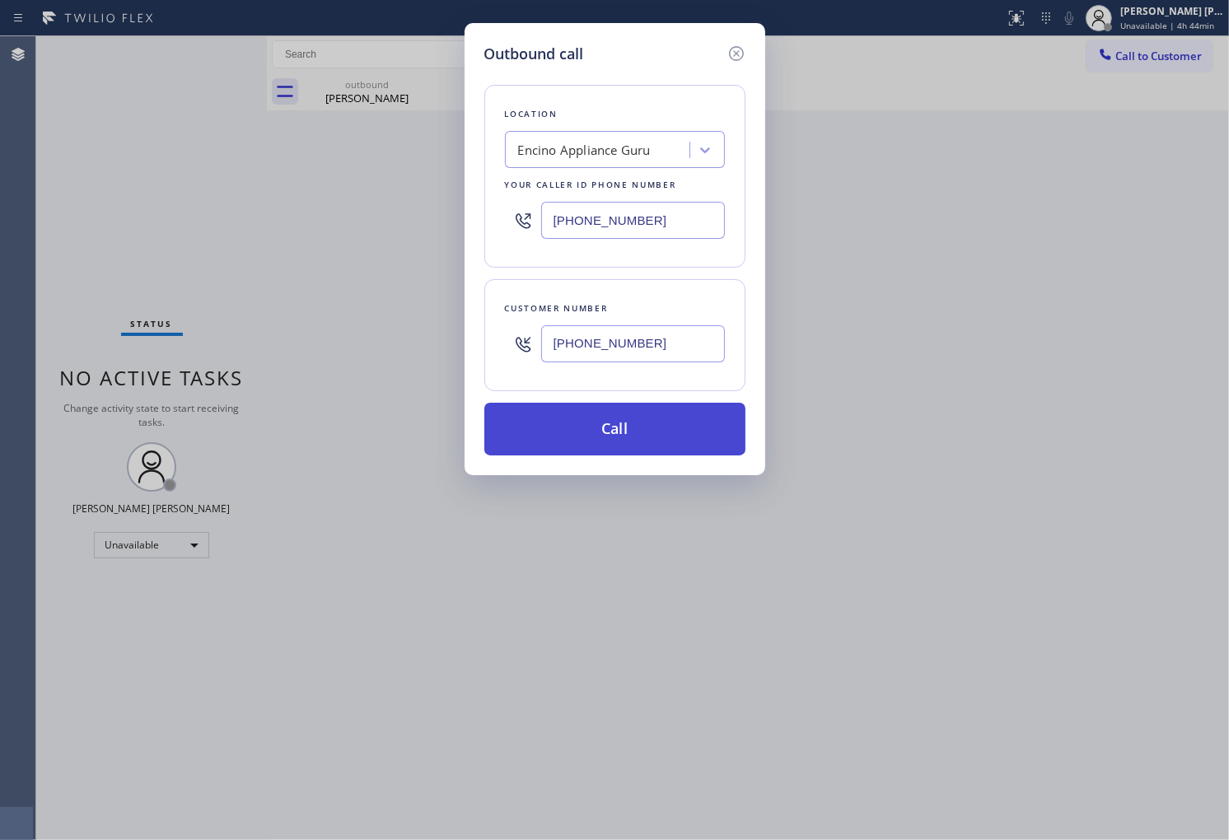
type input "[PHONE_NUMBER]"
click at [703, 439] on button "Call" at bounding box center [614, 429] width 261 height 53
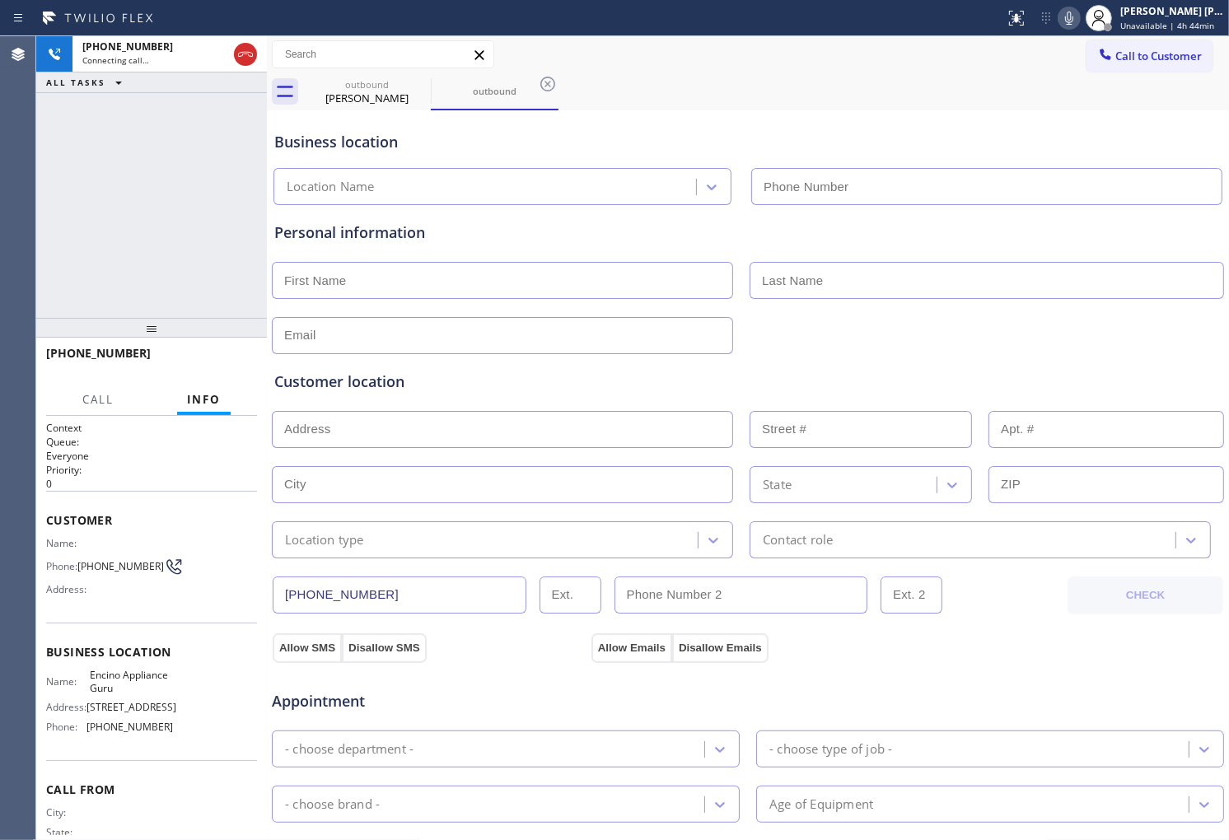
type input "[PHONE_NUMBER]"
click at [1079, 21] on icon at bounding box center [1069, 18] width 20 height 20
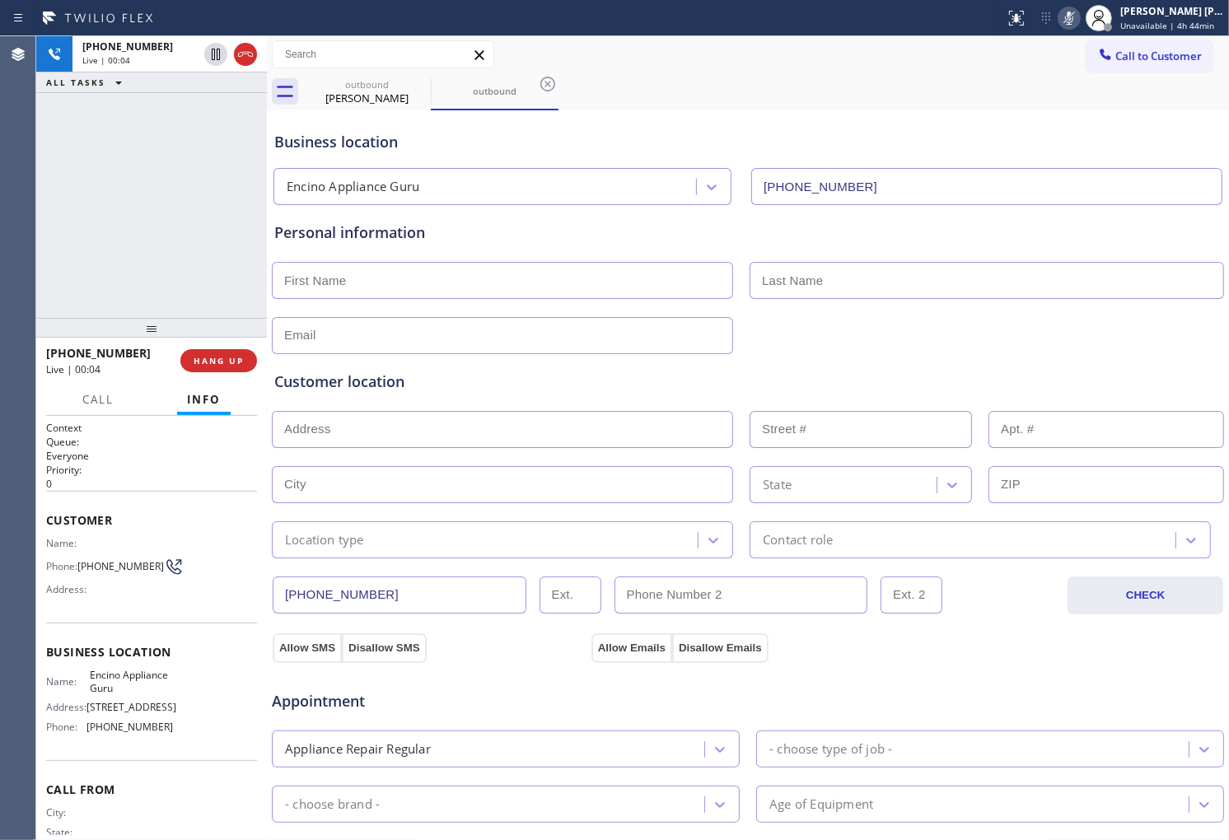
click at [1097, 9] on div at bounding box center [1098, 18] width 36 height 36
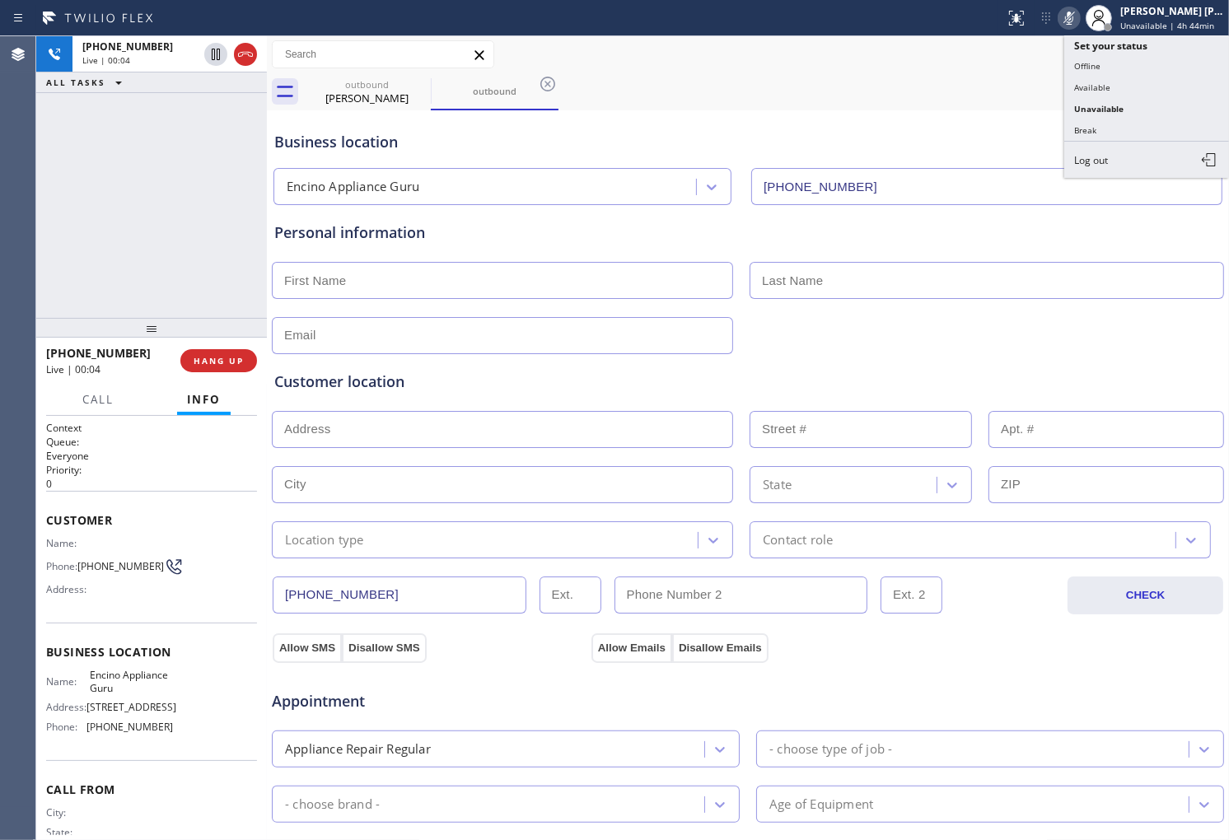
click at [1079, 18] on icon at bounding box center [1069, 18] width 20 height 20
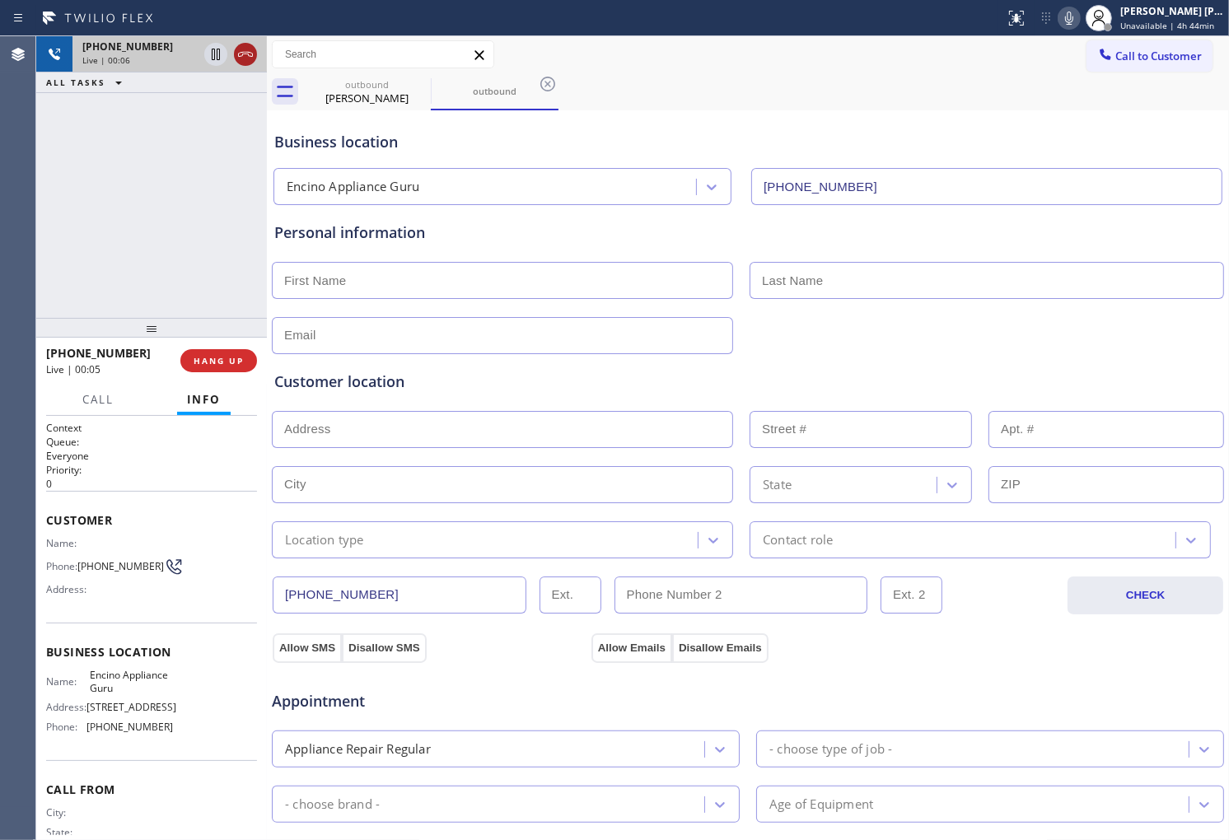
click at [250, 50] on icon at bounding box center [246, 54] width 20 height 20
click at [250, 371] on div "[PHONE_NUMBER] Live | 00:06 HANG UP" at bounding box center [151, 360] width 211 height 43
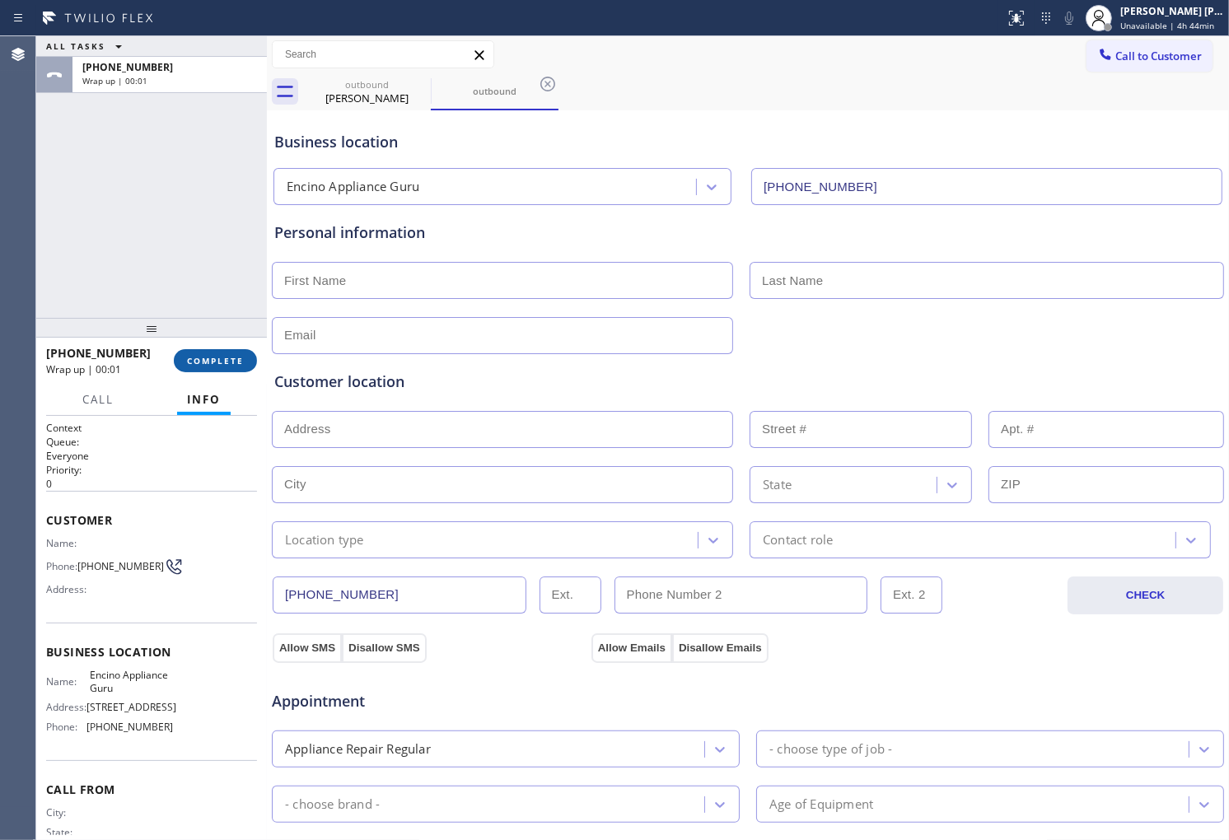
click at [240, 363] on span "COMPLETE" at bounding box center [215, 361] width 57 height 12
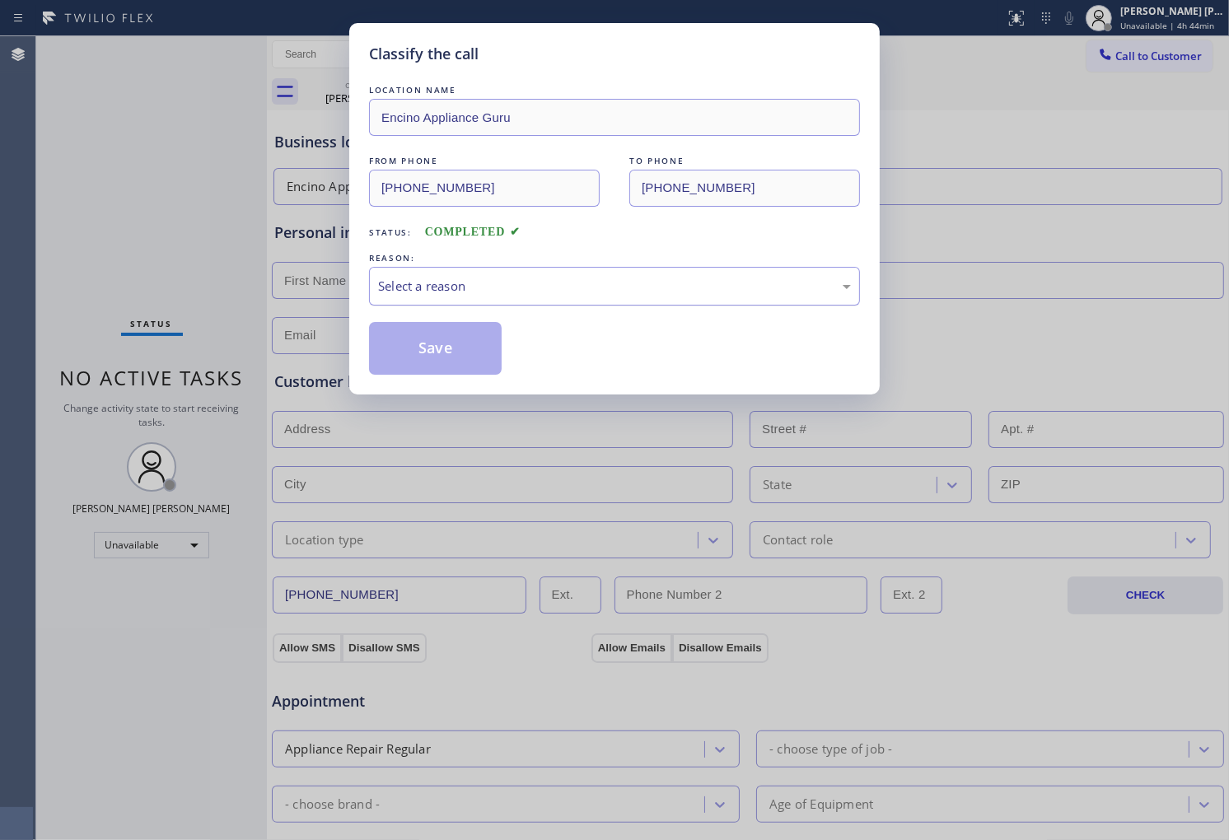
click at [530, 290] on div "Select a reason" at bounding box center [614, 286] width 473 height 19
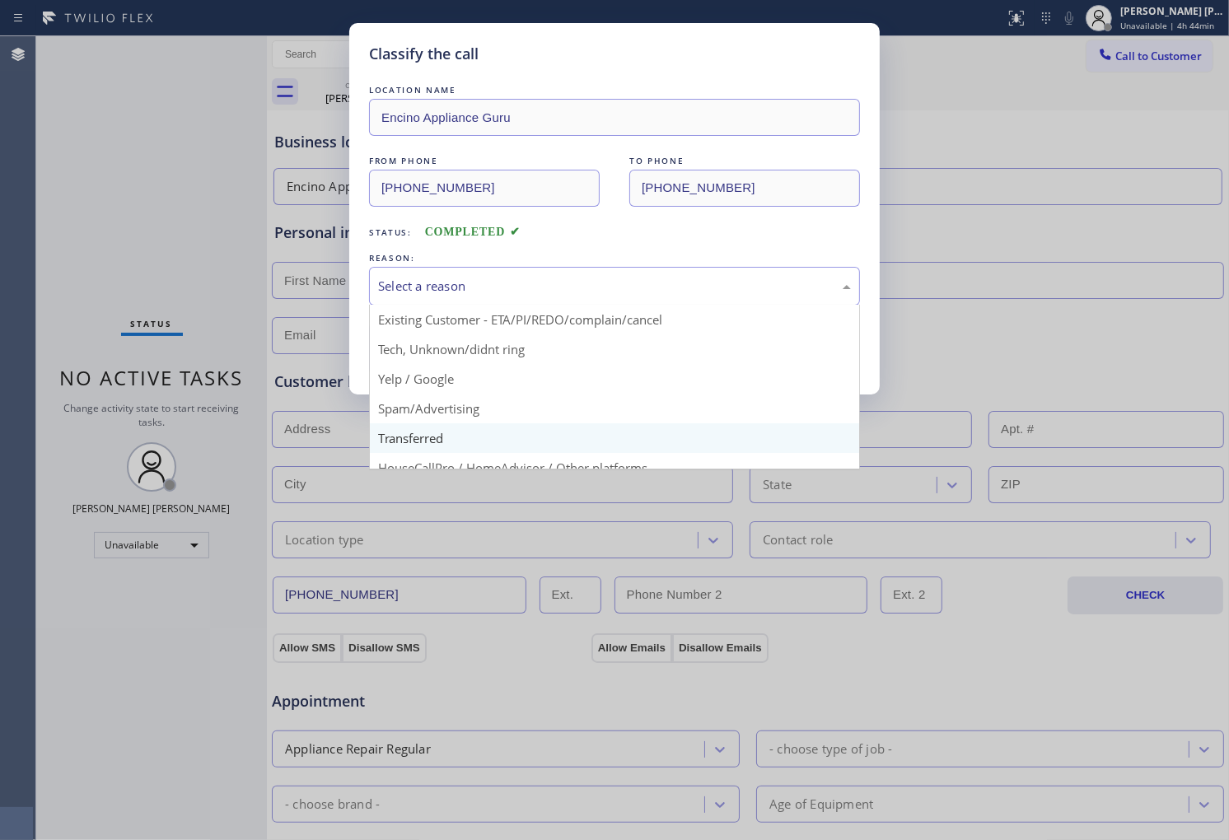
scroll to position [91, 0]
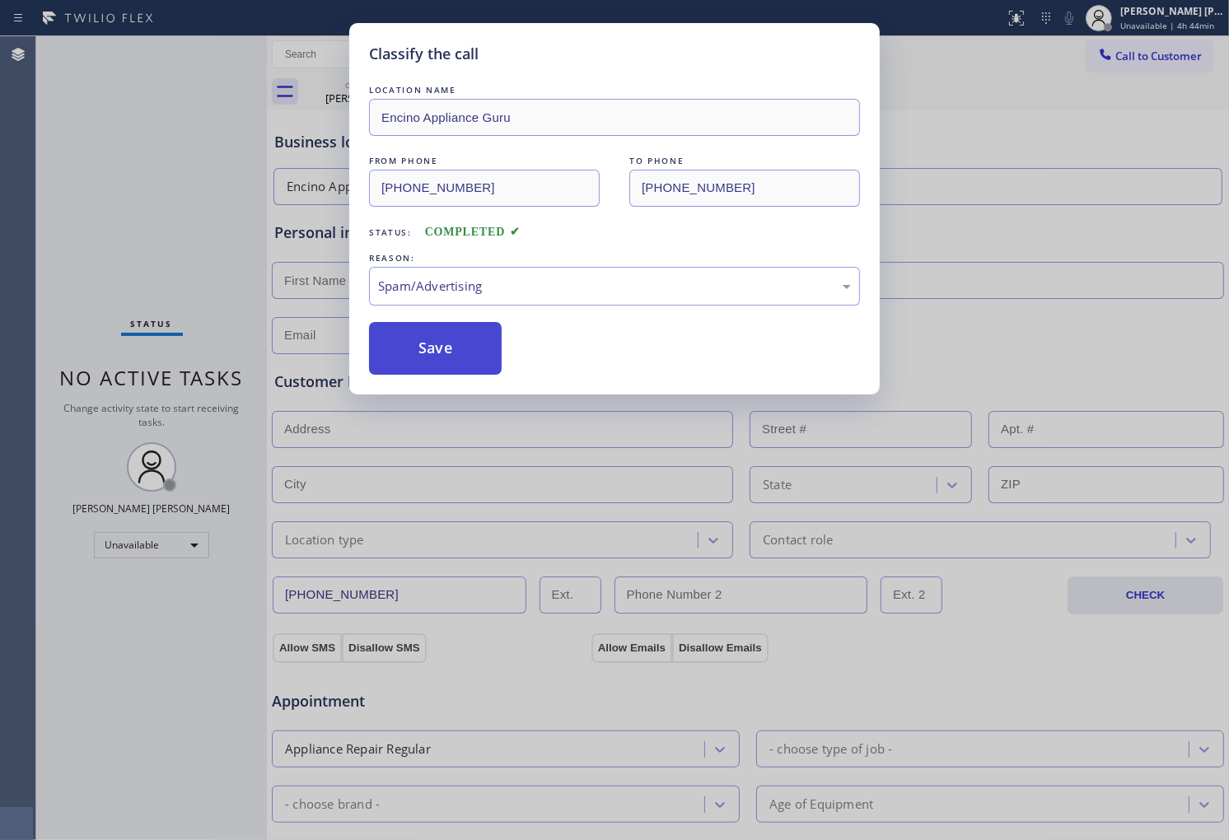
click at [443, 362] on button "Save" at bounding box center [435, 348] width 133 height 53
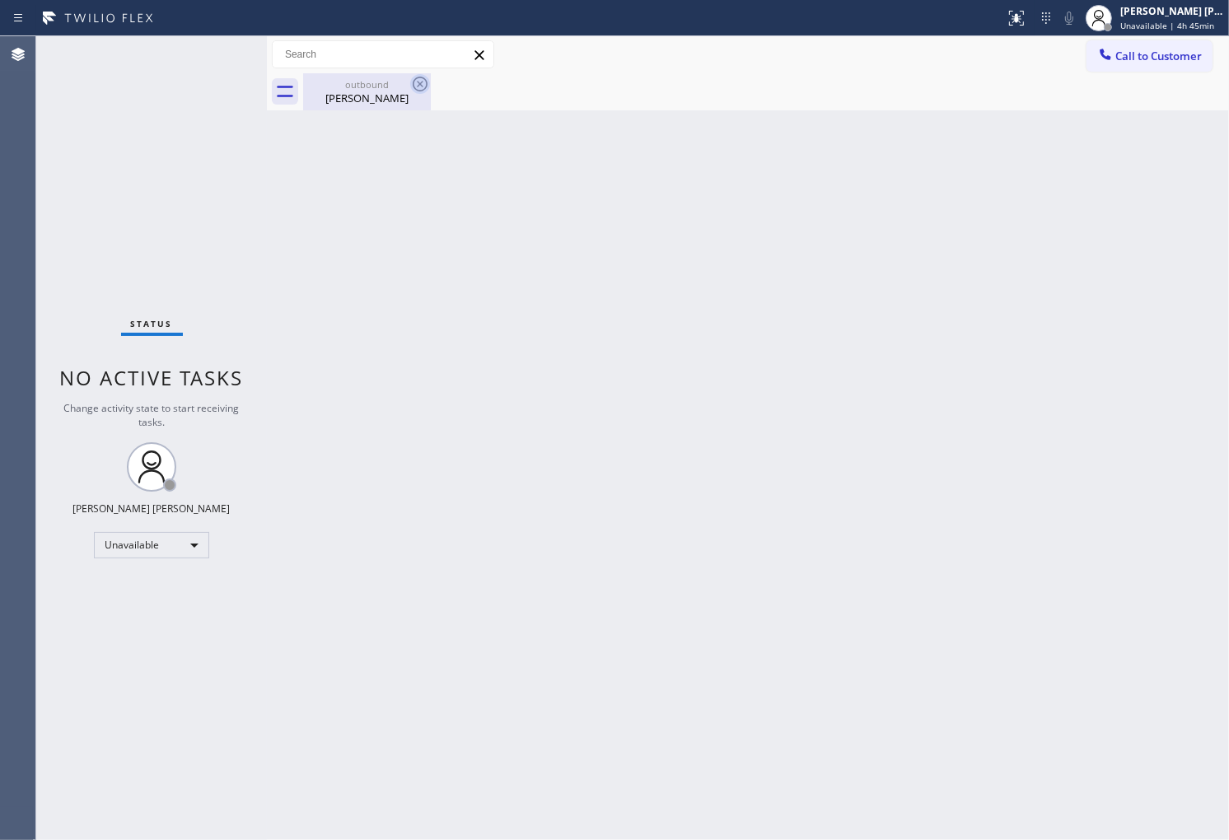
drag, startPoint x: 377, startPoint y: 97, endPoint x: 424, endPoint y: 91, distance: 47.4
click at [380, 97] on div "[PERSON_NAME]" at bounding box center [367, 98] width 124 height 15
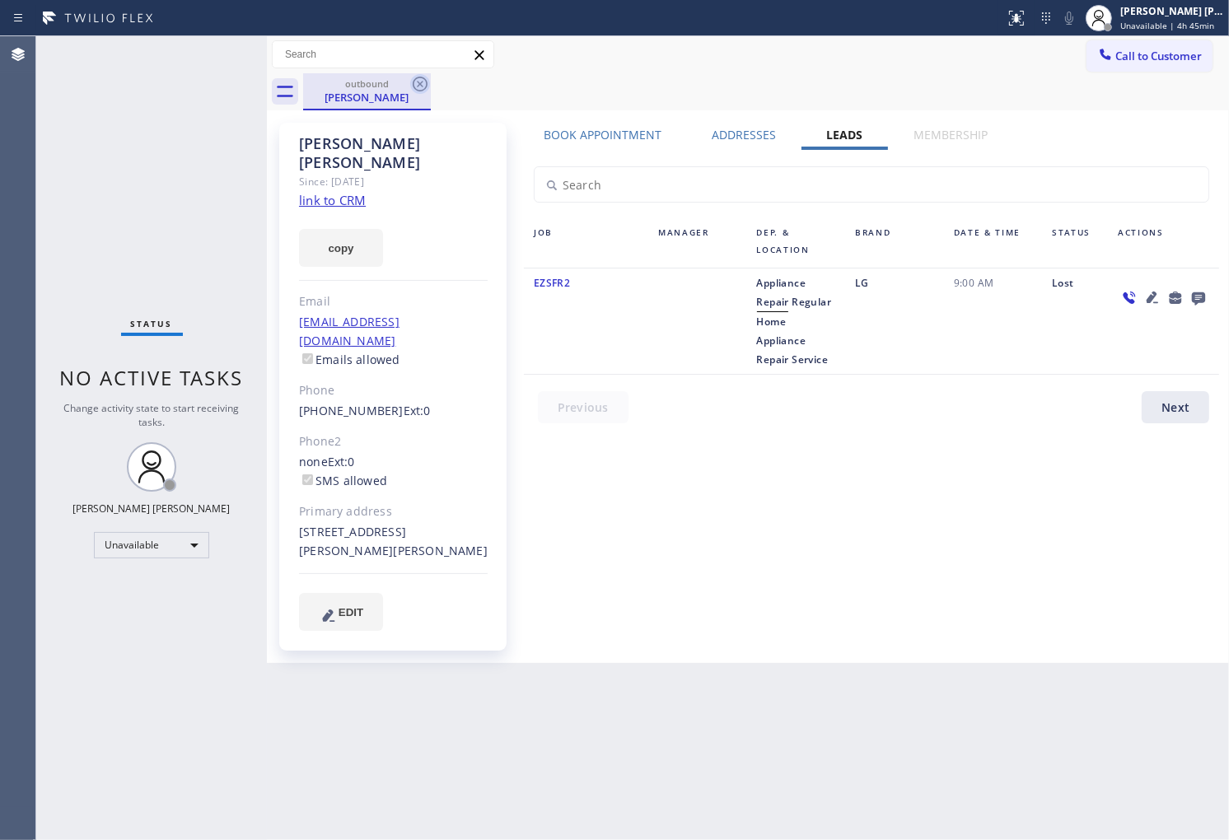
click at [425, 86] on icon at bounding box center [420, 84] width 15 height 15
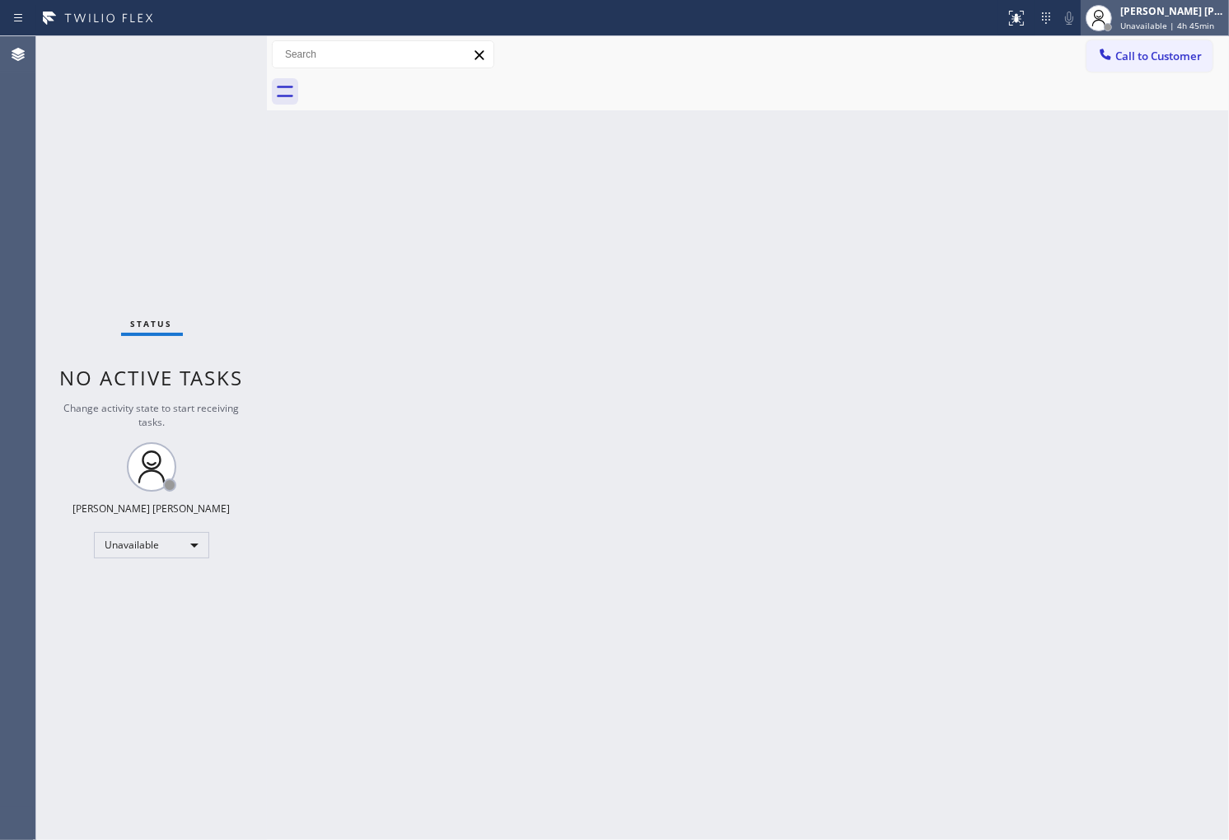
click at [1157, 23] on span "Unavailable | 4h 45min" at bounding box center [1167, 26] width 94 height 12
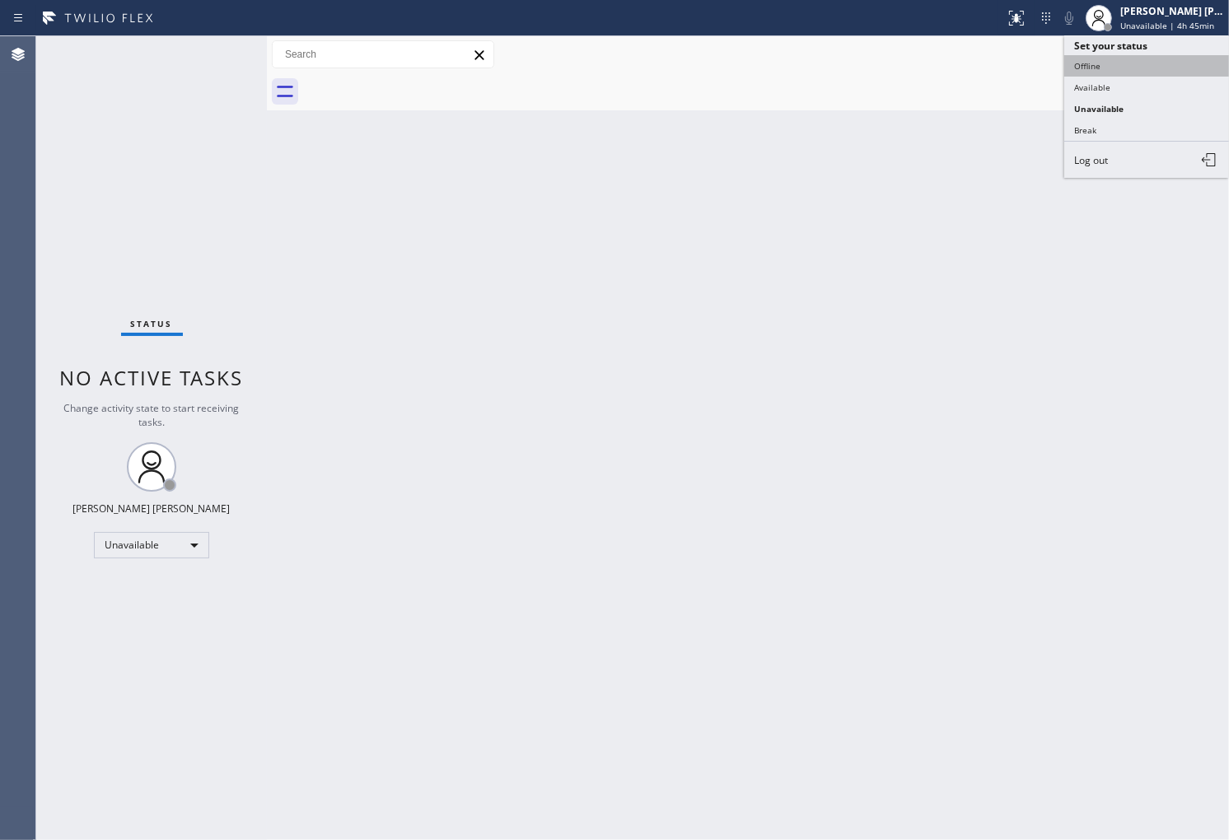
click at [1135, 64] on button "Offline" at bounding box center [1146, 65] width 165 height 21
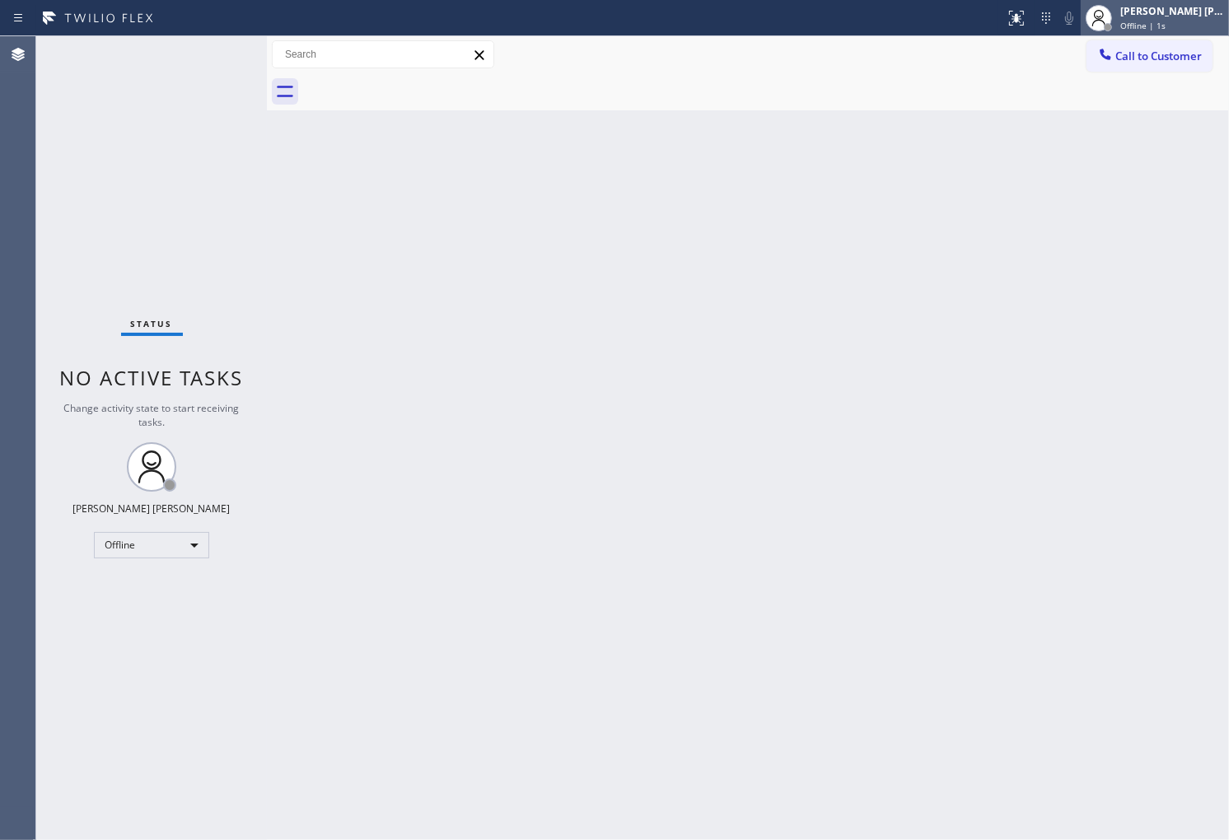
click at [1194, 23] on div "Offline | 1s" at bounding box center [1172, 26] width 104 height 12
click at [1181, 29] on div "Offline | 2s" at bounding box center [1172, 26] width 104 height 12
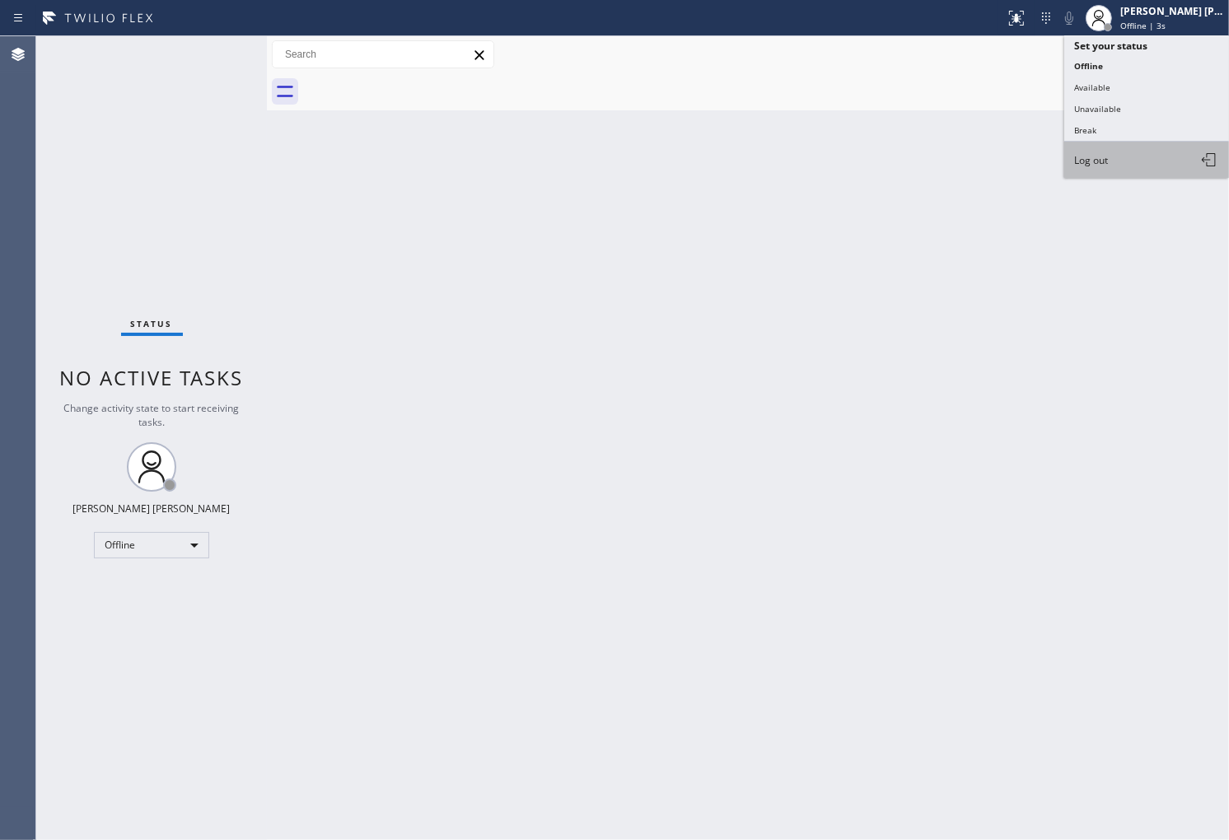
click at [1148, 158] on button "Log out" at bounding box center [1146, 160] width 165 height 36
